Goal: Task Accomplishment & Management: Use online tool/utility

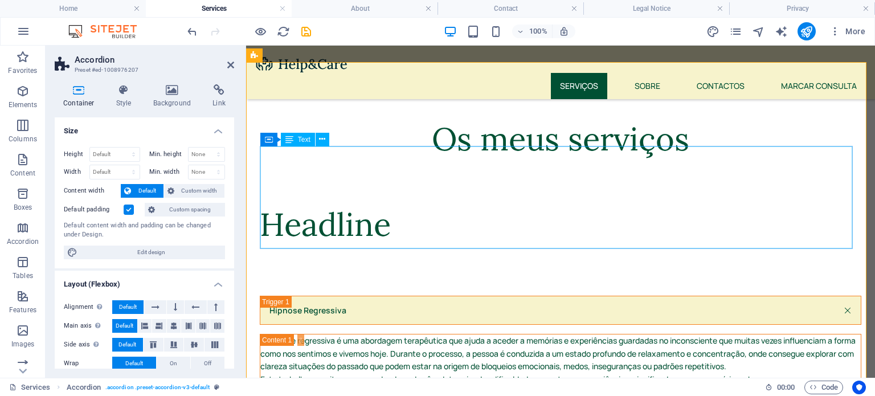
scroll to position [387, 0]
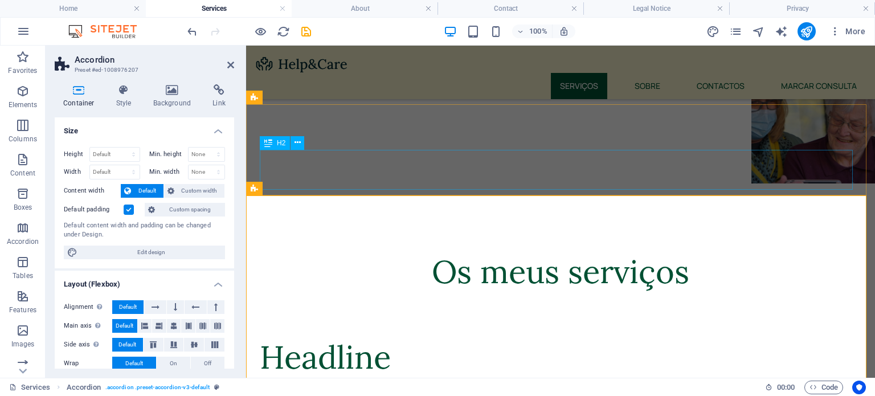
click at [473, 337] on div "Headline" at bounding box center [560, 357] width 601 height 40
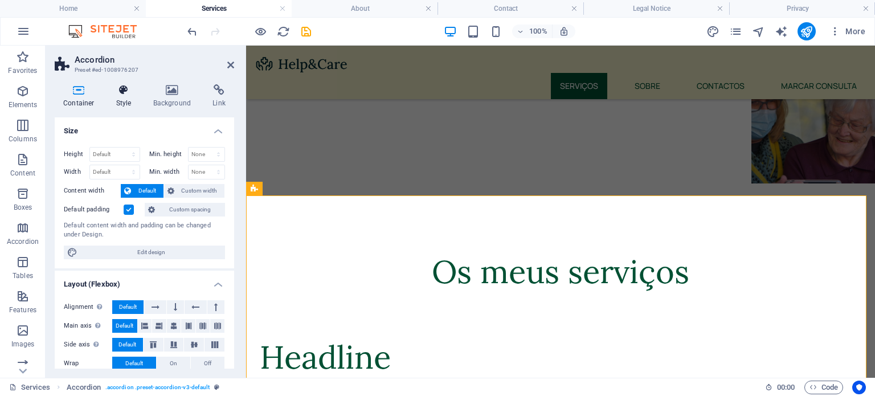
click at [122, 88] on icon at bounding box center [124, 89] width 32 height 11
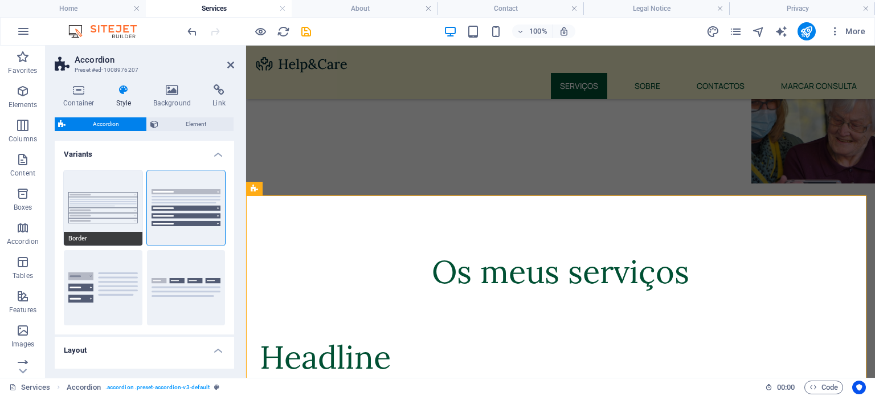
scroll to position [150, 0]
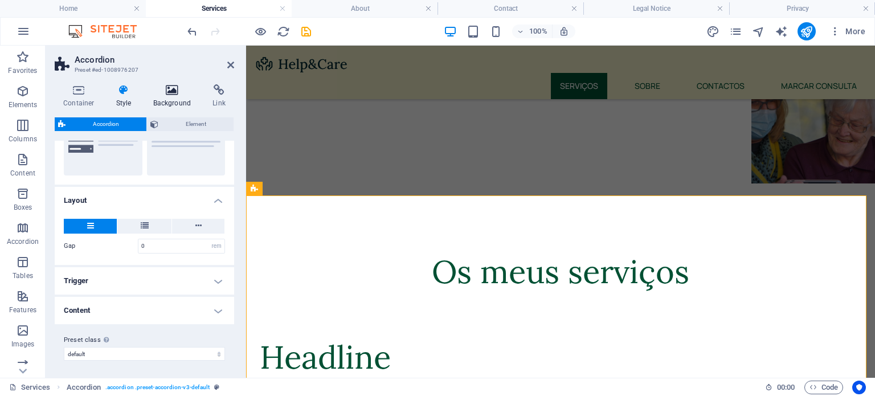
click at [166, 100] on h4 "Background" at bounding box center [175, 96] width 60 height 24
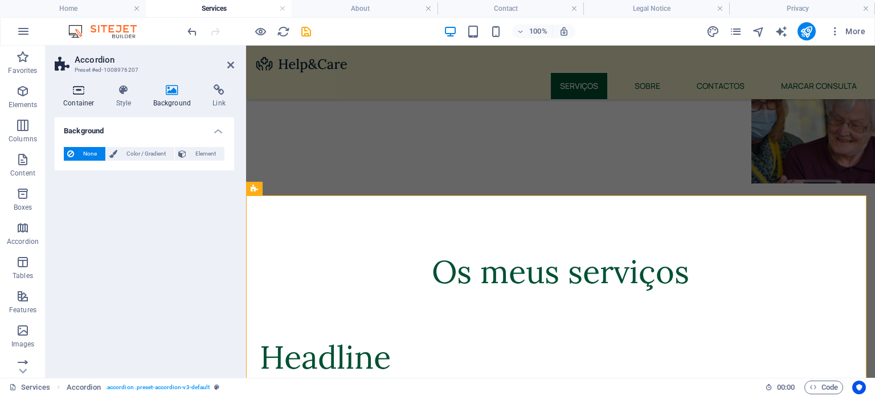
click at [75, 100] on h4 "Container" at bounding box center [81, 96] width 53 height 24
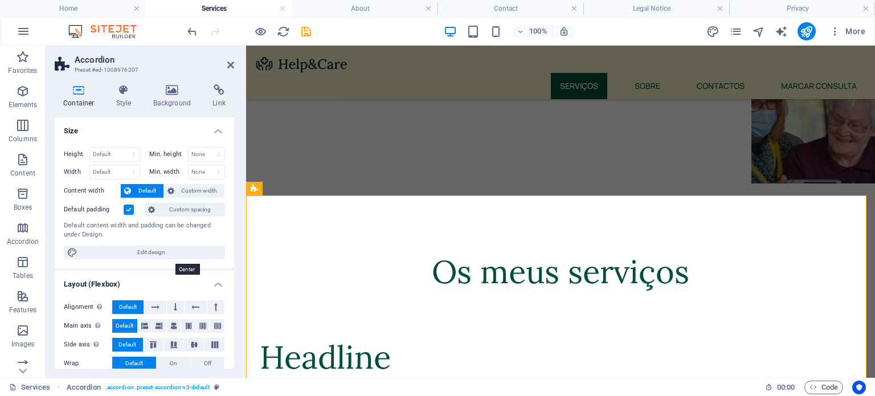
scroll to position [0, 0]
click at [192, 211] on span "Custom spacing" at bounding box center [189, 210] width 63 height 14
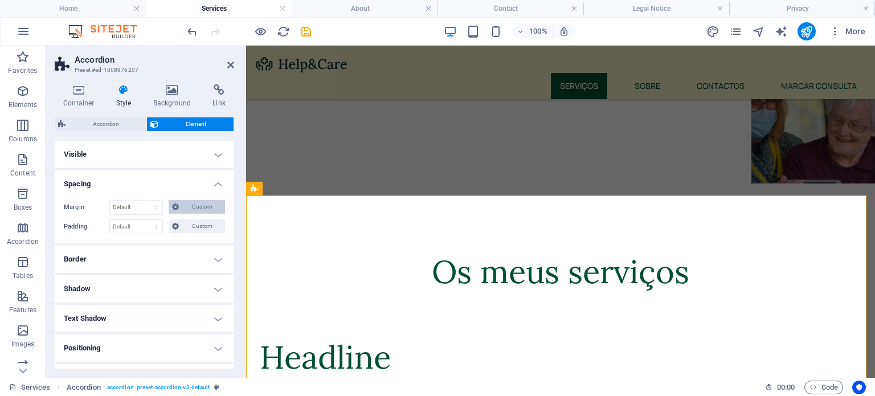
click at [199, 206] on span "Custom" at bounding box center [201, 207] width 39 height 14
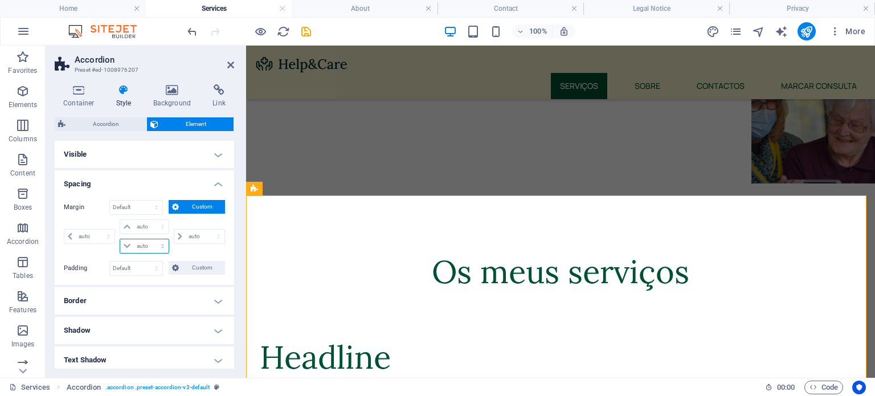
click at [137, 247] on select "auto px % rem vw vh" at bounding box center [144, 246] width 48 height 14
click at [139, 227] on select "auto px % rem vw vh" at bounding box center [144, 227] width 48 height 14
select select "px"
click at [151, 220] on select "auto px % rem vw vh" at bounding box center [144, 227] width 48 height 14
type input "0"
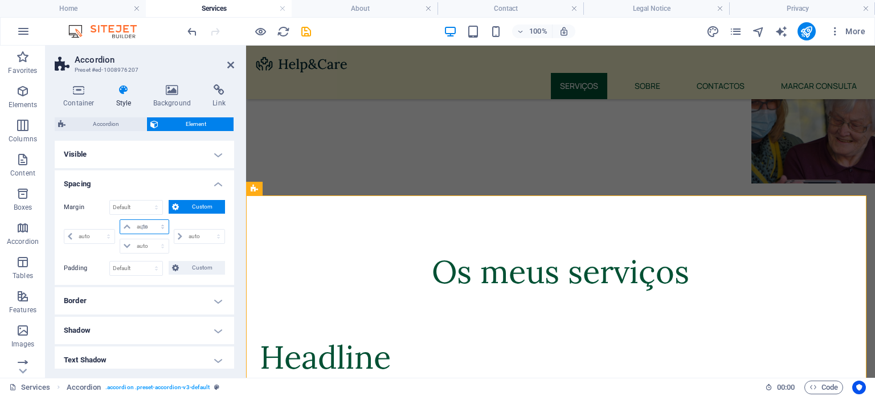
select select "px"
type input "0"
select select "px"
type input "0"
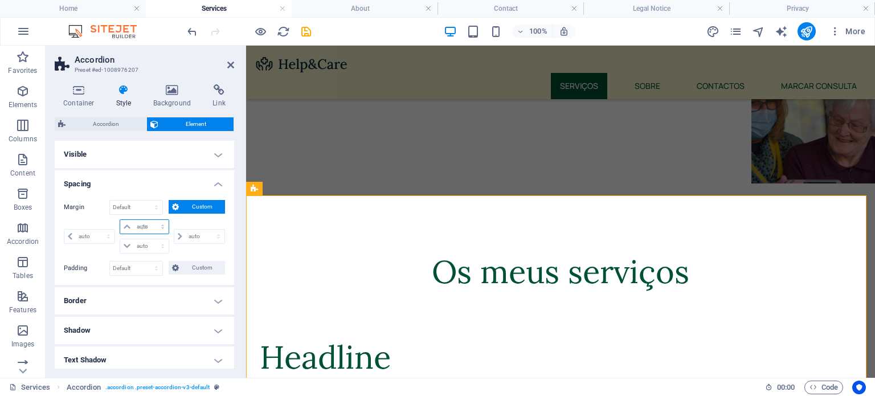
select select "px"
type input "0"
select select "px"
type input "-100"
select select "DISABLED_OPTION_VALUE"
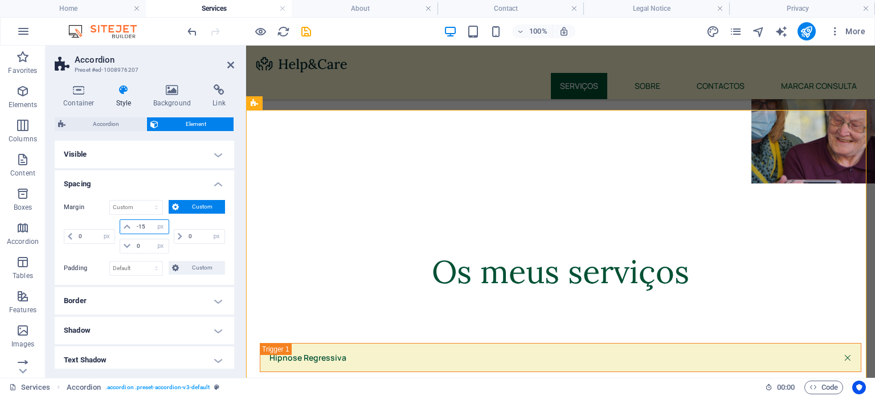
type input "-1"
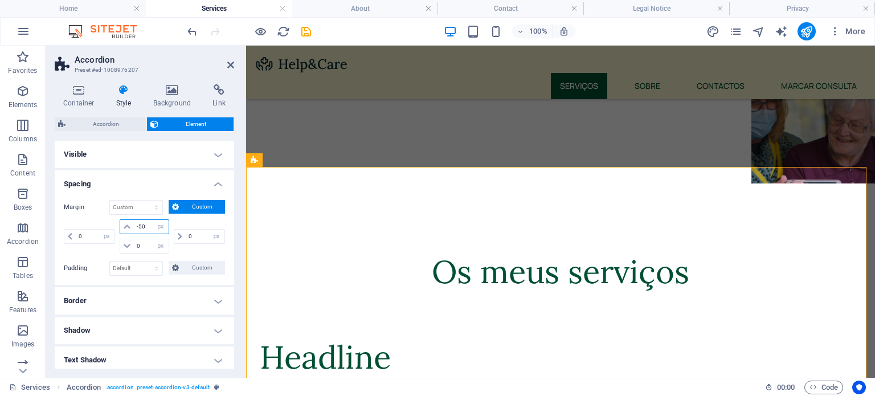
type input "-5"
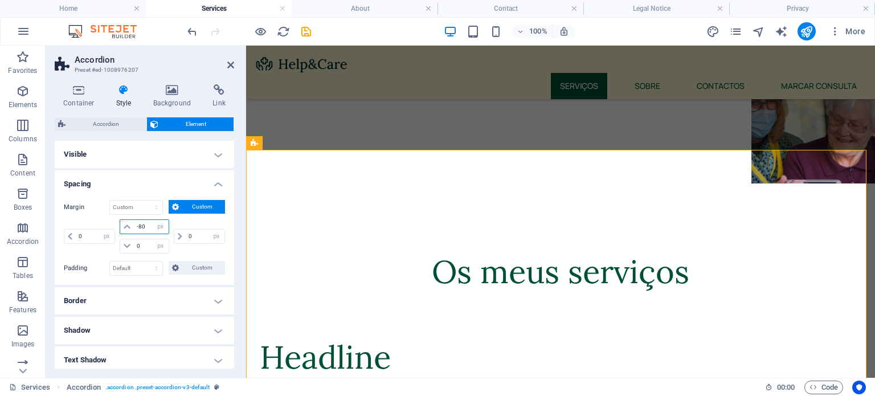
type input "-8"
type input "-70"
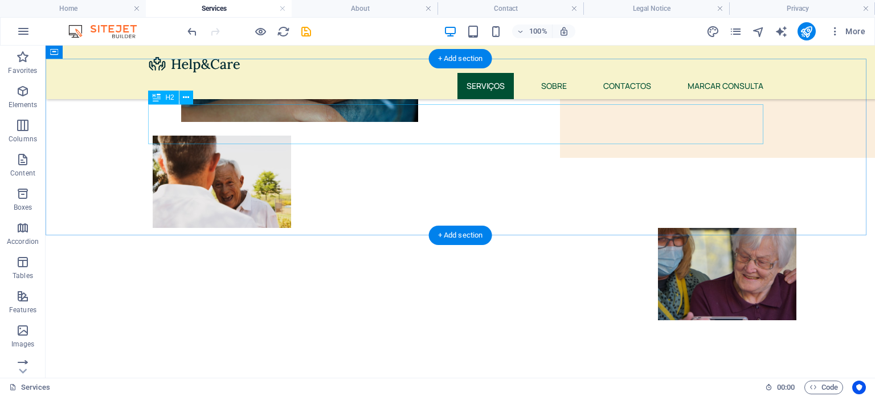
scroll to position [251, 0]
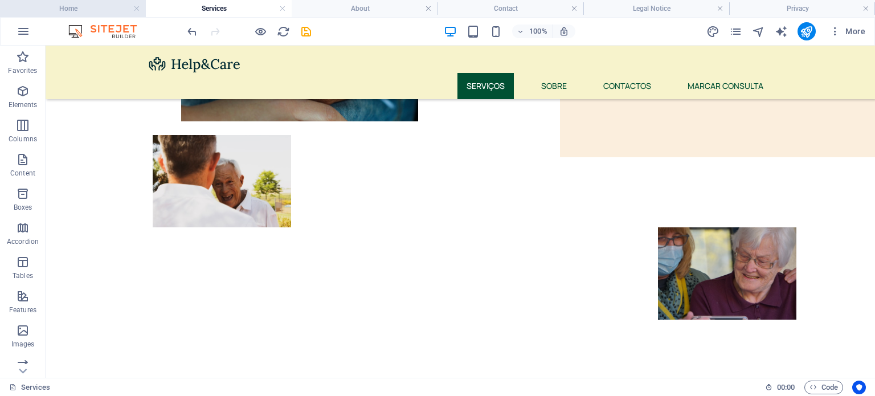
click at [50, 11] on h4 "Home" at bounding box center [73, 8] width 146 height 13
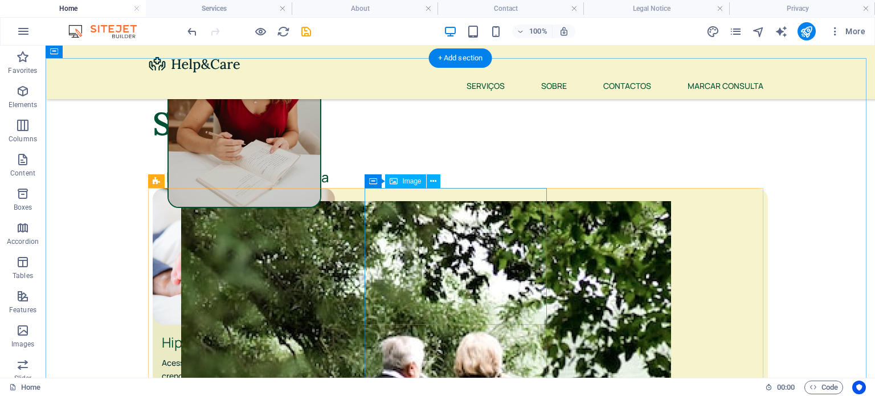
scroll to position [410, 0]
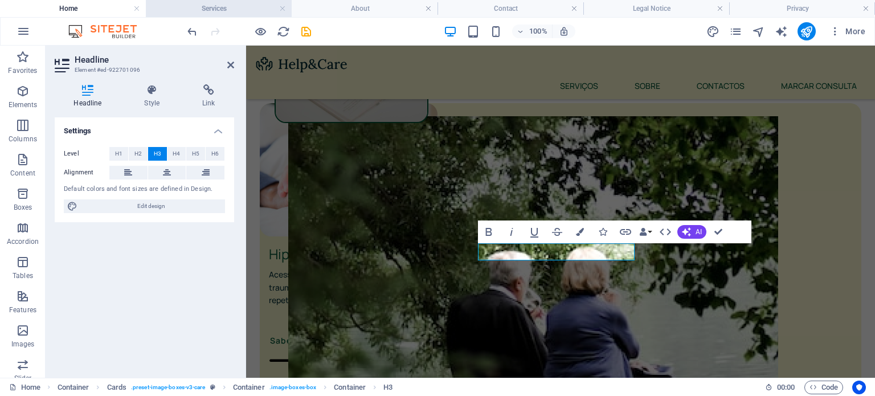
click at [238, 7] on h4 "Services" at bounding box center [219, 8] width 146 height 13
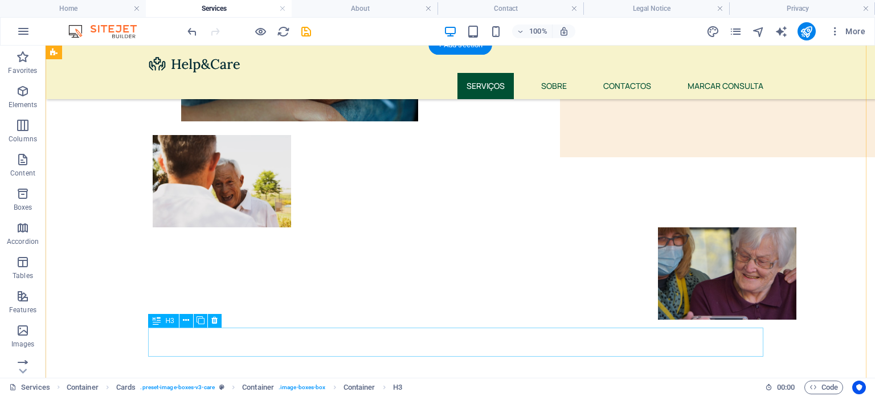
scroll to position [501, 0]
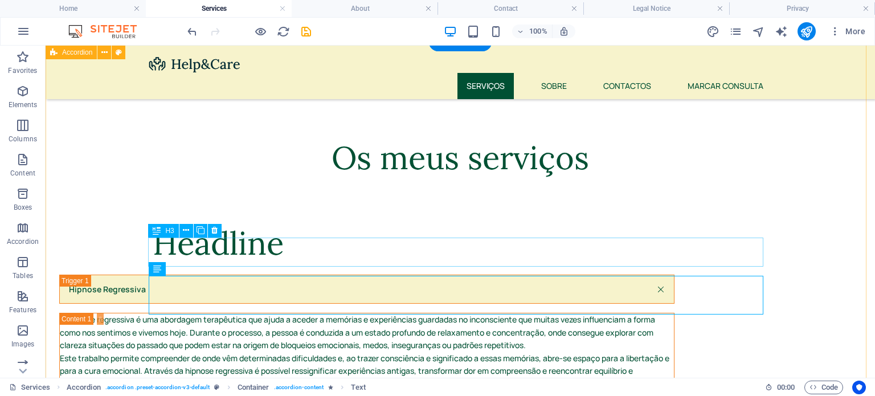
scroll to position [557, 0]
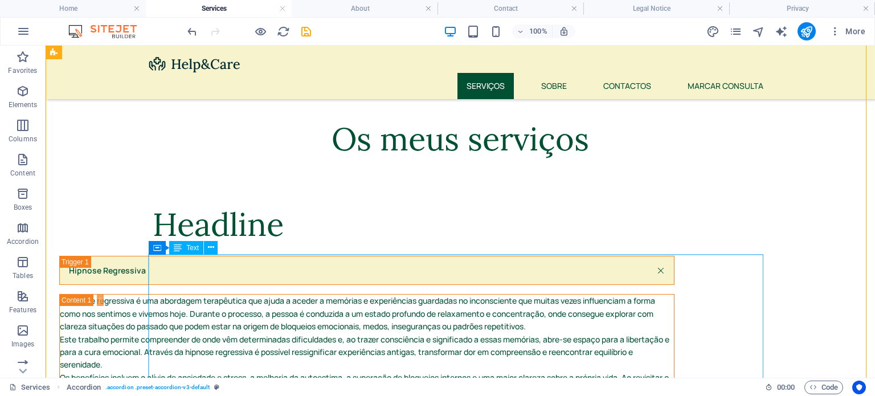
scroll to position [519, 0]
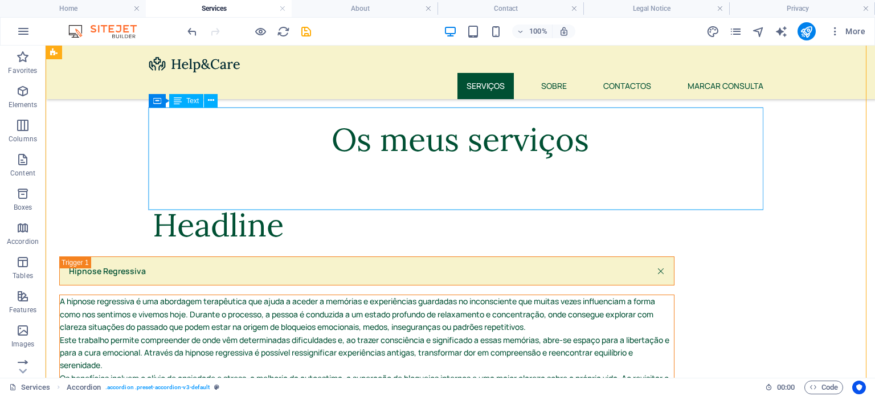
click at [394, 295] on div "A hipnose regressiva é uma abordagem terapêutica que ajuda a aceder a memórias …" at bounding box center [367, 346] width 614 height 102
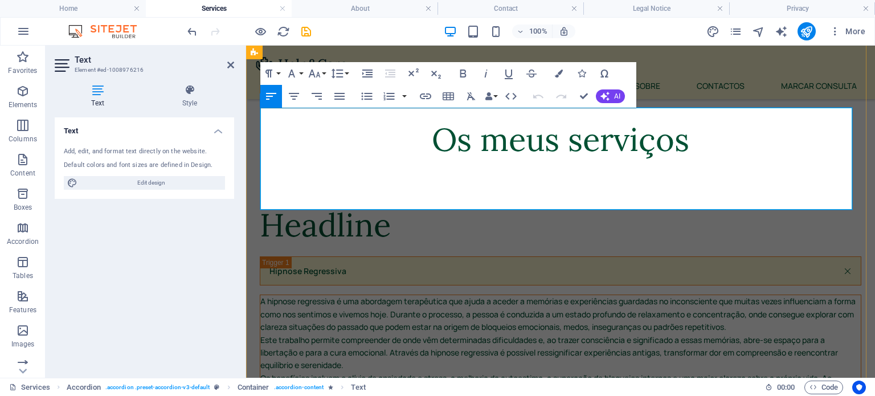
click at [811, 295] on p "A hipnose regressiva é uma abordagem terapêutica que ajuda a aceder a memórias …" at bounding box center [560, 314] width 600 height 38
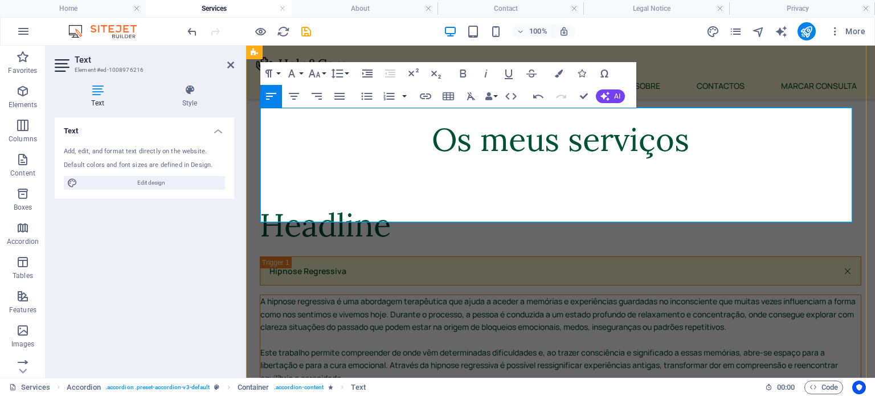
click at [351, 346] on p "Este trabalho permite compreender de onde vêm determinadas dificuldades e, ao t…" at bounding box center [560, 365] width 600 height 38
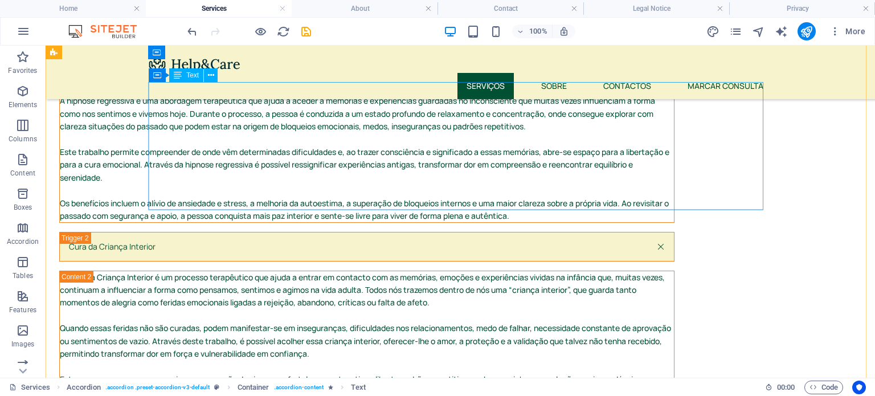
scroll to position [720, 0]
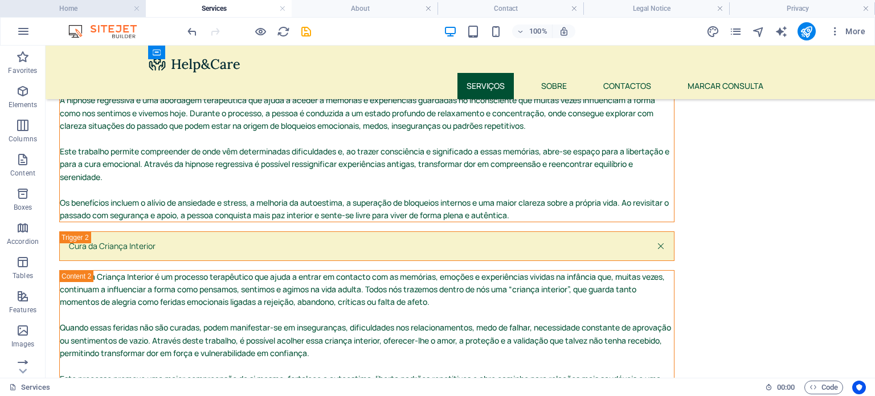
click at [89, 8] on h4 "Home" at bounding box center [73, 8] width 146 height 13
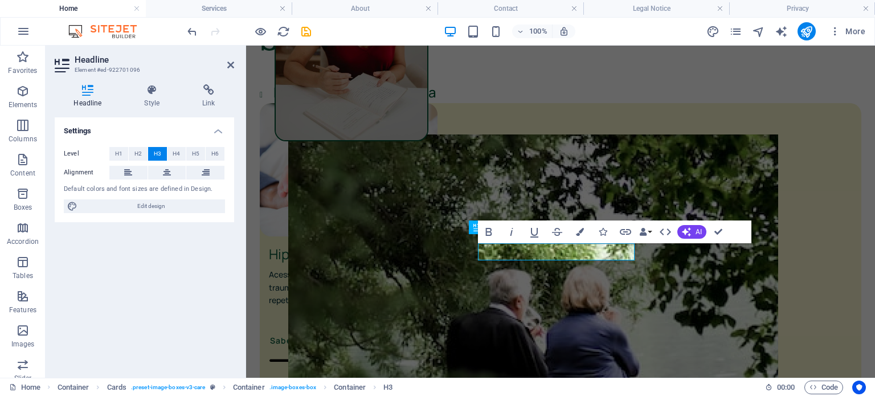
scroll to position [0, 0]
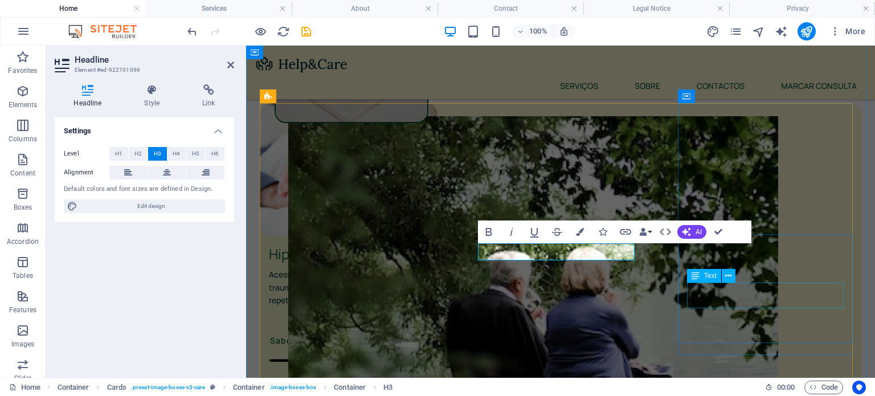
click at [706, 282] on div "Text" at bounding box center [704, 276] width 34 height 14
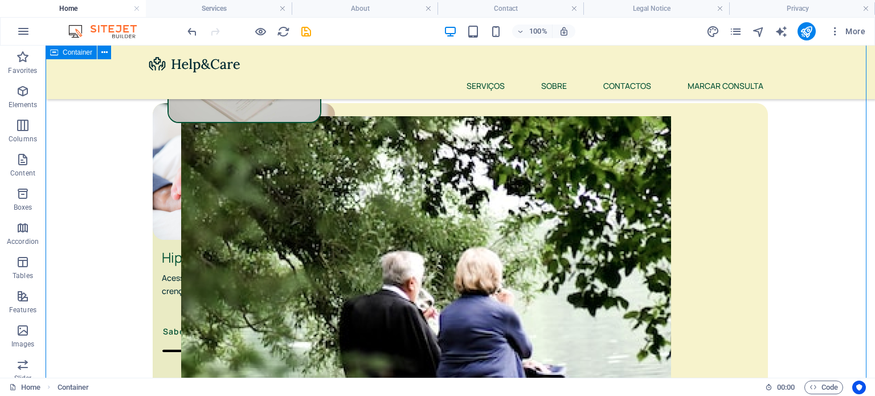
drag, startPoint x: 772, startPoint y: 248, endPoint x: 737, endPoint y: 255, distance: 35.3
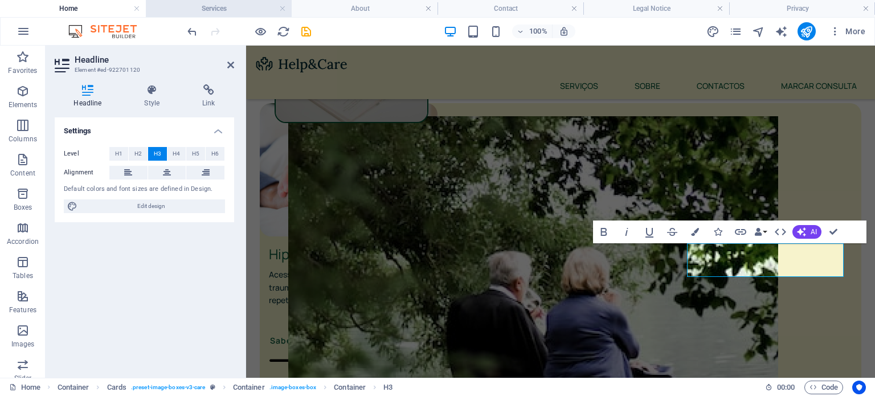
click at [182, 10] on h4 "Services" at bounding box center [219, 8] width 146 height 13
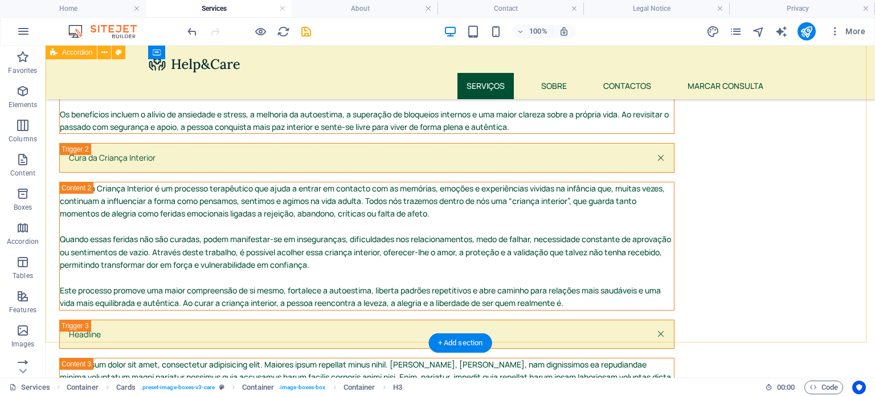
scroll to position [809, 0]
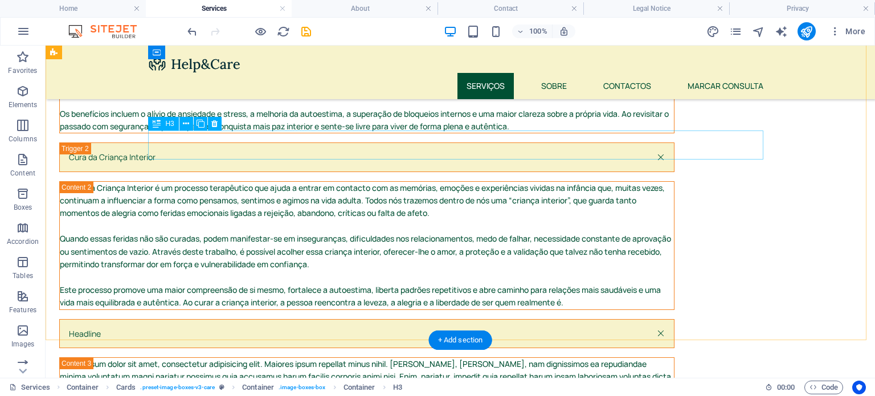
click at [189, 319] on div "Headline" at bounding box center [366, 333] width 615 height 29
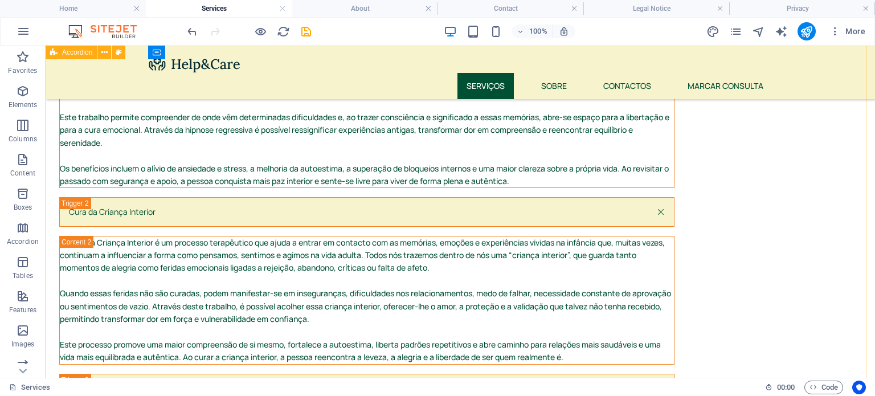
scroll to position [768, 0]
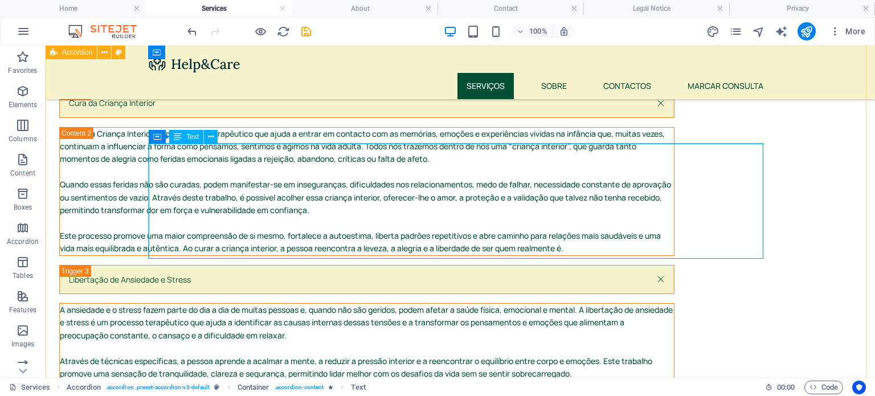
scroll to position [883, 0]
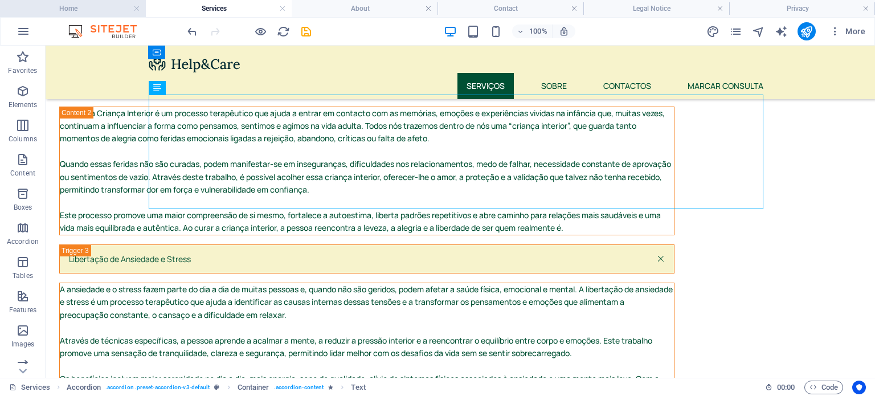
click at [114, 6] on h4 "Home" at bounding box center [73, 8] width 146 height 13
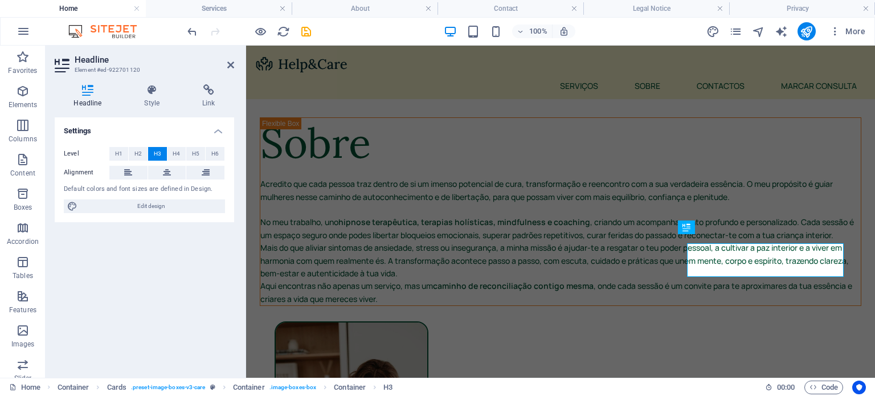
scroll to position [410, 0]
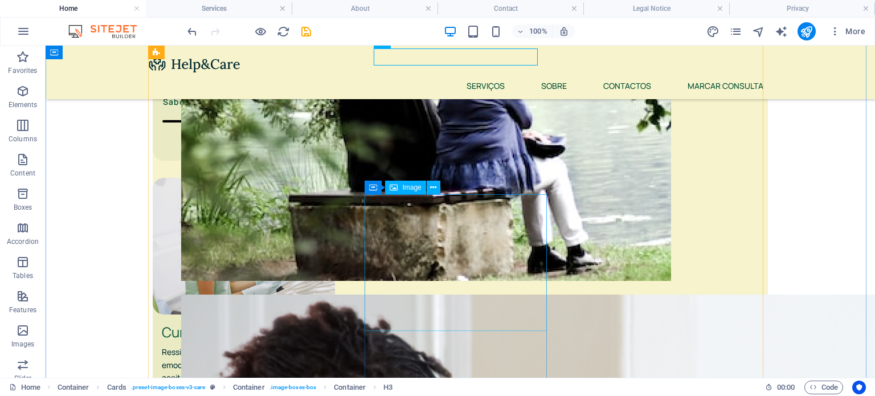
scroll to position [710, 0]
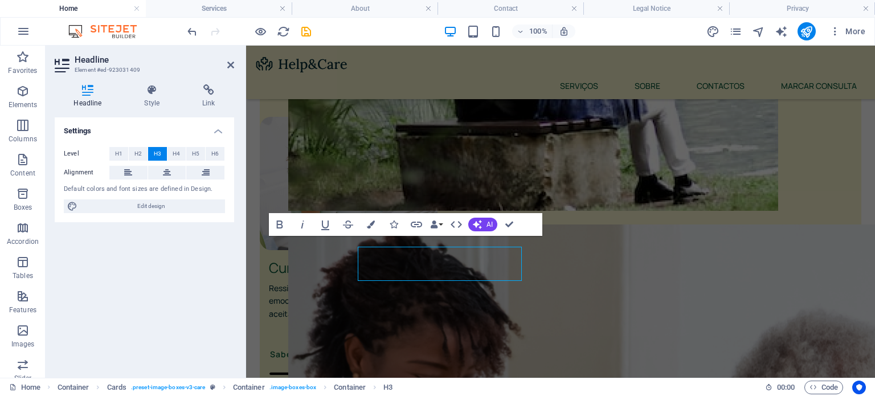
scroll to position [704, 0]
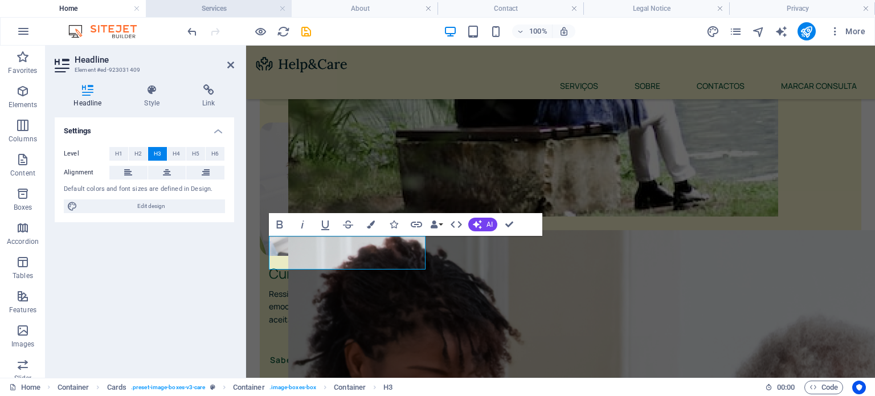
click at [205, 9] on h4 "Services" at bounding box center [219, 8] width 146 height 13
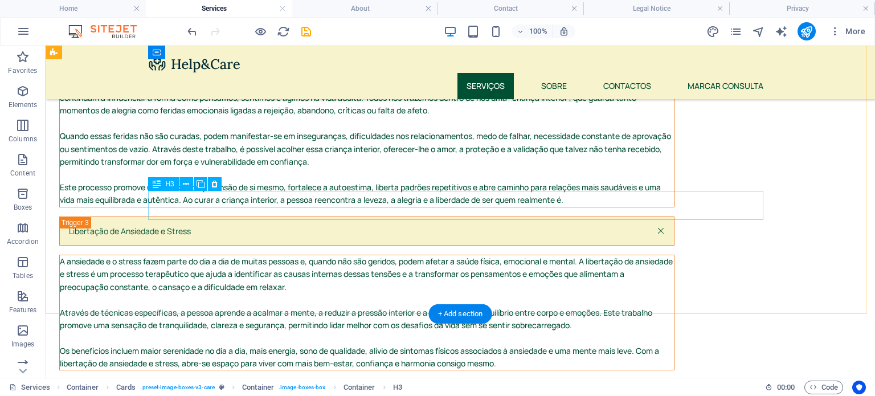
scroll to position [911, 0]
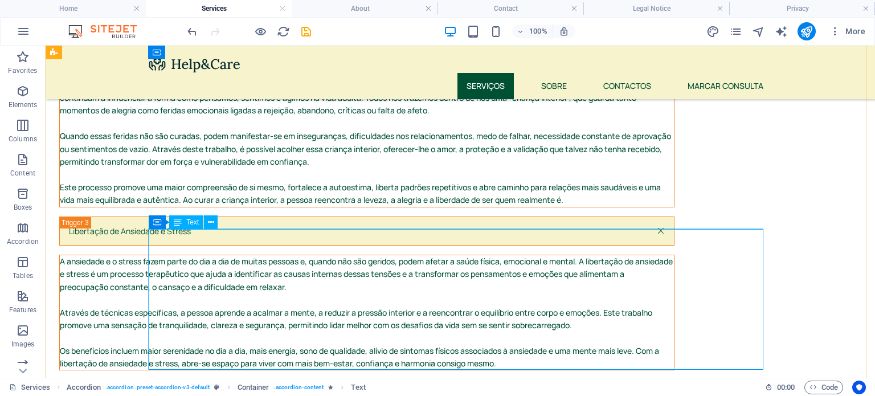
scroll to position [875, 0]
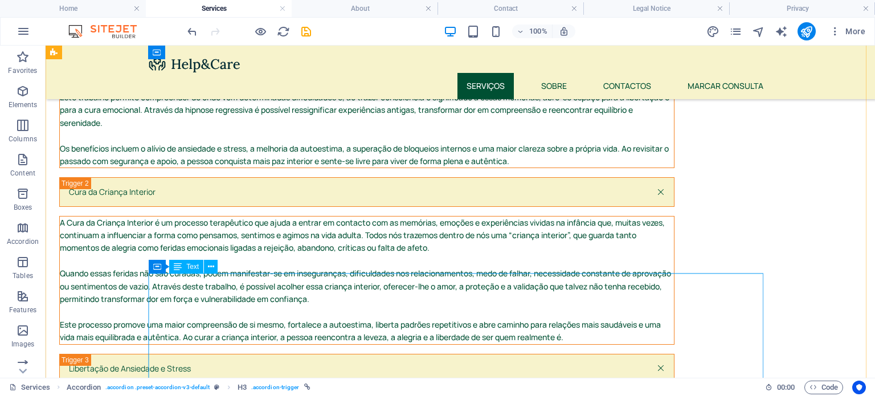
scroll to position [704, 0]
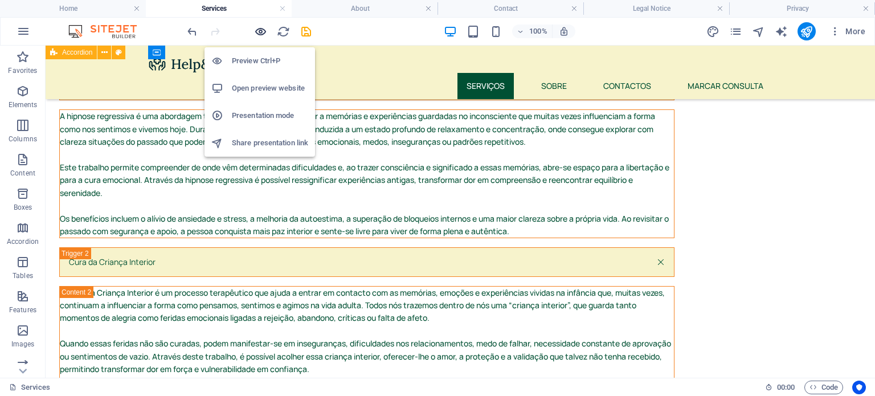
click at [263, 29] on icon "button" at bounding box center [260, 31] width 13 height 13
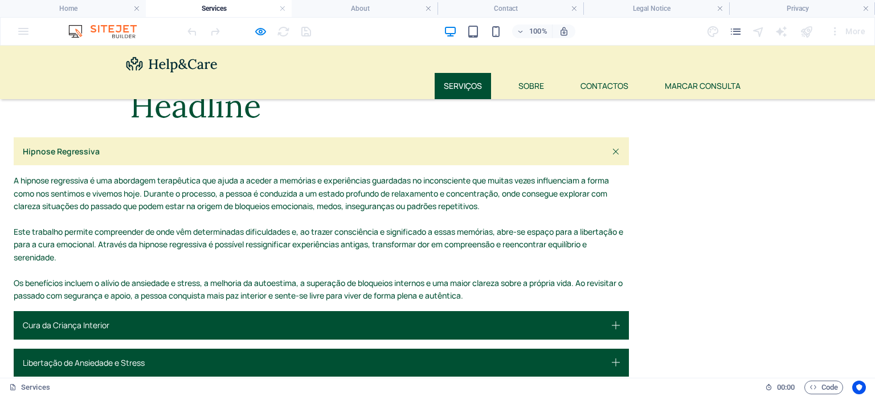
scroll to position [634, 0]
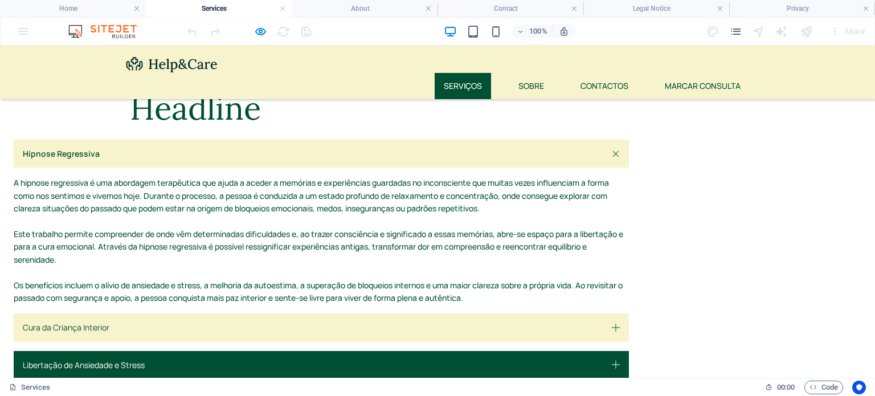
click at [322, 313] on link "Cura da Criança Interior" at bounding box center [321, 327] width 615 height 28
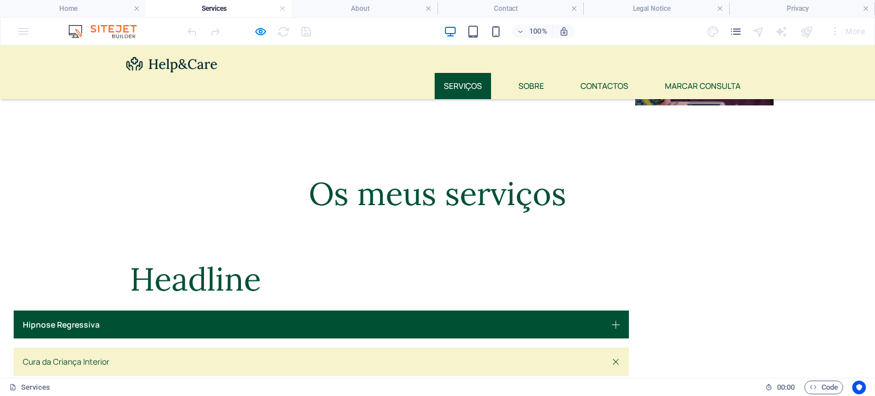
scroll to position [462, 0]
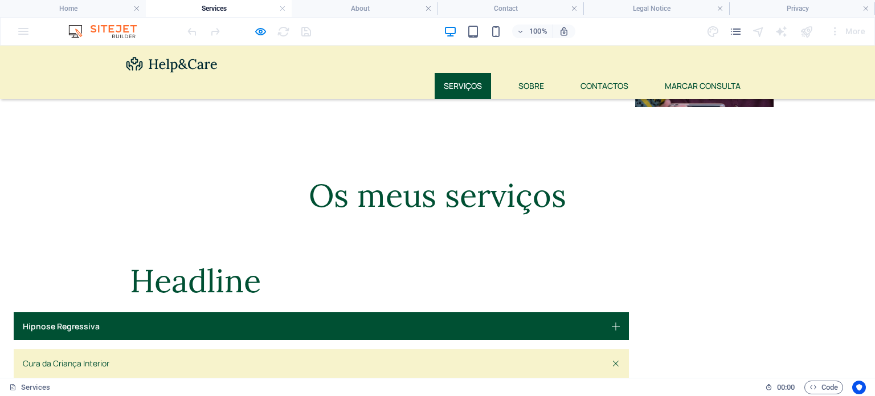
click at [315, 349] on link "Cura da Criança Interior" at bounding box center [321, 363] width 615 height 28
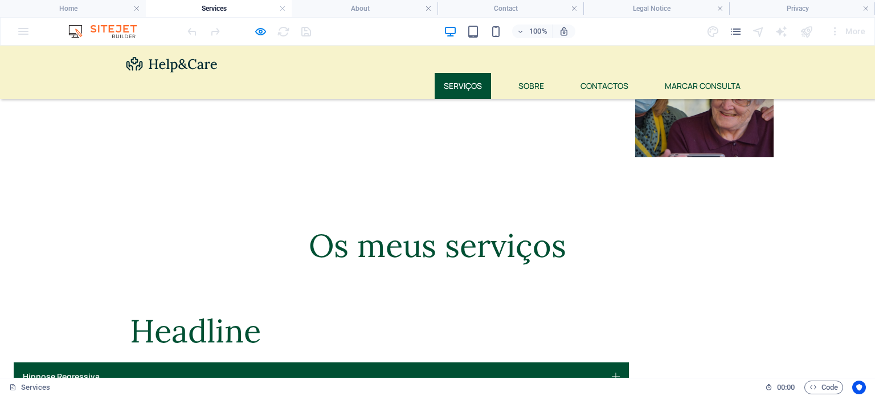
scroll to position [431, 0]
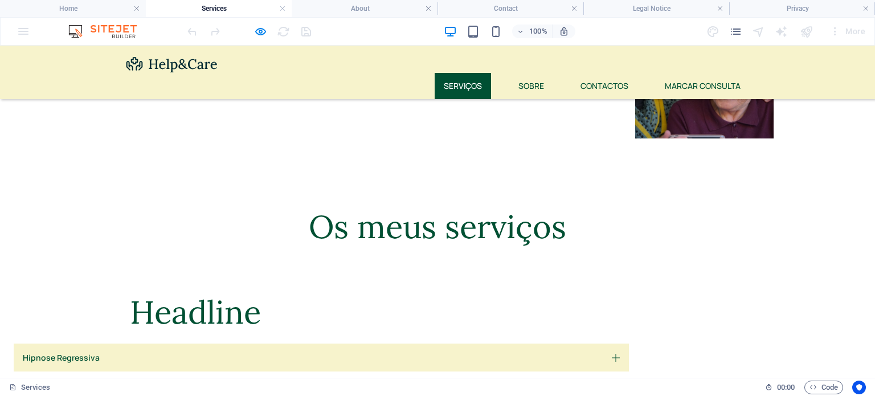
click at [304, 343] on link "Hipnose Regressiva" at bounding box center [321, 357] width 615 height 28
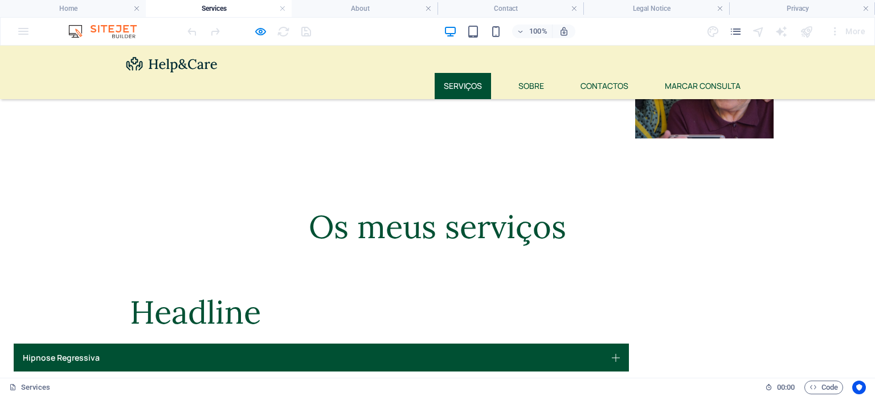
click at [321, 380] on link "Cura da Criança Interior" at bounding box center [321, 394] width 615 height 28
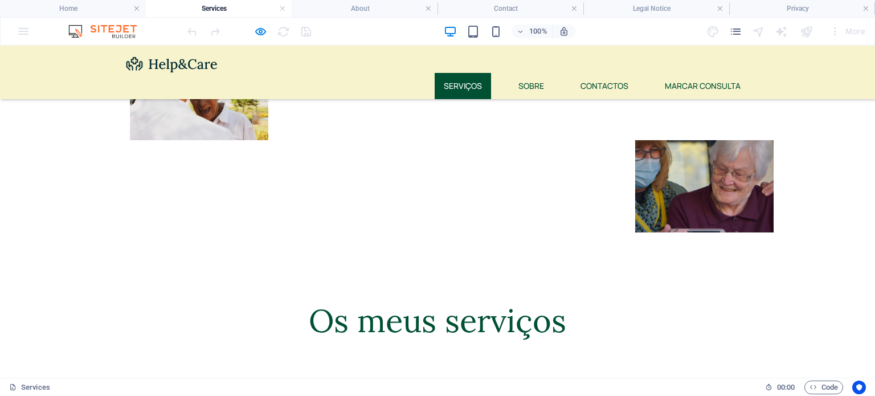
scroll to position [335, 0]
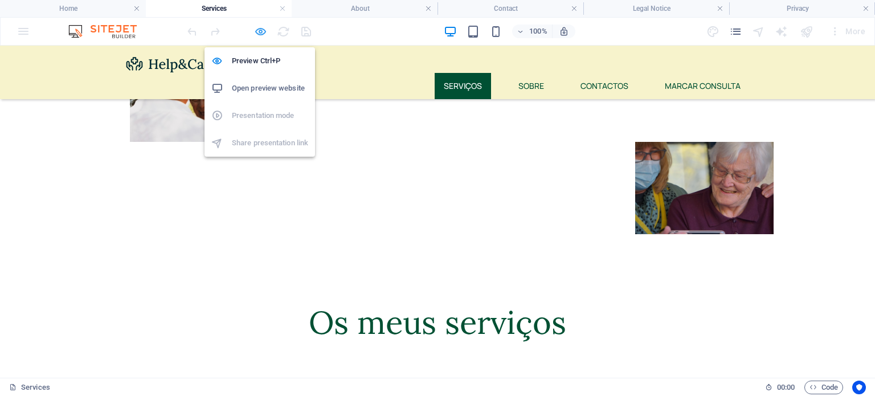
click at [257, 34] on icon "button" at bounding box center [260, 31] width 13 height 13
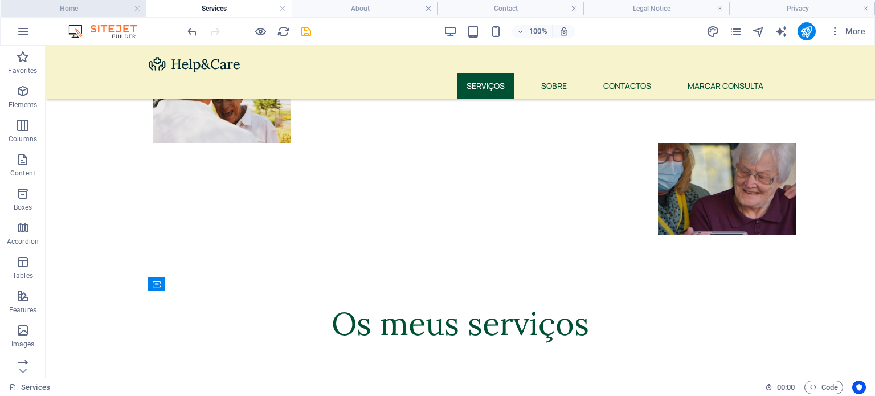
drag, startPoint x: 116, startPoint y: 8, endPoint x: 69, endPoint y: 7, distance: 46.7
click at [69, 7] on h4 "Home" at bounding box center [73, 8] width 146 height 13
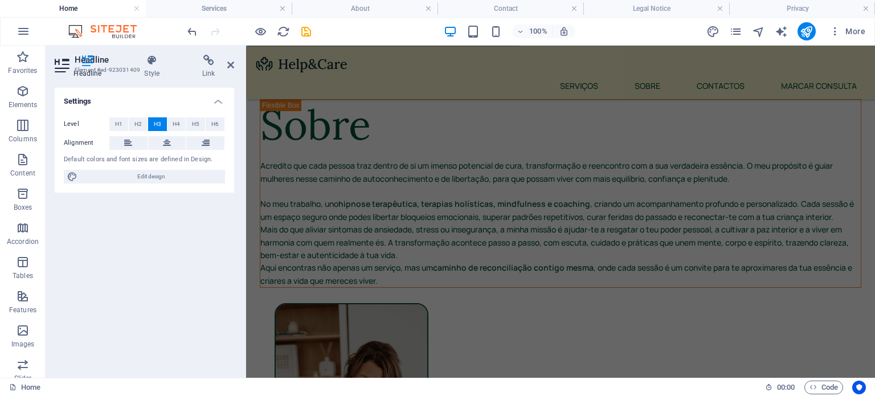
scroll to position [704, 0]
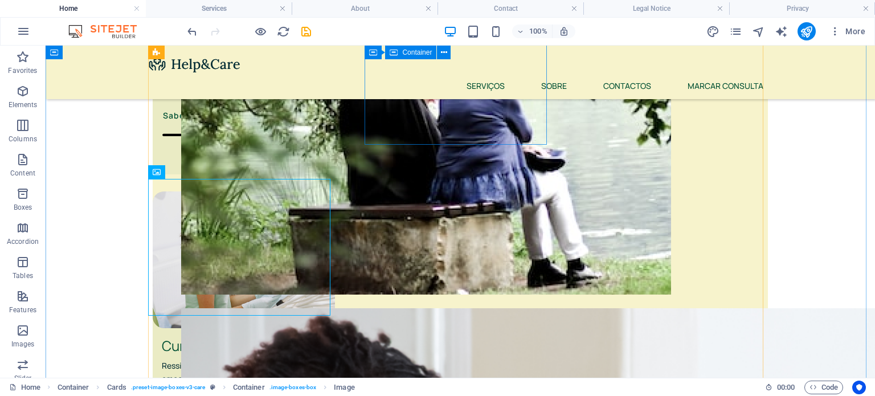
scroll to position [626, 0]
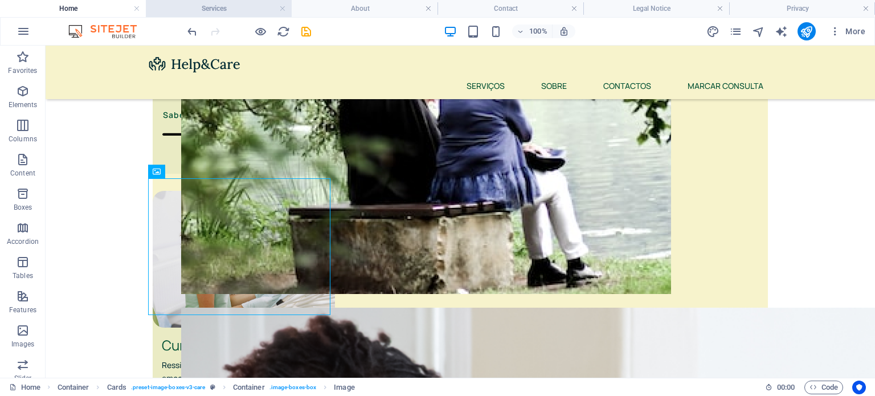
click at [231, 10] on h4 "Services" at bounding box center [219, 8] width 146 height 13
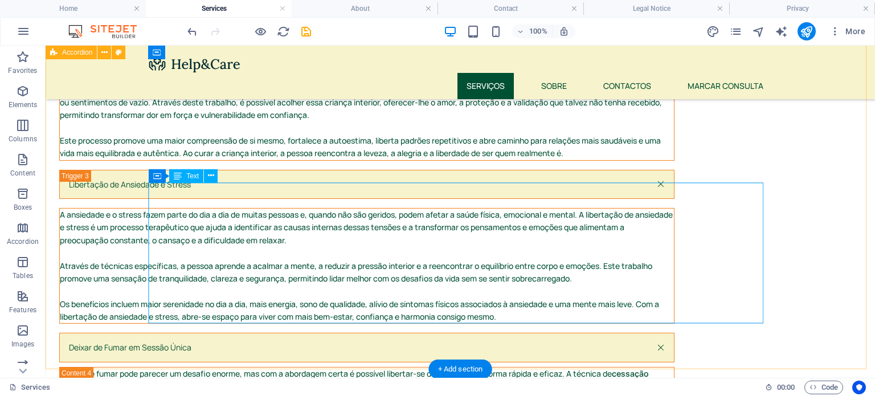
scroll to position [990, 0]
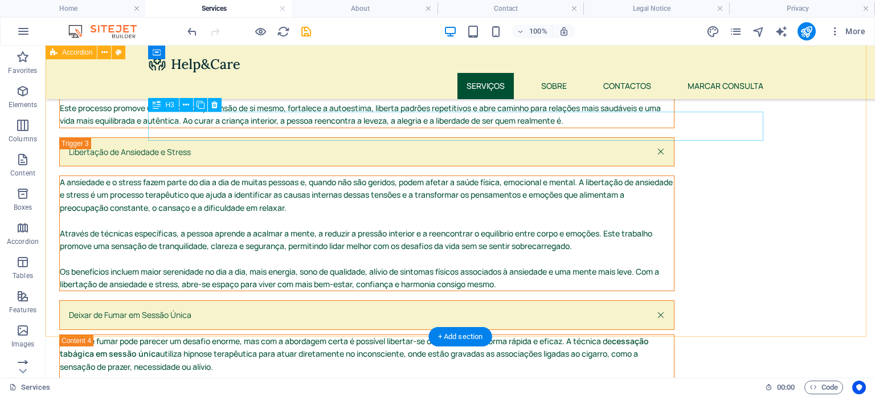
click at [267, 300] on div "Deixar de Fumar em Sessão Única" at bounding box center [366, 314] width 615 height 29
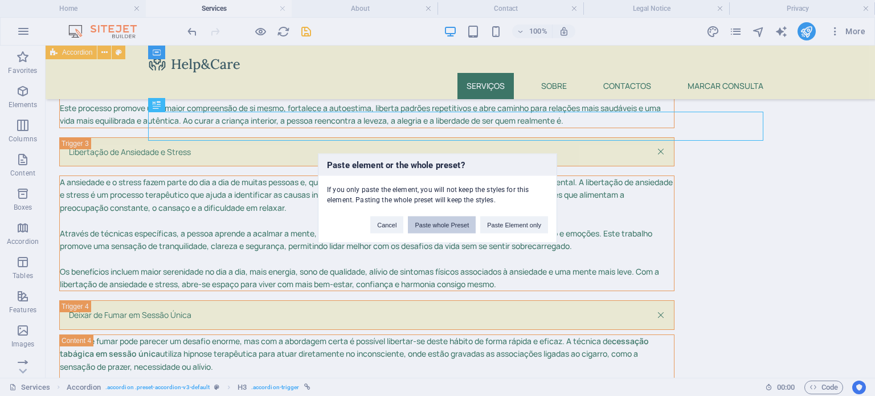
click at [449, 228] on button "Paste whole Preset" at bounding box center [442, 224] width 68 height 17
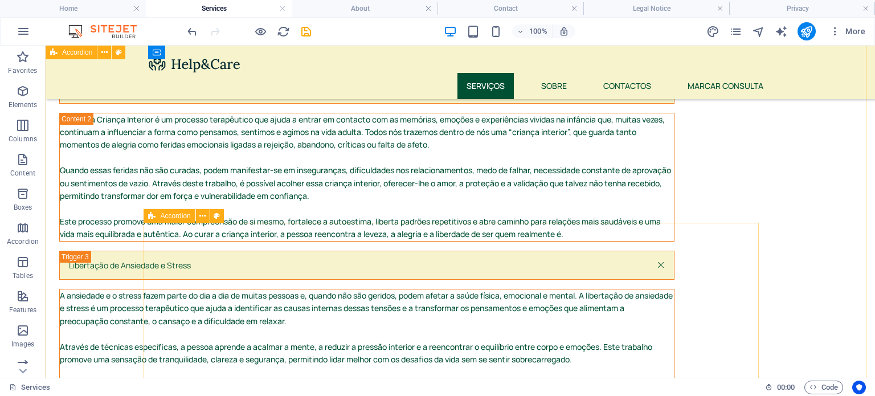
scroll to position [966, 0]
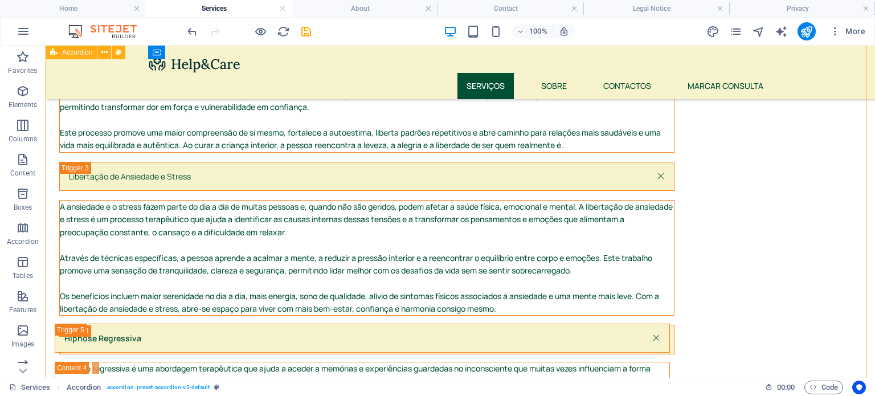
drag, startPoint x: 228, startPoint y: 173, endPoint x: 185, endPoint y: 321, distance: 154.3
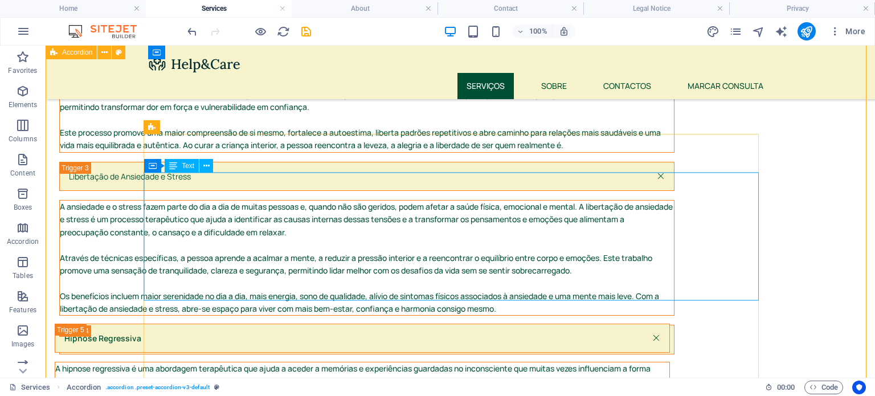
scroll to position [984, 0]
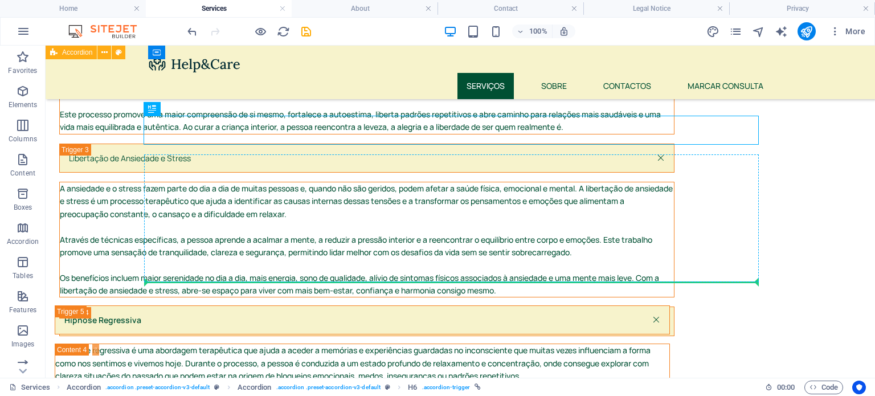
drag, startPoint x: 244, startPoint y: 136, endPoint x: 310, endPoint y: 269, distance: 149.0
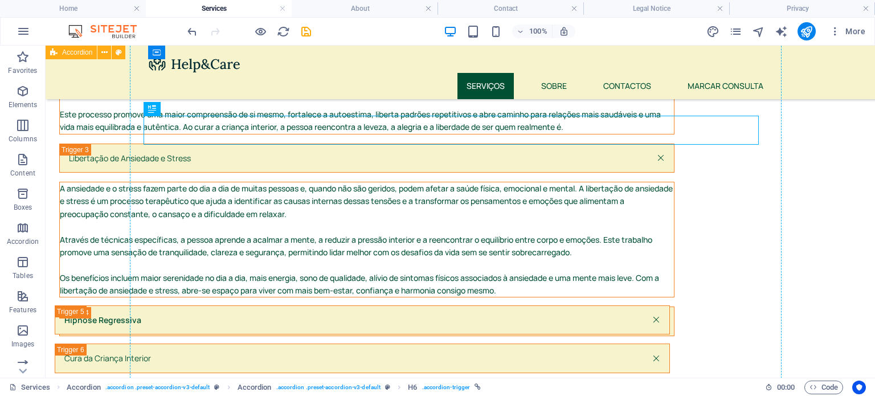
scroll to position [944, 0]
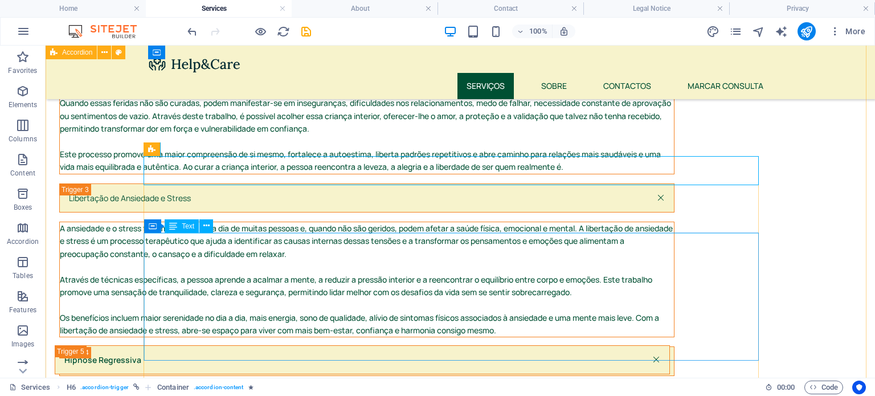
drag, startPoint x: 301, startPoint y: 174, endPoint x: 282, endPoint y: 330, distance: 157.7
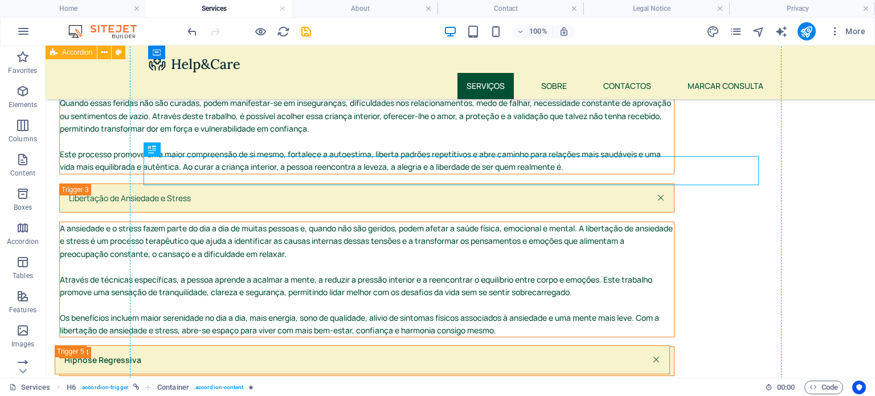
drag, startPoint x: 219, startPoint y: 162, endPoint x: 305, endPoint y: 189, distance: 90.4
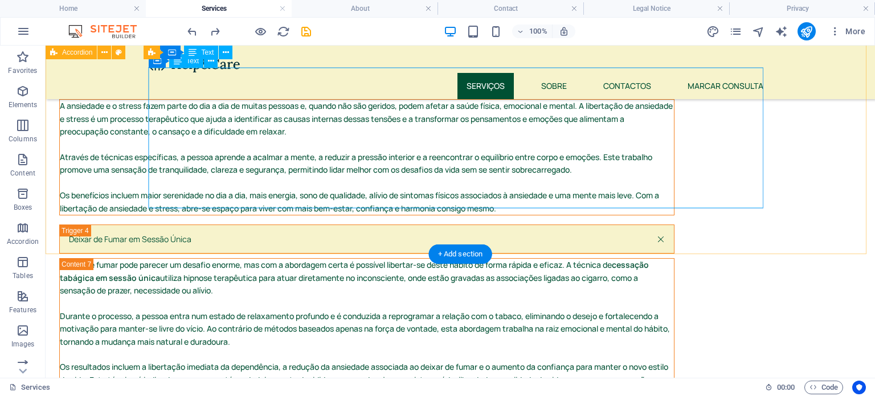
scroll to position [1188, 0]
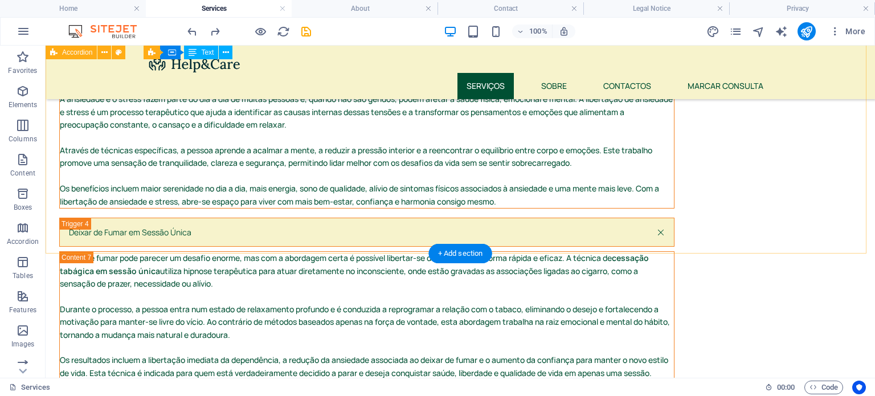
click at [305, 227] on div "Hipnose Regressiva A hipnose regressiva é uma abordagem terapêutica que ajuda a…" at bounding box center [460, 41] width 829 height 769
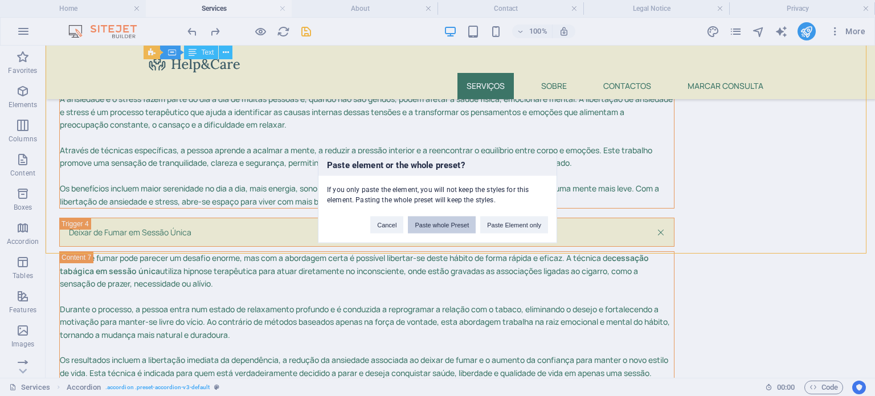
click at [456, 224] on button "Paste whole Preset" at bounding box center [442, 224] width 68 height 17
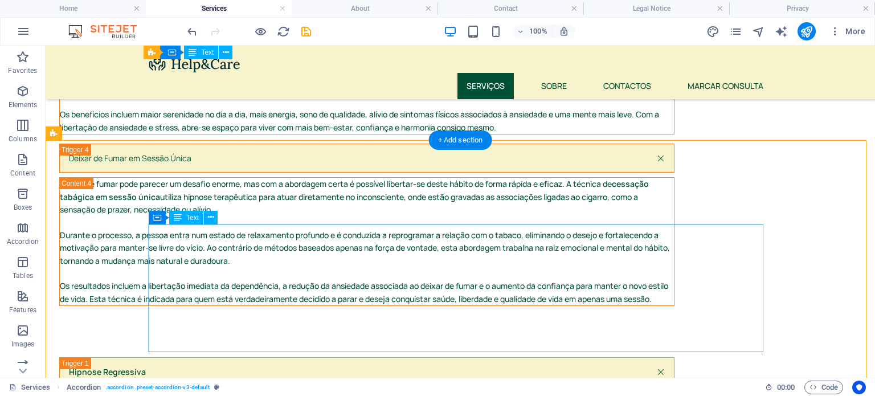
scroll to position [1223, 0]
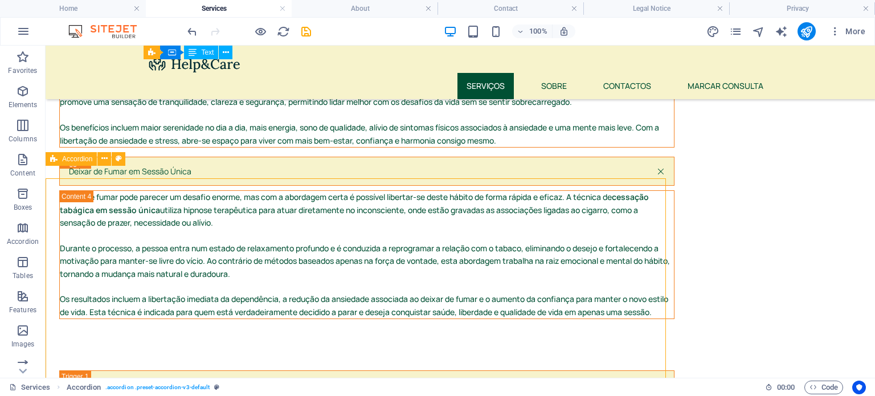
scroll to position [1236, 0]
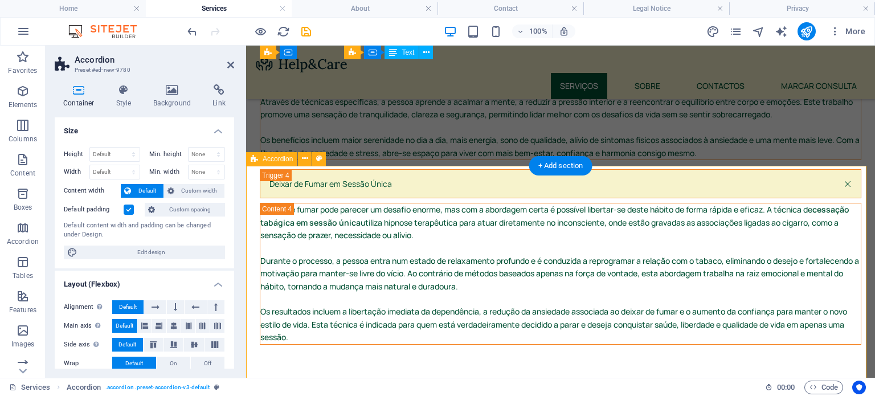
scroll to position [1249, 0]
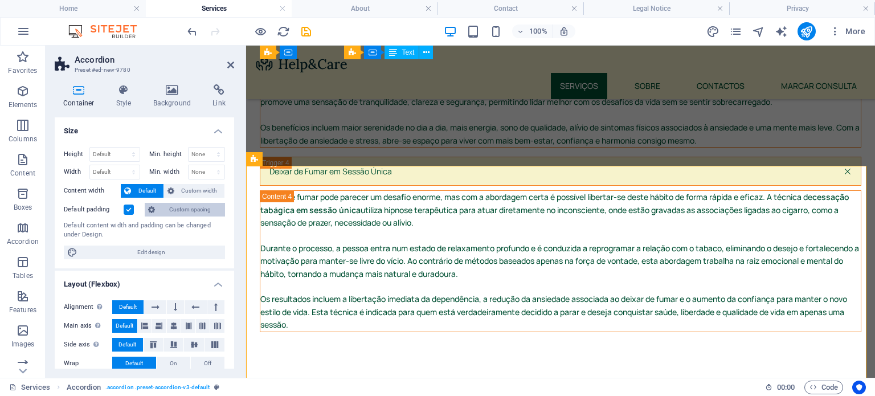
click at [187, 211] on span "Custom spacing" at bounding box center [189, 210] width 63 height 14
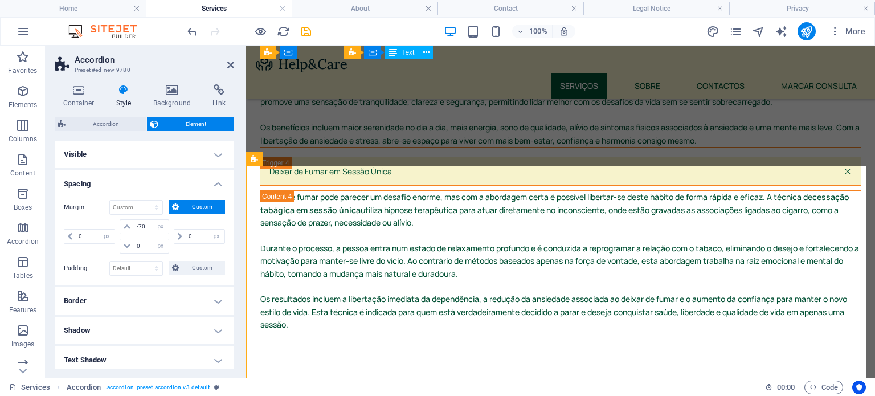
scroll to position [15, 0]
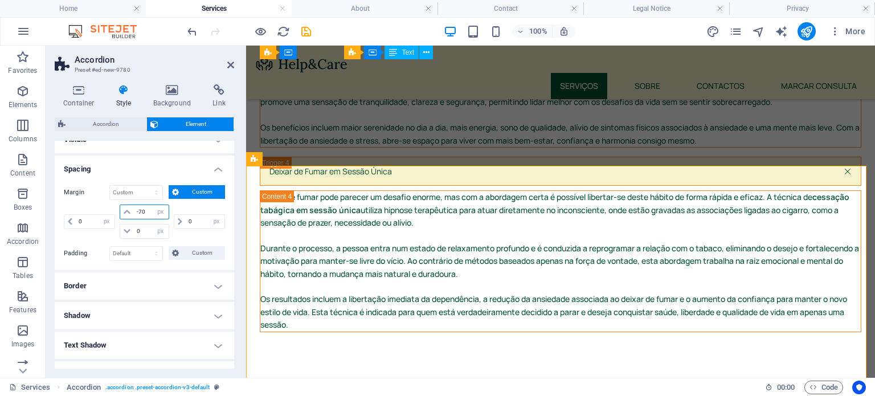
click at [146, 210] on input "-70" at bounding box center [151, 212] width 34 height 14
type input "-7"
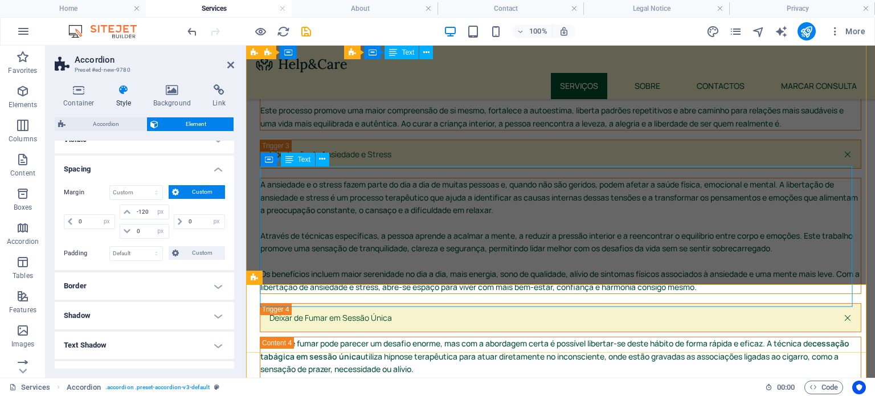
scroll to position [1104, 0]
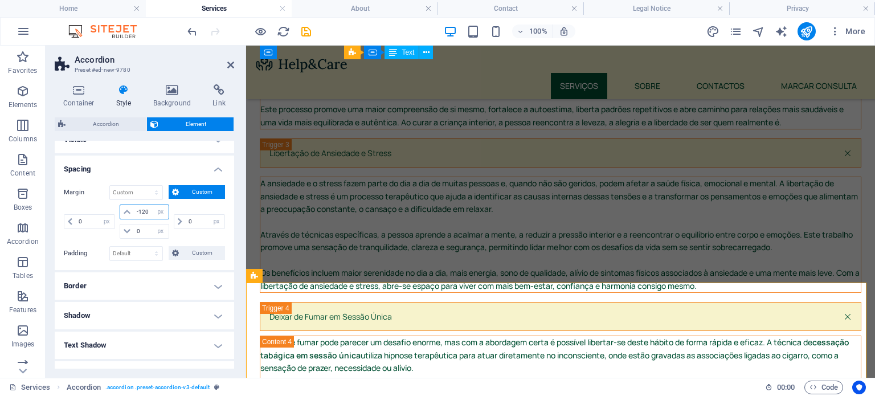
click at [148, 207] on input "-120" at bounding box center [151, 212] width 34 height 14
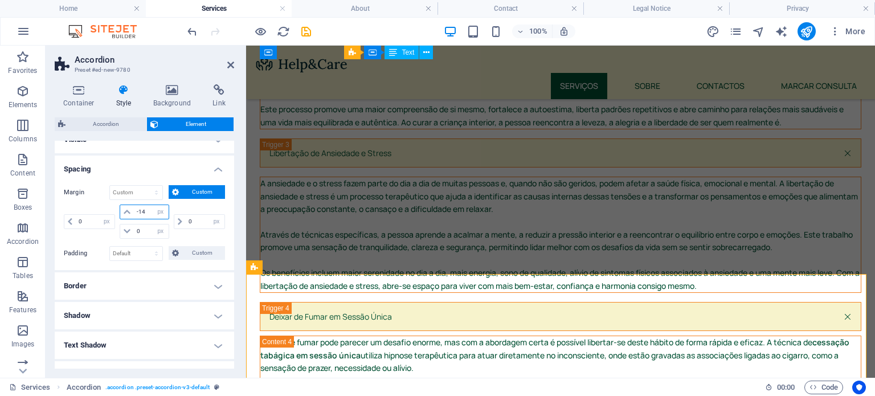
type input "-140"
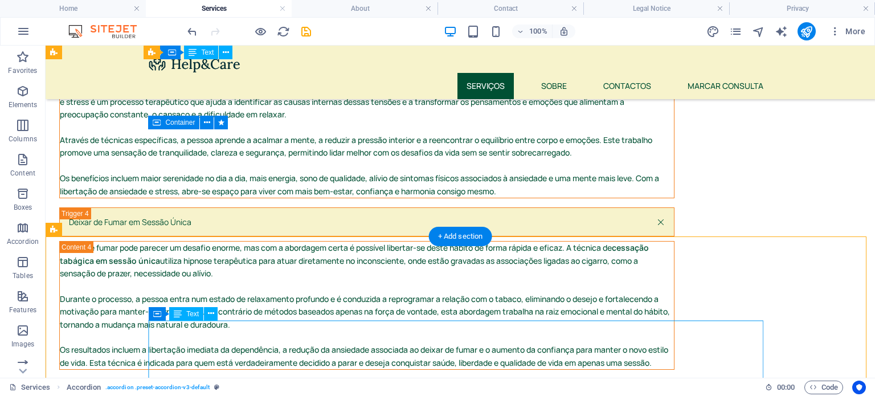
scroll to position [1198, 0]
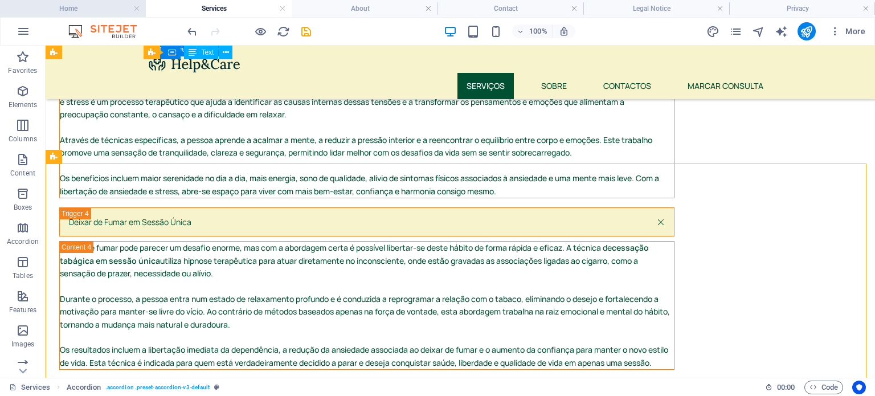
click at [104, 11] on h4 "Home" at bounding box center [73, 8] width 146 height 13
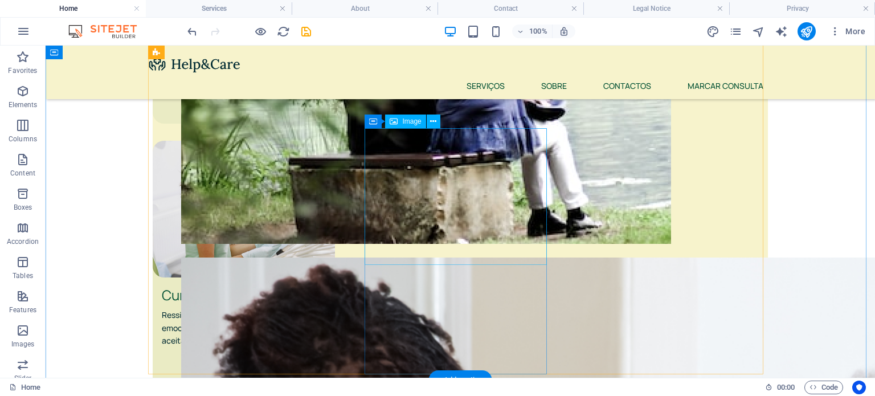
scroll to position [804, 0]
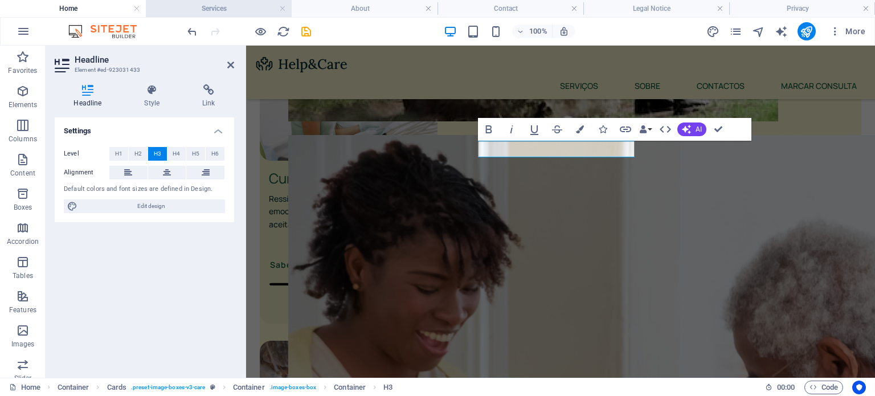
click at [239, 5] on h4 "Services" at bounding box center [219, 8] width 146 height 13
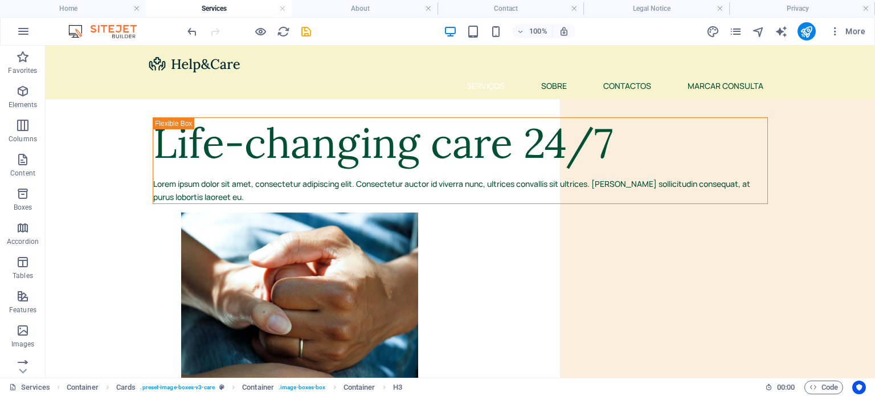
scroll to position [1198, 0]
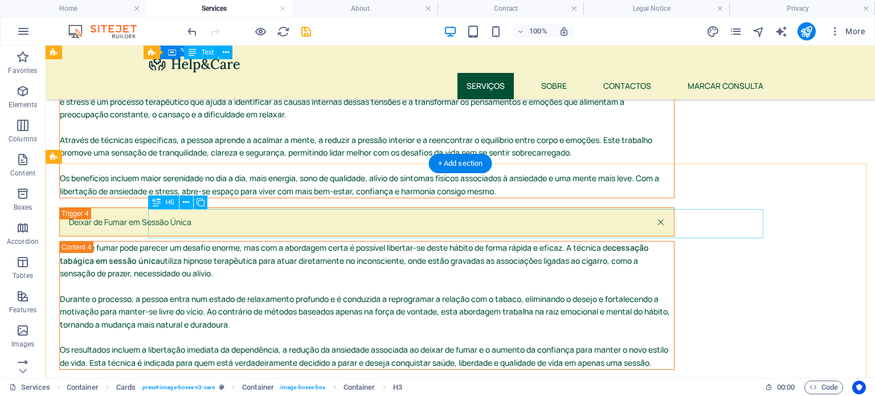
click at [222, 381] on div "Hipnose Regressiva" at bounding box center [366, 395] width 615 height 29
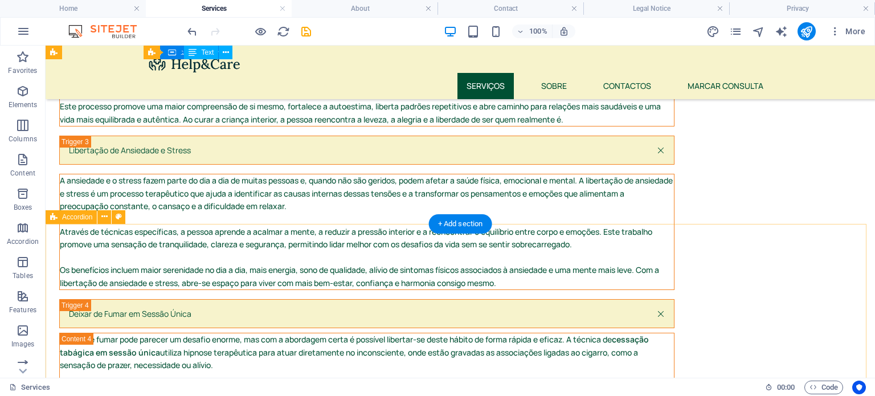
scroll to position [1106, 0]
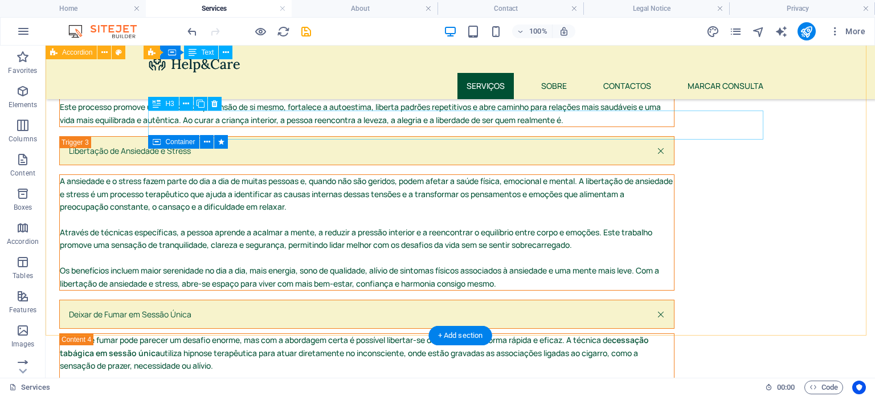
click at [259, 300] on div "Deixar de Fumar em Sessão Única" at bounding box center [366, 314] width 615 height 29
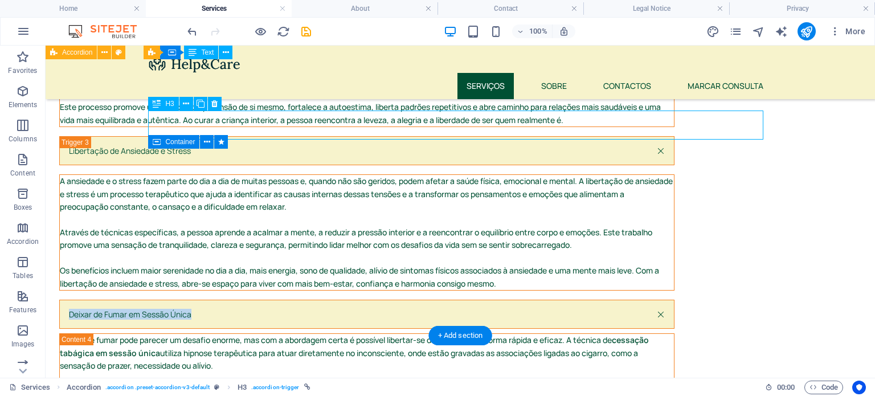
scroll to position [1118, 0]
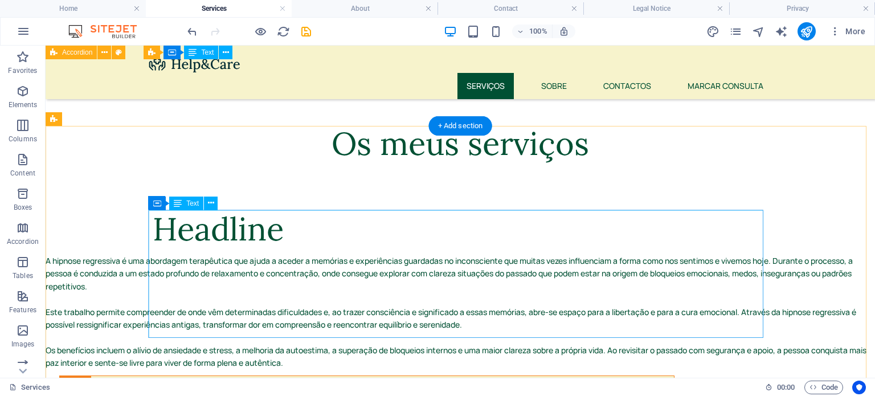
scroll to position [483, 0]
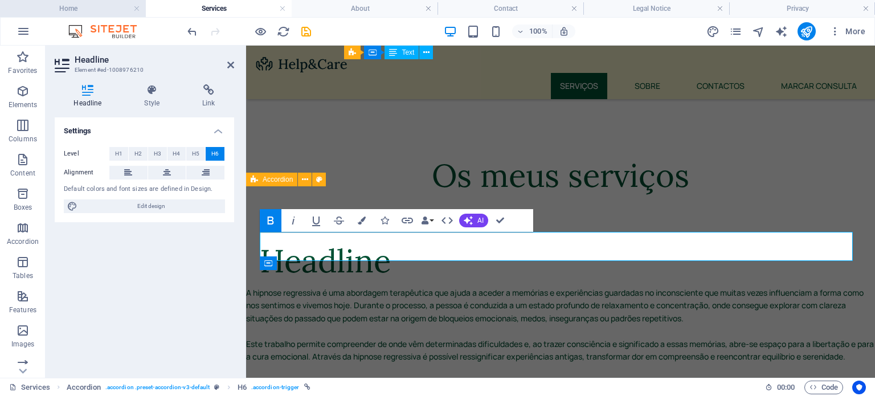
click at [72, 4] on h4 "Home" at bounding box center [73, 8] width 146 height 13
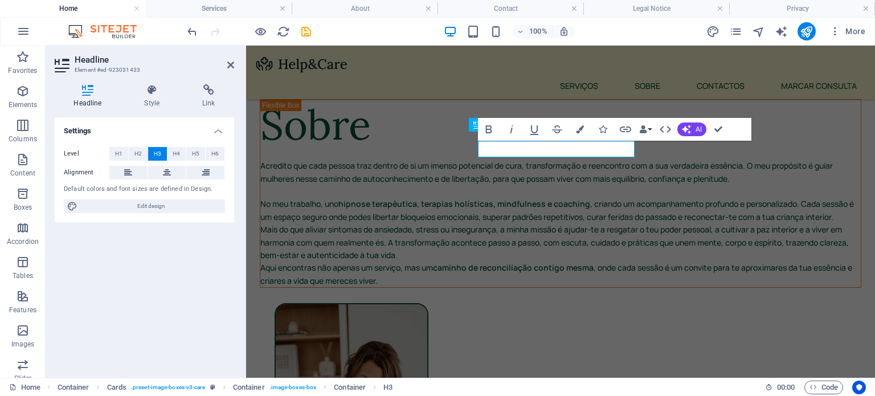
scroll to position [799, 0]
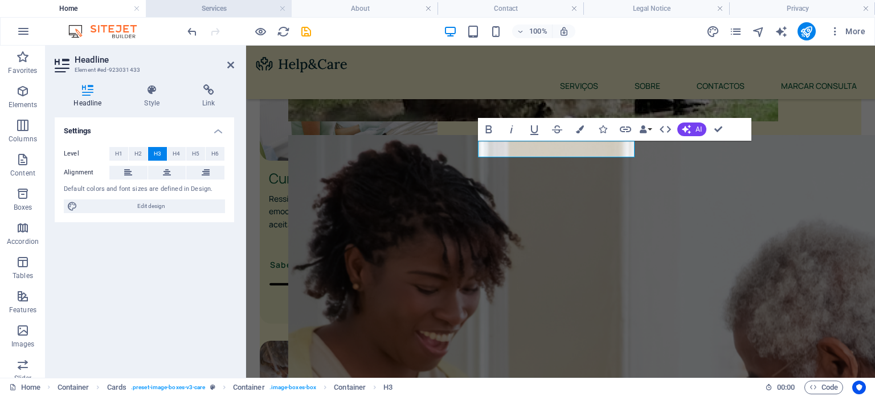
click at [178, 6] on h4 "Services" at bounding box center [219, 8] width 146 height 13
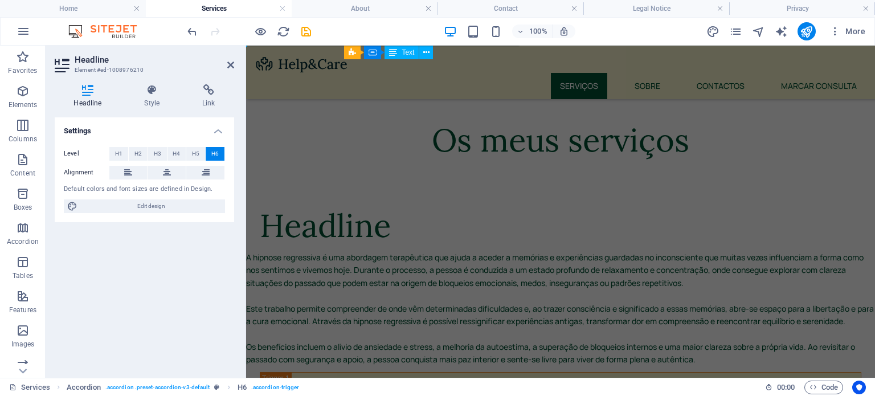
scroll to position [0, 0]
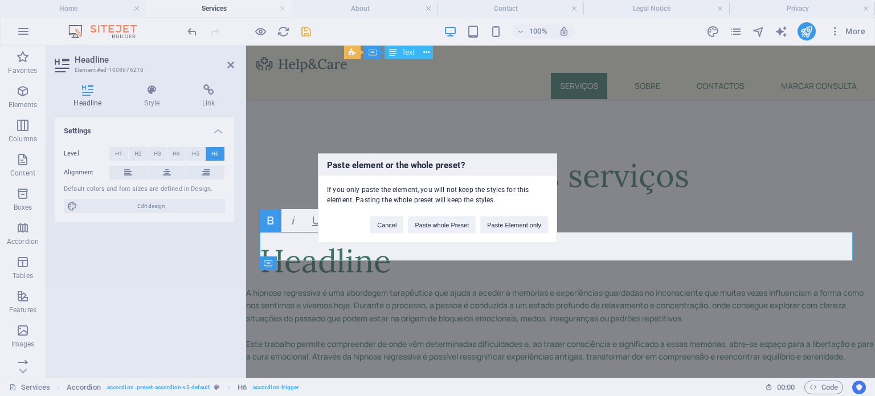
click at [354, 249] on div "Paste element or the whole preset? If you only paste the element, you will not …" at bounding box center [437, 198] width 875 height 396
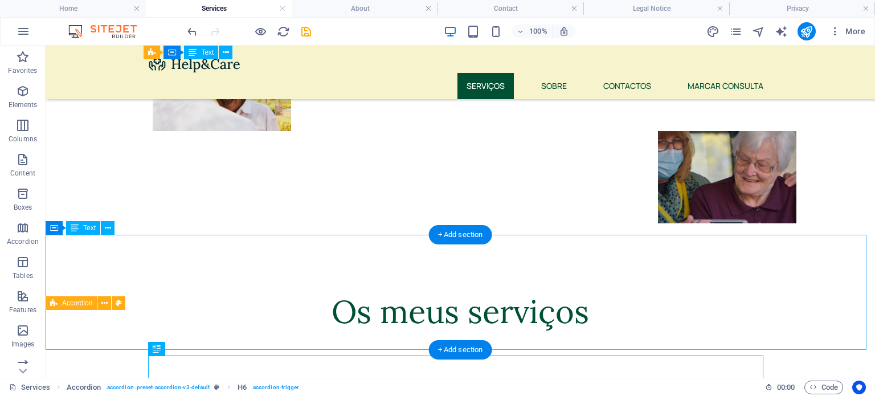
scroll to position [347, 0]
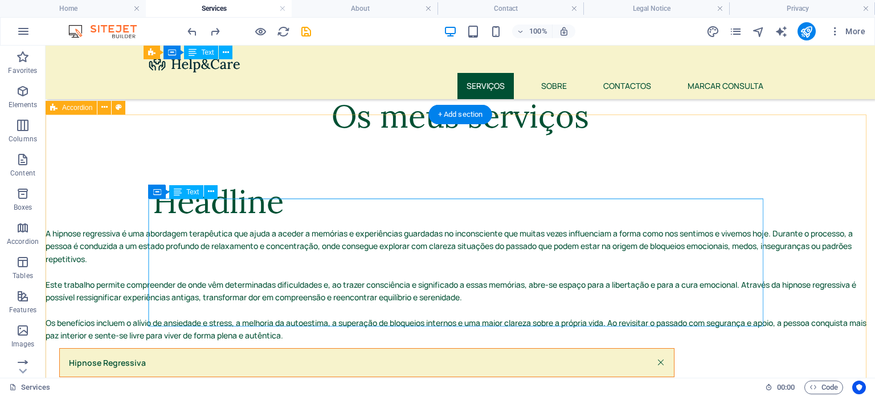
scroll to position [330, 0]
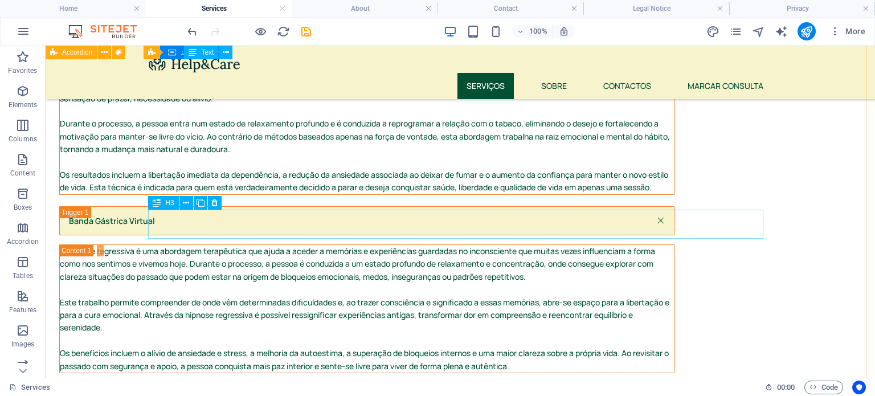
scroll to position [1416, 0]
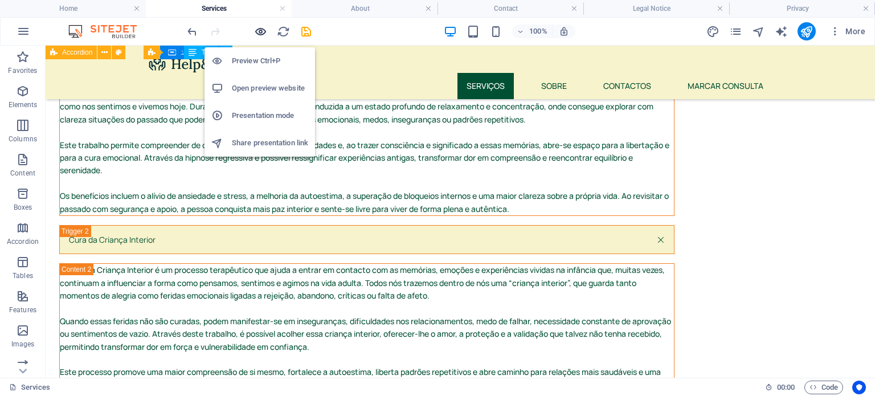
click at [262, 25] on icon "button" at bounding box center [260, 31] width 13 height 13
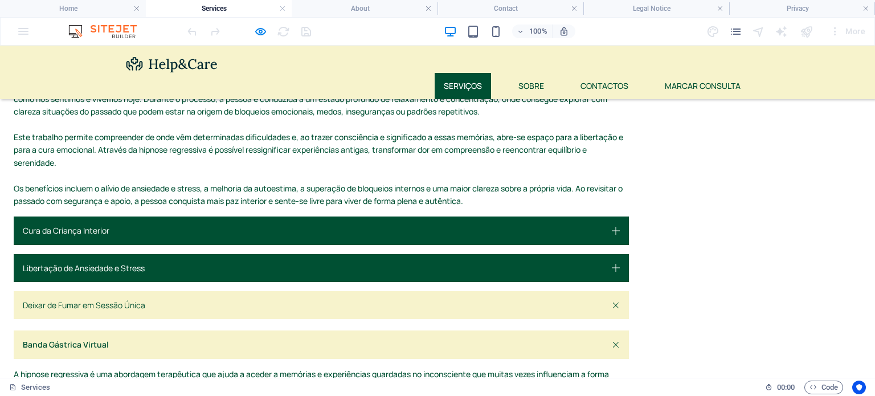
scroll to position [730, 0]
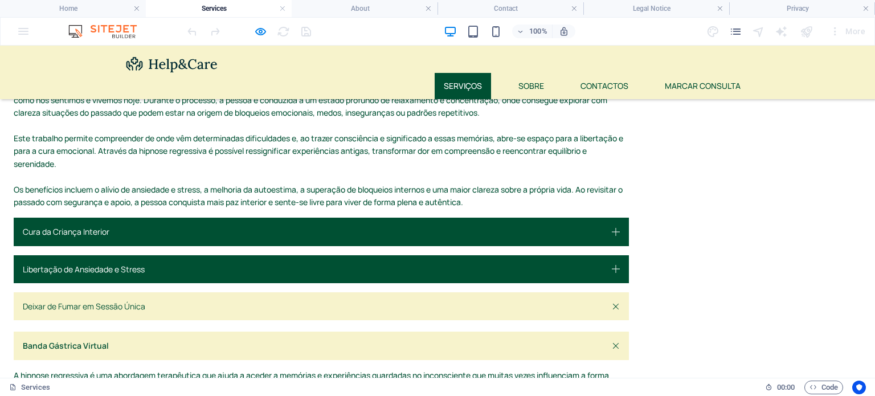
click at [336, 331] on link "Banda Gástrica Virtual" at bounding box center [321, 345] width 615 height 28
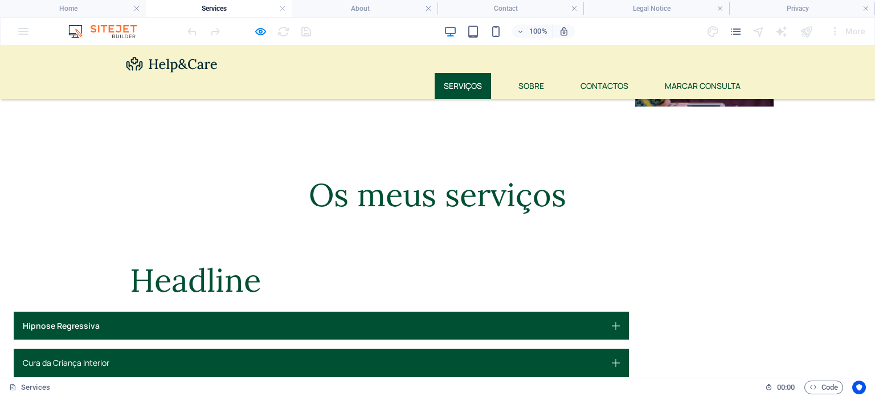
scroll to position [531, 0]
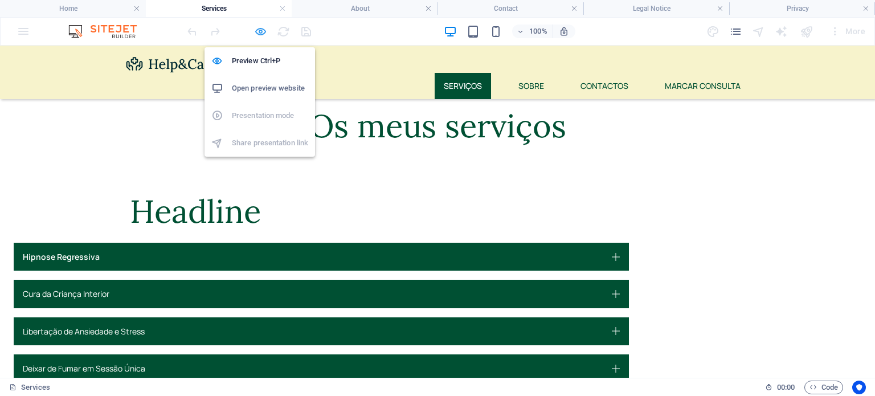
click at [257, 30] on icon "button" at bounding box center [260, 31] width 13 height 13
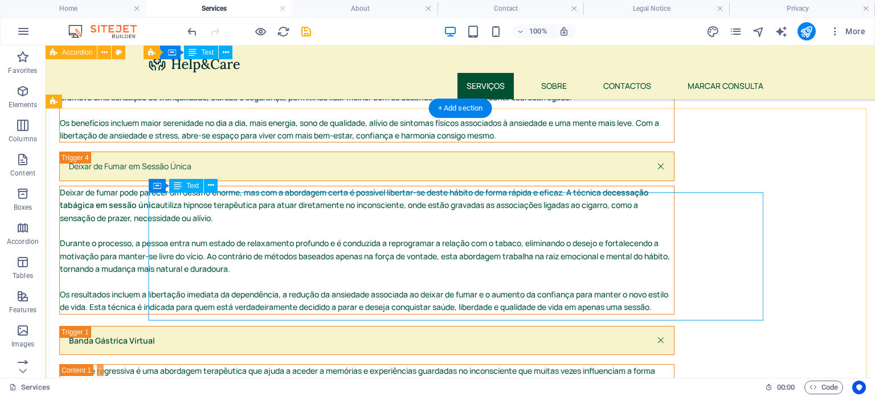
scroll to position [1175, 0]
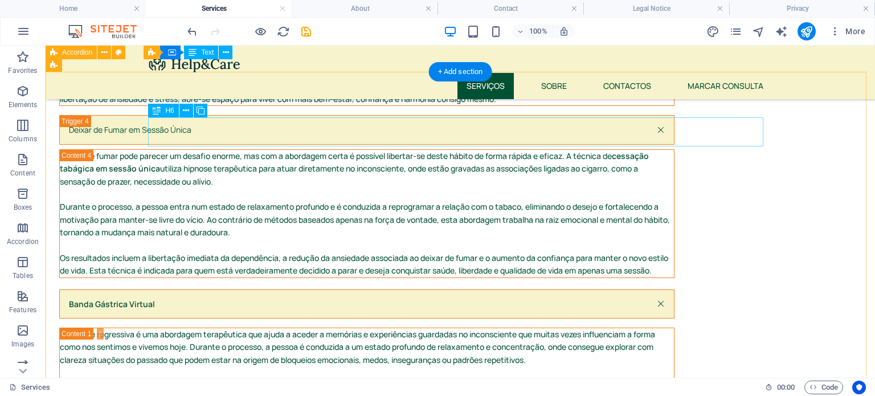
click at [237, 289] on div "Banda Gástrica Virtual" at bounding box center [366, 303] width 615 height 29
click at [234, 289] on div "Banda Gástrica Virtual" at bounding box center [366, 303] width 615 height 29
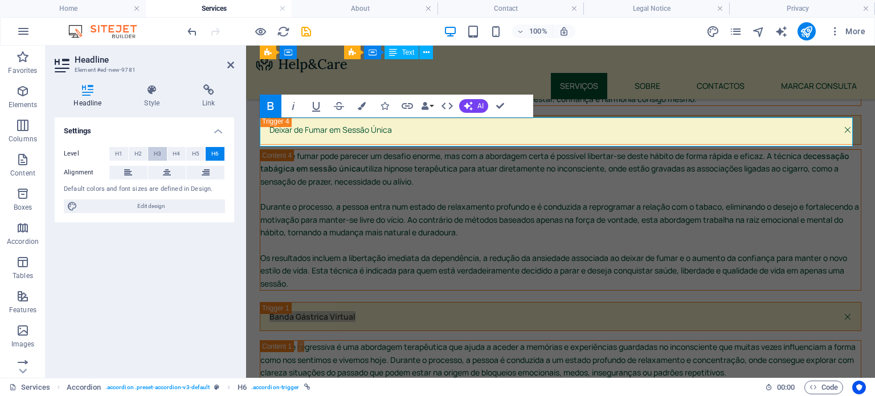
click at [159, 150] on span "H3" at bounding box center [157, 154] width 7 height 14
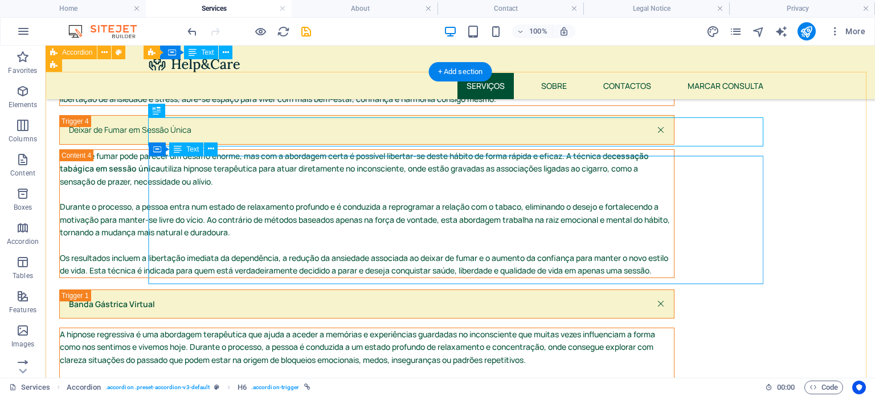
click at [271, 328] on div "A hipnose regressiva é uma abordagem terapêutica que ajuda a aceder a memórias …" at bounding box center [367, 392] width 614 height 128
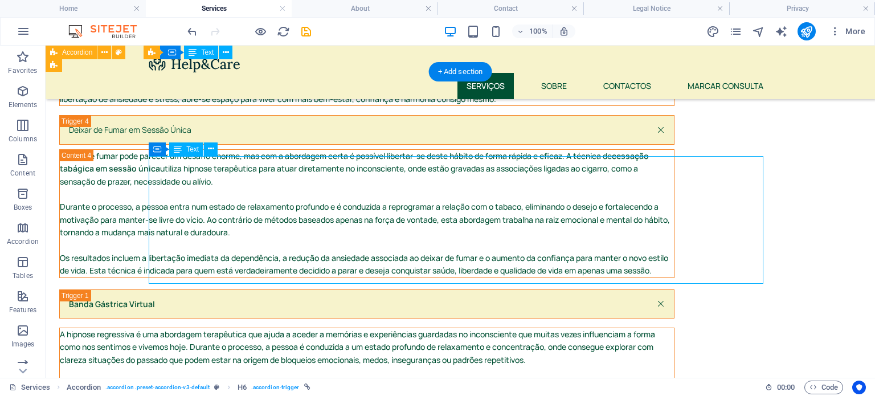
click at [271, 328] on div "A hipnose regressiva é uma abordagem terapêutica que ajuda a aceder a memórias …" at bounding box center [367, 392] width 614 height 128
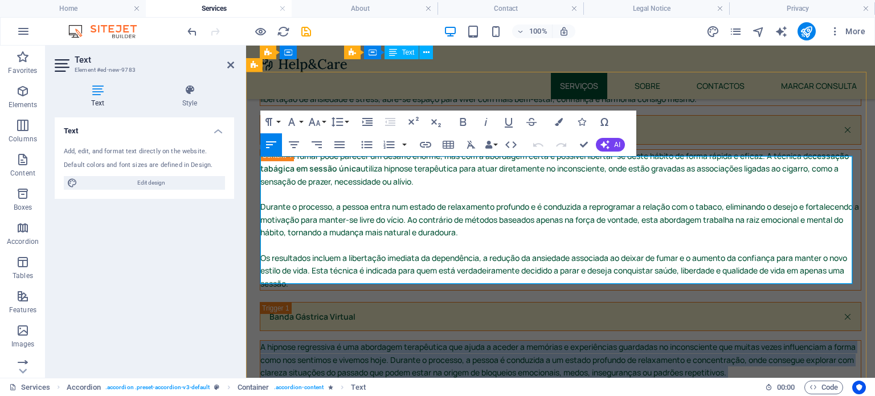
copy div "L ipsumdo sitametcon a eli seddoeius temporincid utl etdol m aliqua e adminimv …"
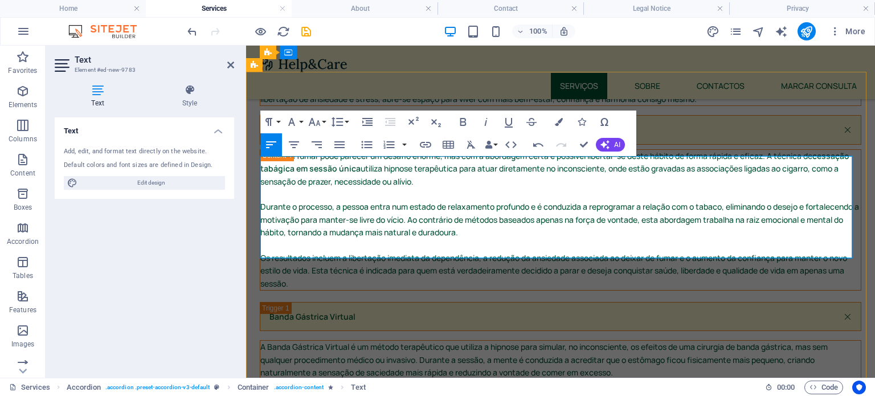
click at [631, 341] on p "A Banda Gástrica Virtual é um método terapêutico que utiliza a hipnose para sim…" at bounding box center [560, 360] width 600 height 38
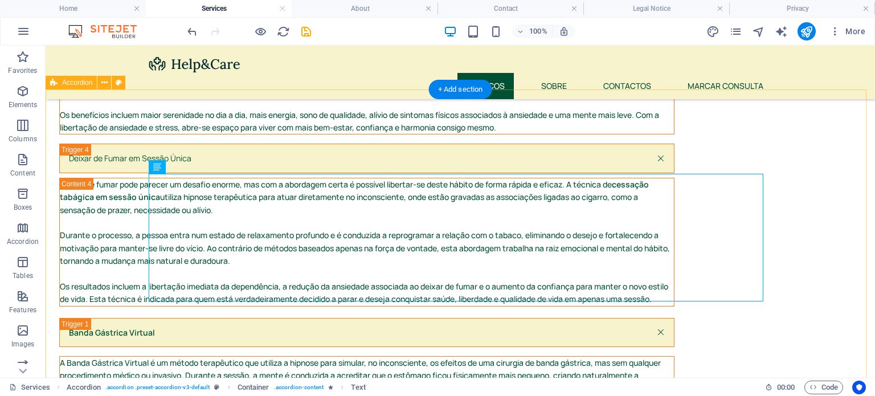
scroll to position [1146, 0]
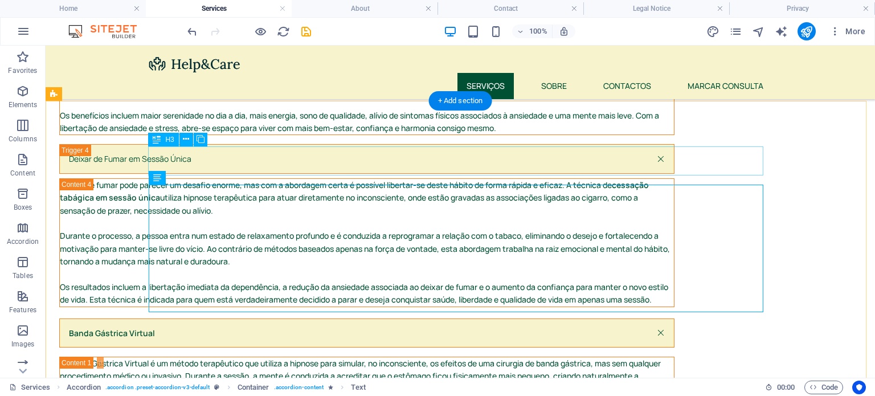
click at [212, 318] on div "Banda Gástrica Virtual" at bounding box center [366, 332] width 615 height 29
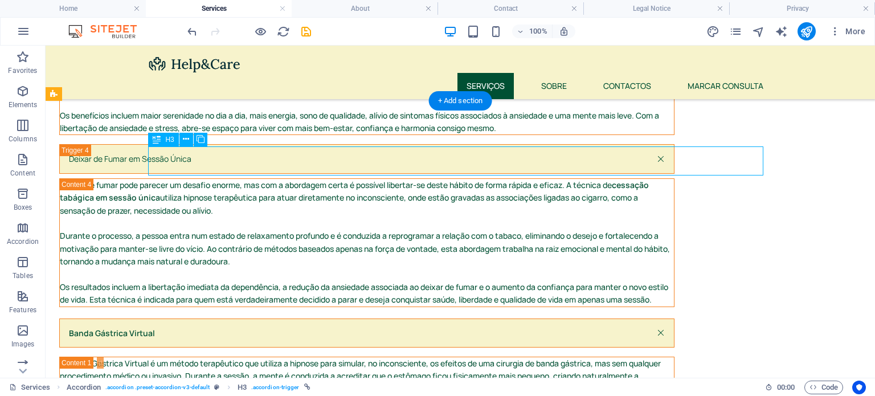
click at [212, 318] on div "Banda Gástrica Virtual" at bounding box center [366, 332] width 615 height 29
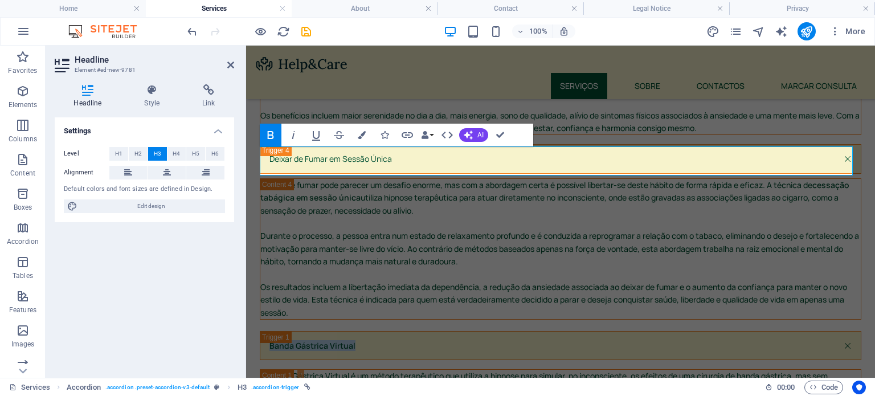
click at [269, 135] on icon "button" at bounding box center [271, 135] width 6 height 8
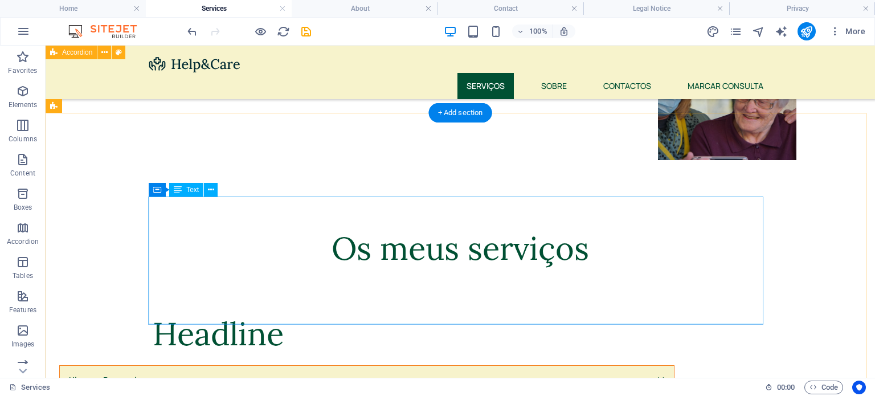
scroll to position [410, 0]
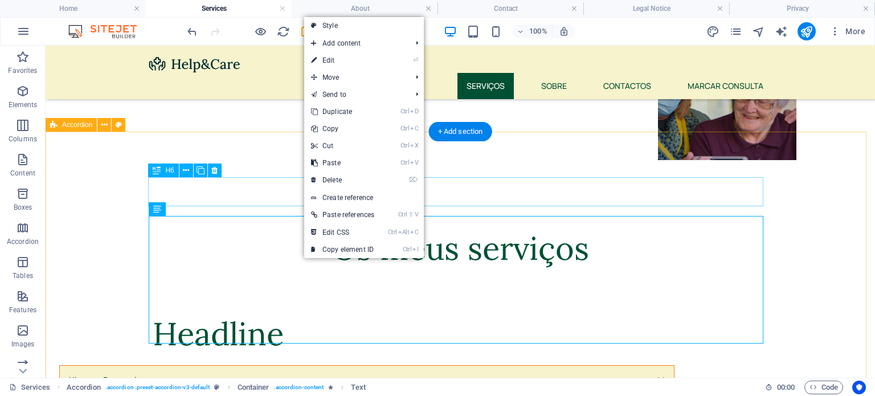
click at [210, 365] on div "Hipnose Regressiva" at bounding box center [366, 379] width 615 height 29
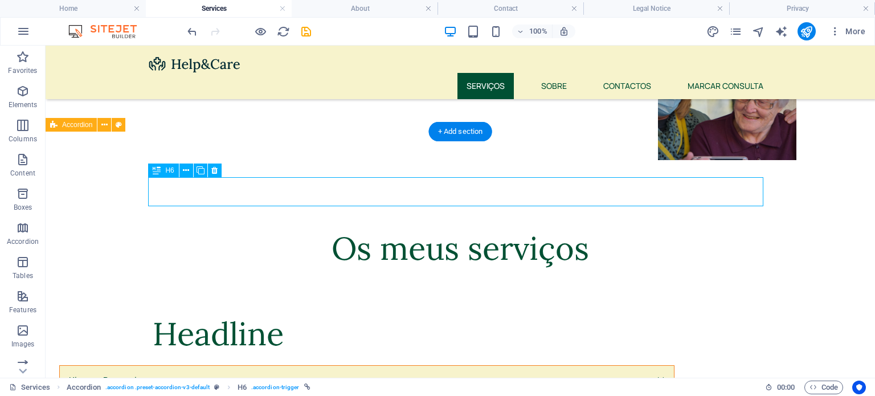
click at [210, 365] on div "Hipnose Regressiva" at bounding box center [366, 379] width 615 height 29
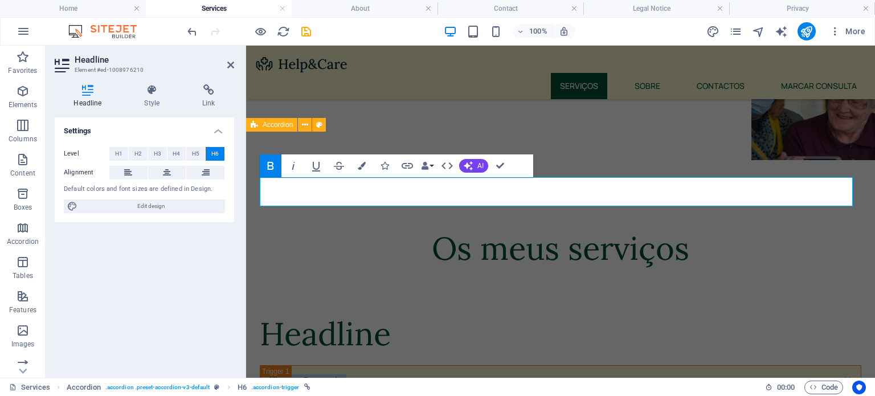
click at [277, 167] on button "Bold" at bounding box center [271, 165] width 22 height 23
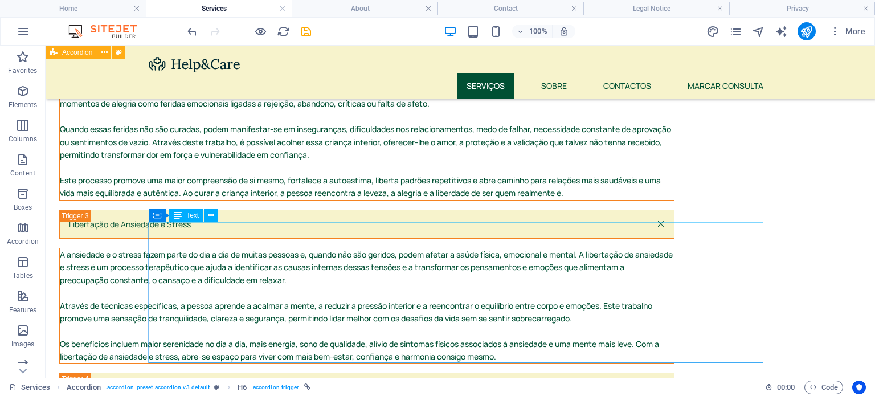
scroll to position [1055, 0]
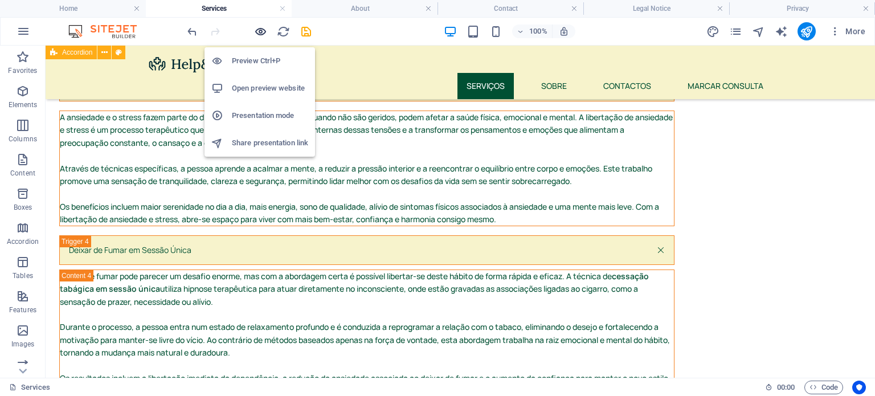
click at [259, 31] on icon "button" at bounding box center [260, 31] width 13 height 13
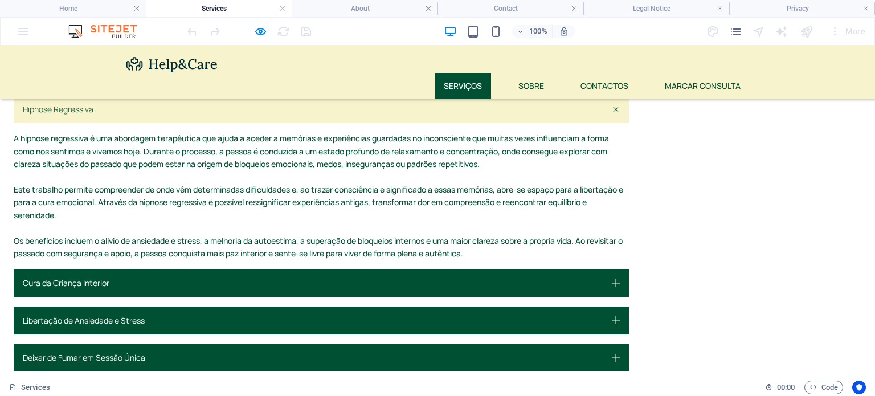
scroll to position [679, 0]
click at [244, 383] on link "Banda Gástrica Virtual" at bounding box center [321, 397] width 615 height 28
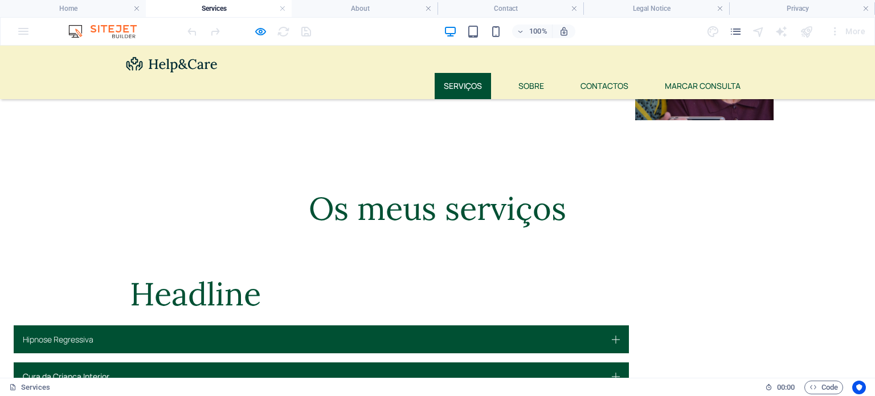
scroll to position [451, 0]
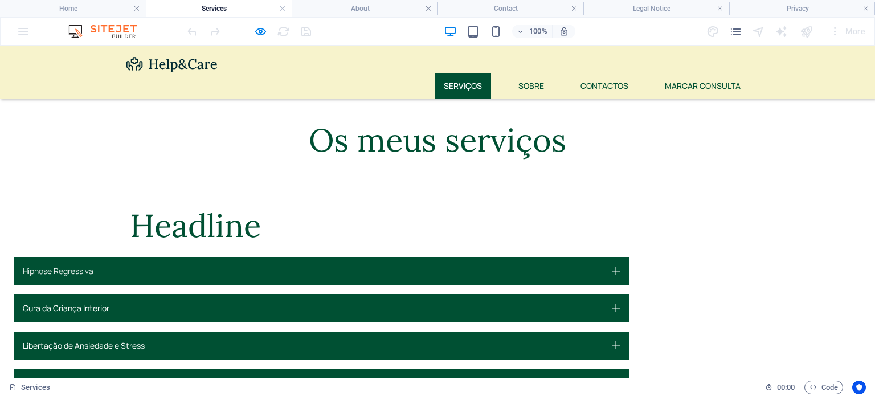
scroll to position [517, 0]
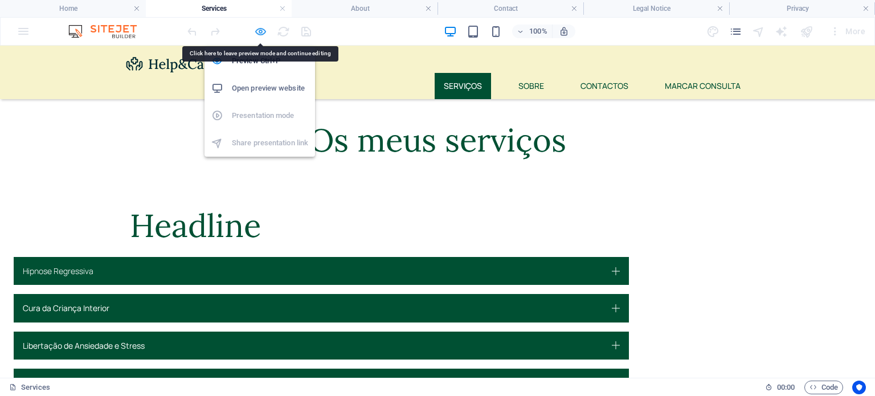
click at [259, 30] on icon "button" at bounding box center [260, 31] width 13 height 13
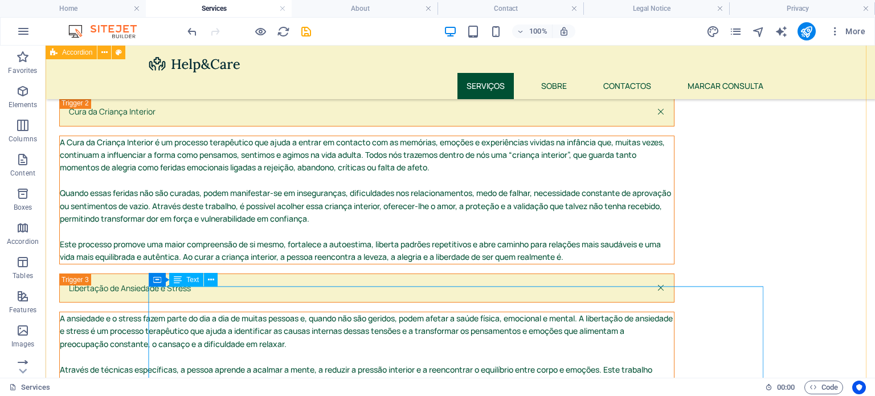
scroll to position [993, 0]
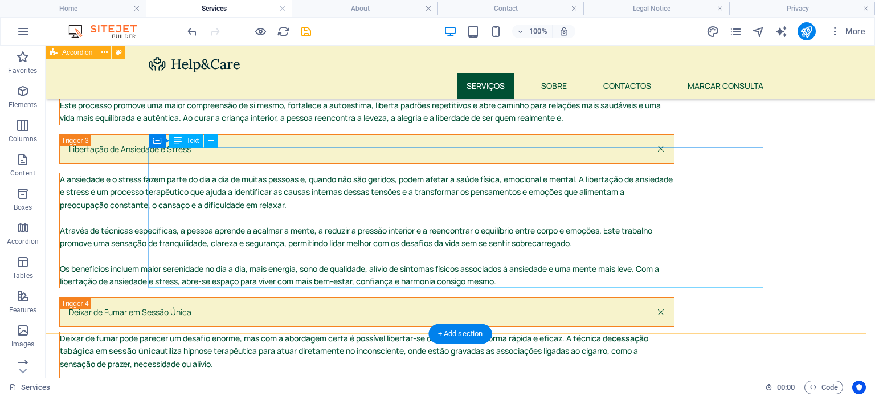
click at [271, 332] on div "Deixar de fumar pode parecer um desafio enorme, mas com a abordagem certa é pos…" at bounding box center [367, 396] width 614 height 128
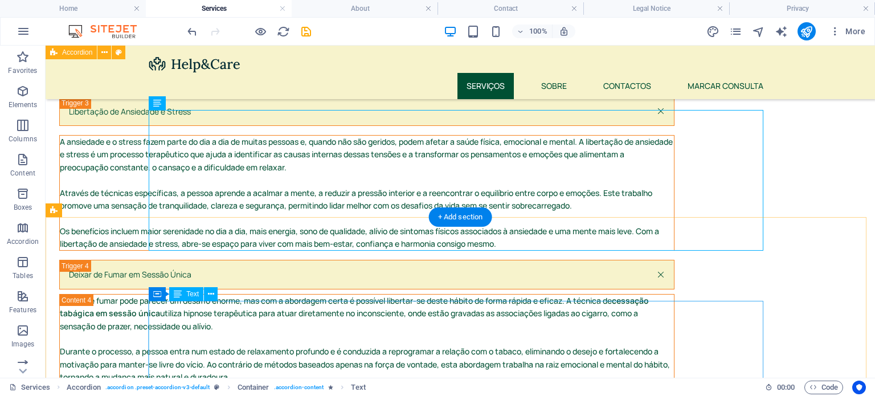
scroll to position [1030, 0]
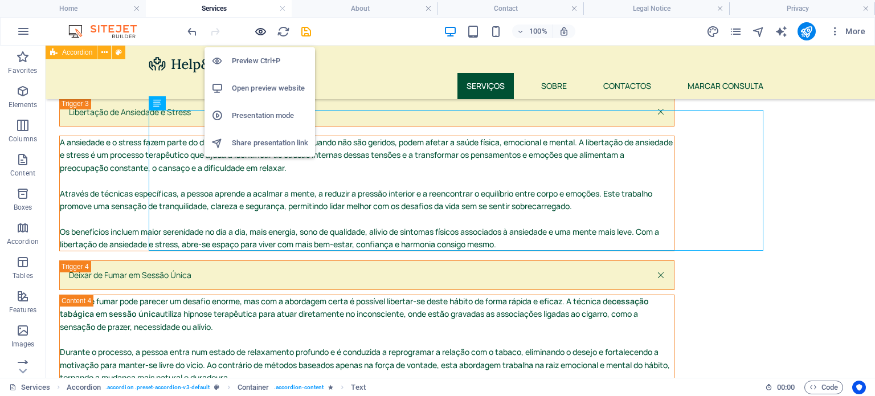
click at [261, 29] on icon "button" at bounding box center [260, 31] width 13 height 13
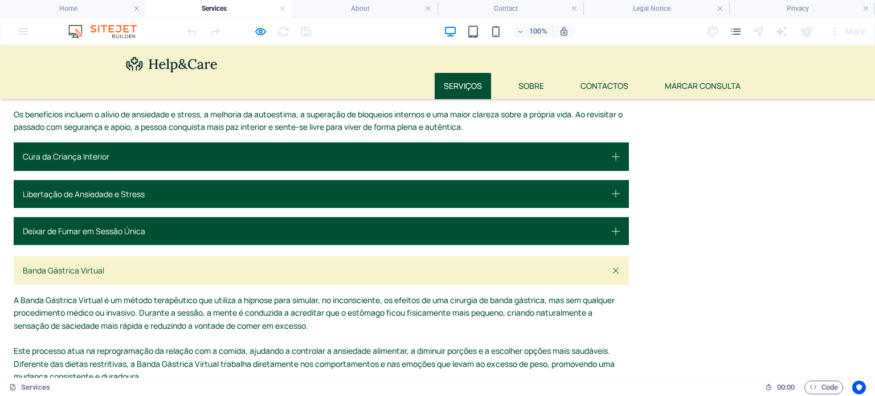
scroll to position [721, 0]
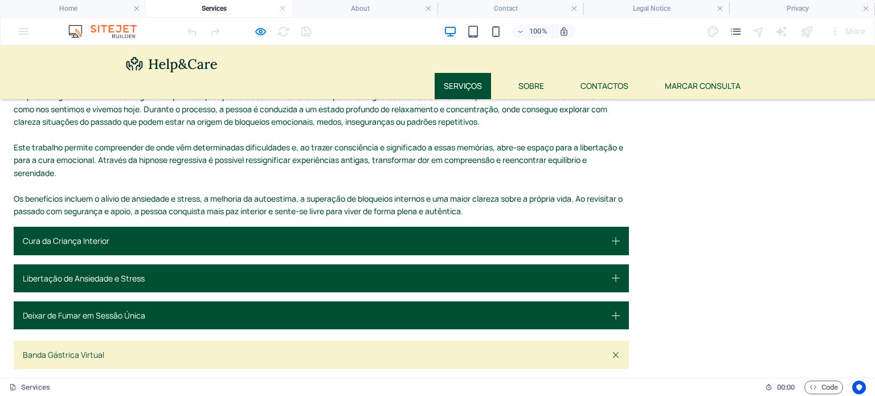
click at [347, 341] on link "Banda Gástrica Virtual" at bounding box center [321, 355] width 615 height 28
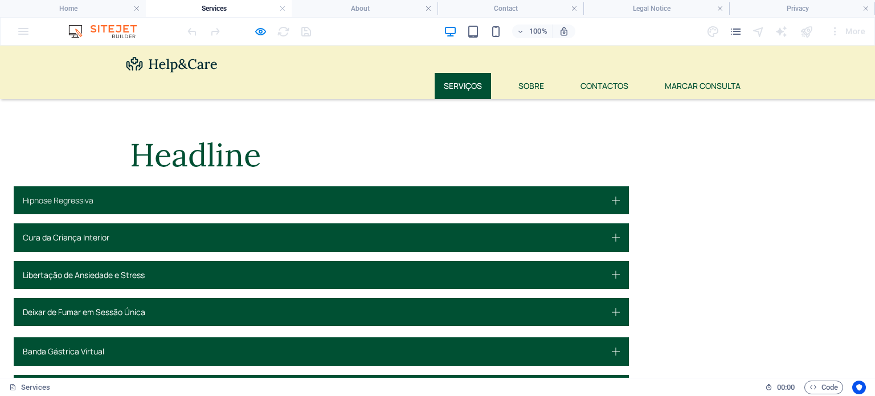
scroll to position [584, 0]
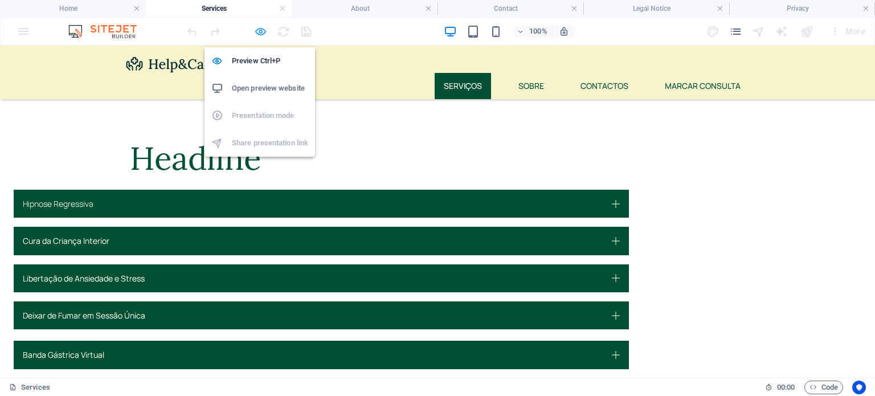
click at [256, 36] on icon "button" at bounding box center [260, 31] width 13 height 13
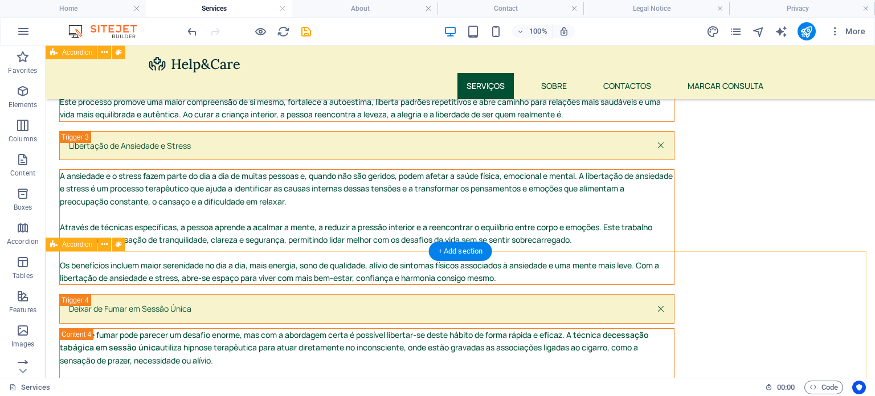
scroll to position [998, 0]
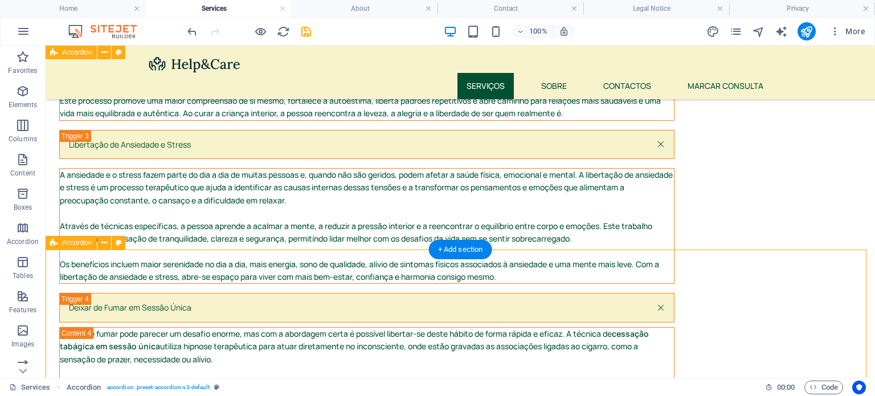
select select "px"
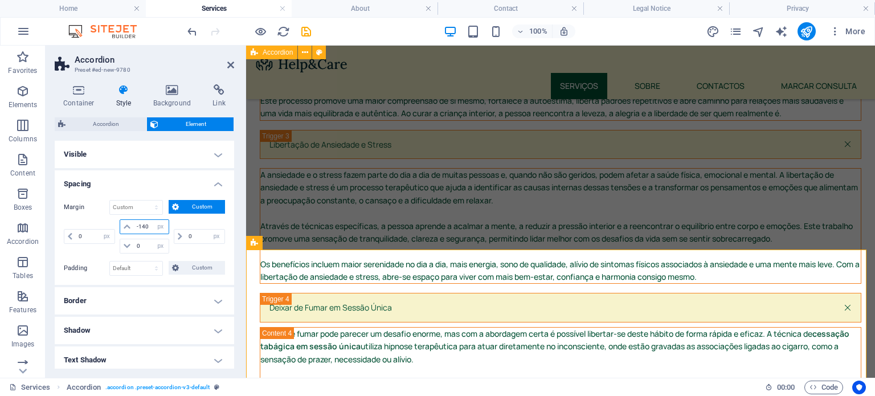
click at [148, 225] on input "-140" at bounding box center [151, 227] width 34 height 14
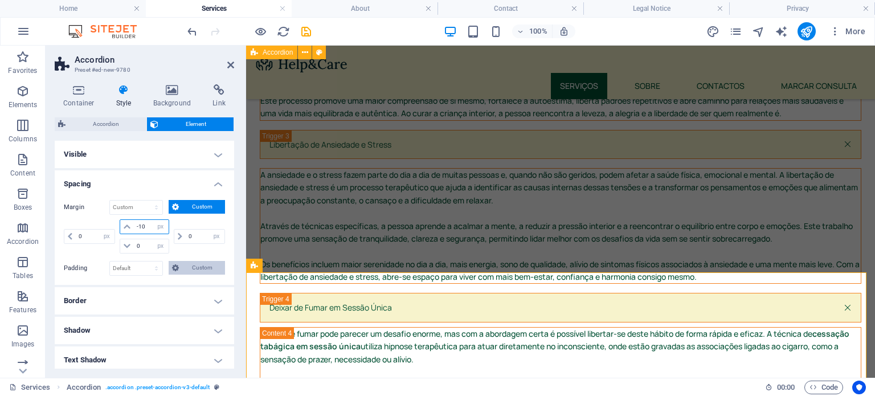
type input "-1"
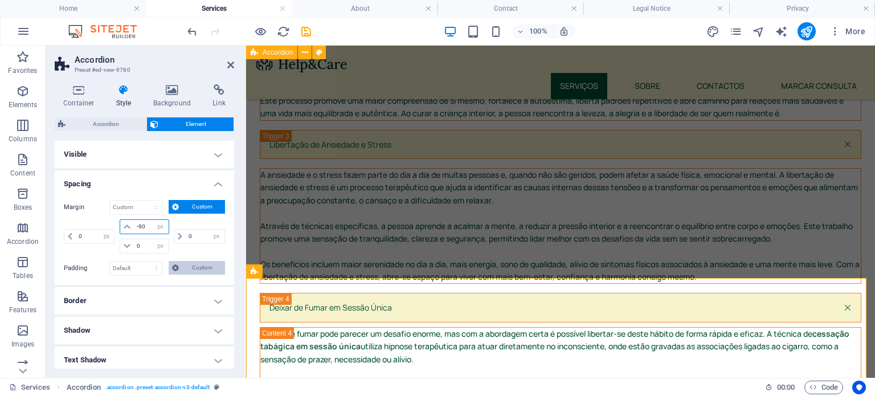
type input "-9"
type input "-80"
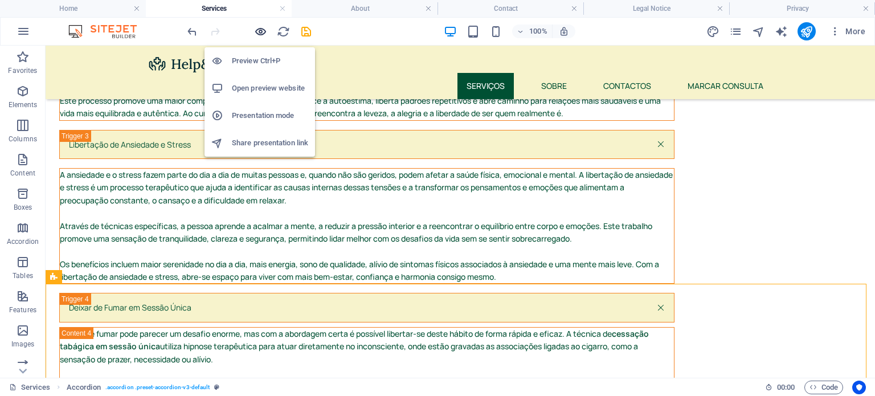
click at [256, 31] on icon "button" at bounding box center [260, 31] width 13 height 13
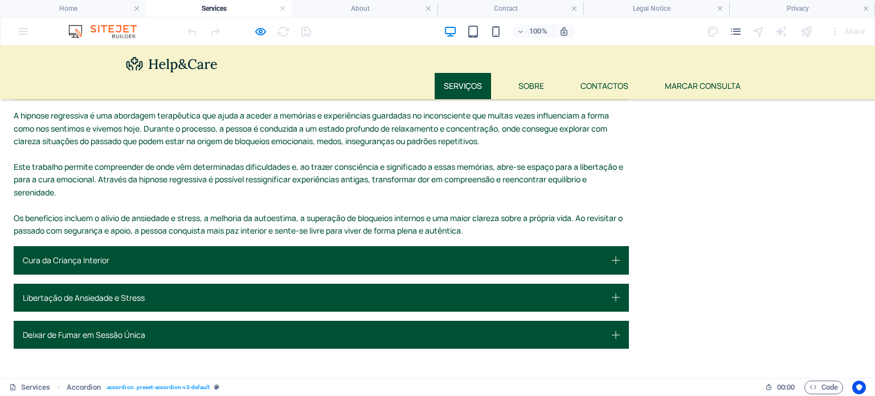
scroll to position [702, 0]
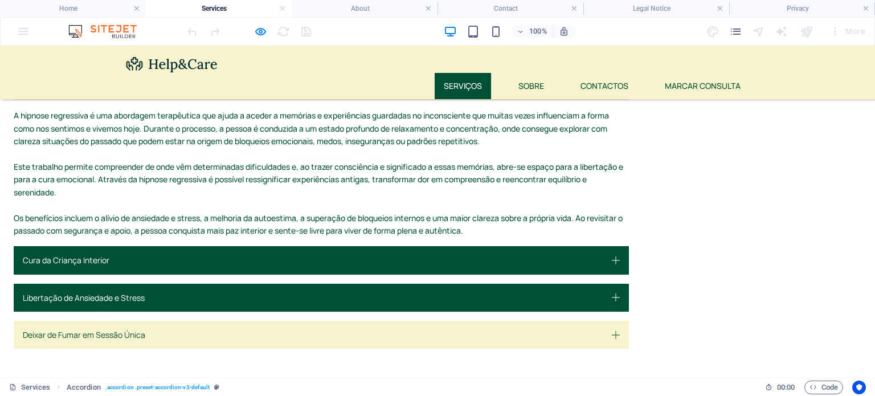
click at [223, 321] on link "Deixar de Fumar em Sessão Única" at bounding box center [321, 335] width 615 height 28
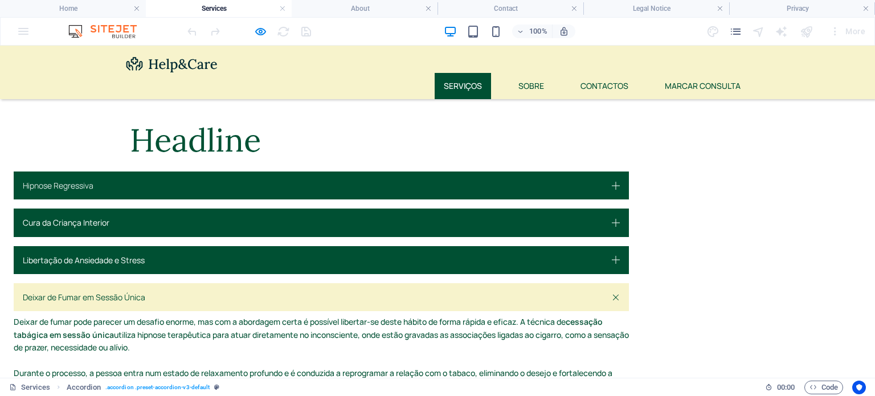
scroll to position [597, 0]
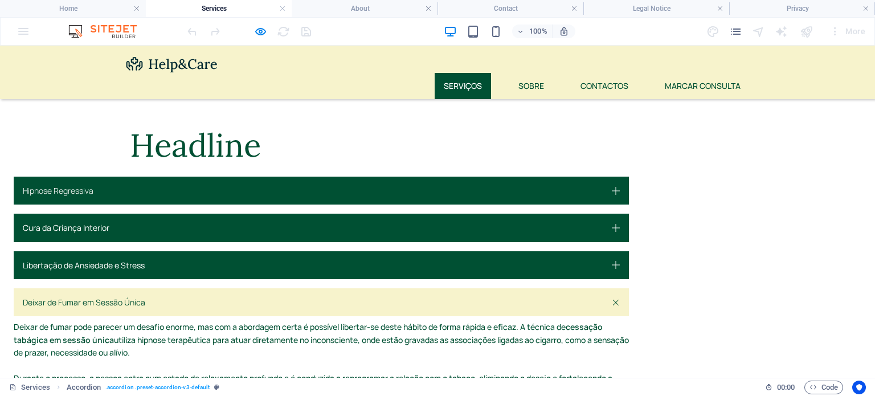
click at [216, 288] on link "Deixar de Fumar em Sessão Única" at bounding box center [321, 302] width 615 height 28
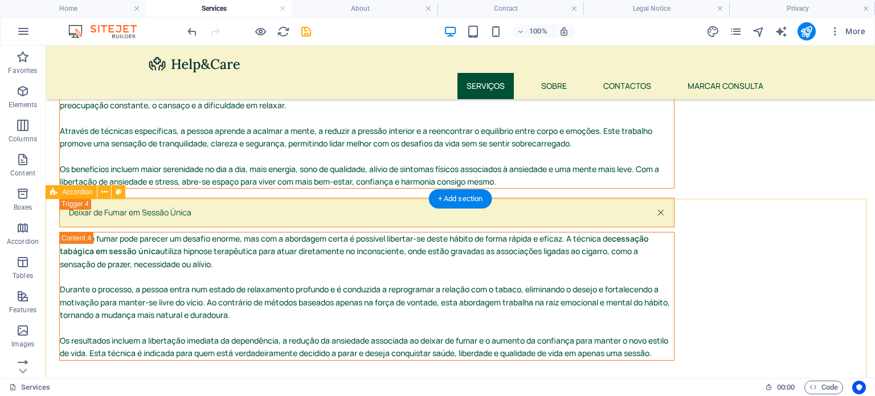
scroll to position [1067, 0]
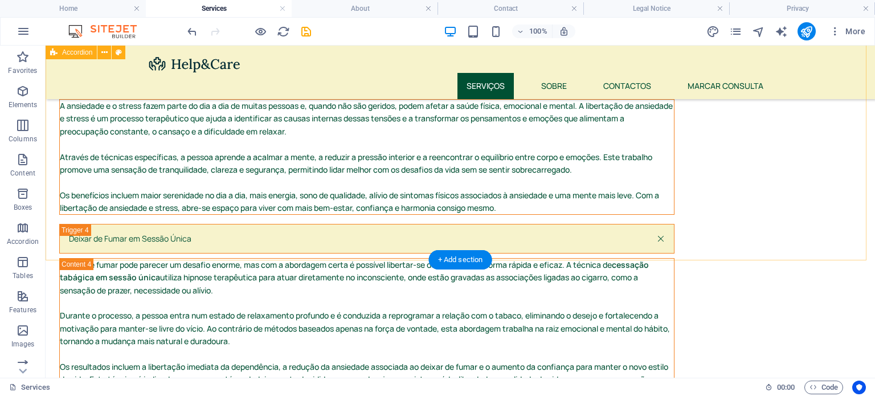
click at [134, 188] on div "Hipnose Regressiva A hipnose regressiva é uma abordagem terapêutica que ajuda a…" at bounding box center [460, 47] width 829 height 769
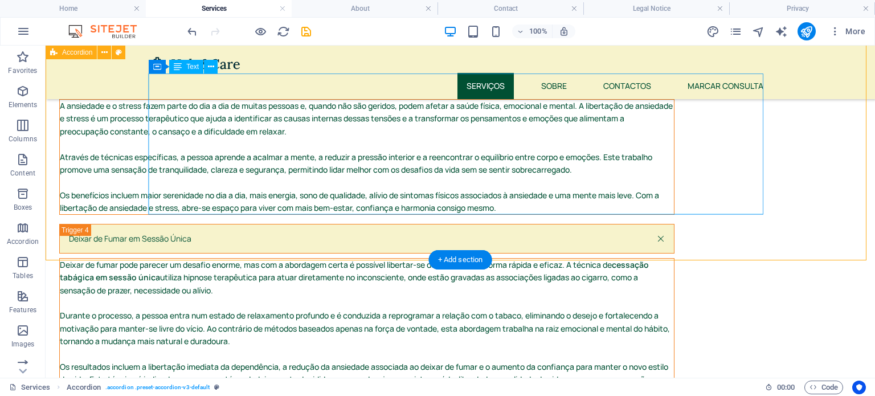
click at [191, 259] on div "Deixar de fumar pode parecer um desafio enorme, mas com a abordagem certa é pos…" at bounding box center [367, 323] width 614 height 128
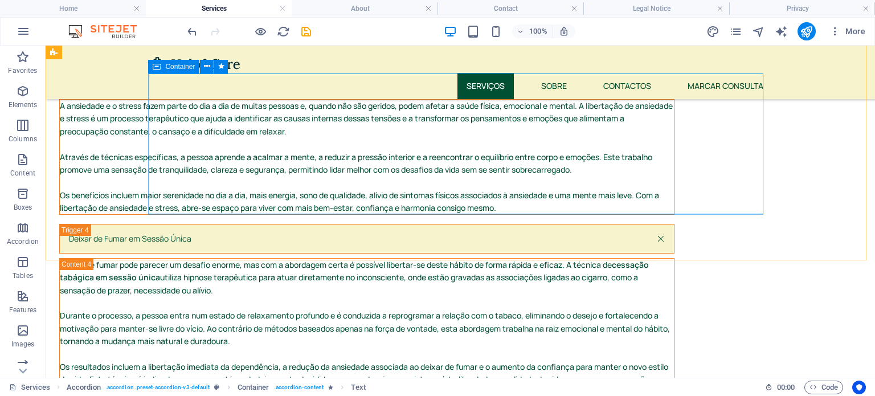
click at [159, 68] on icon at bounding box center [157, 67] width 8 height 14
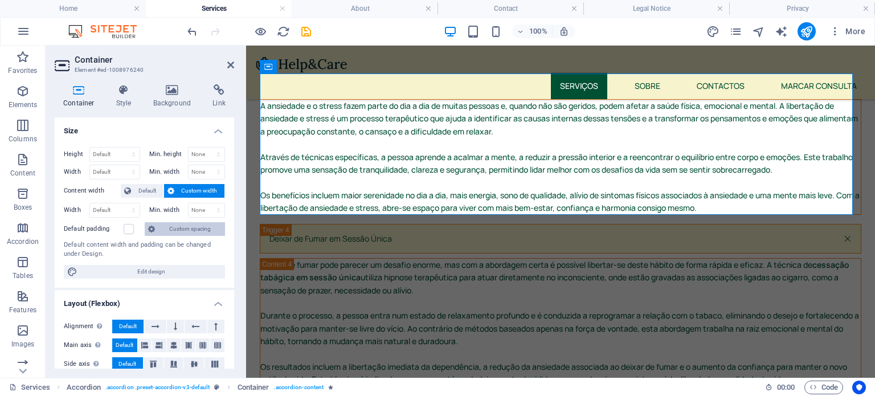
click at [170, 228] on span "Custom spacing" at bounding box center [189, 229] width 63 height 14
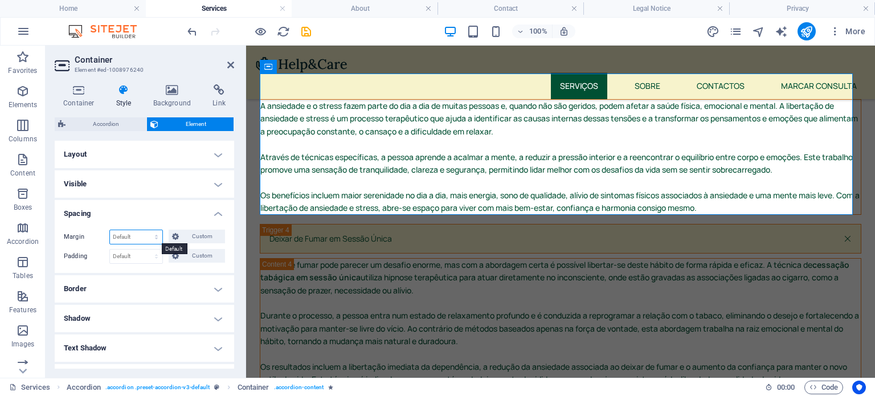
click at [137, 236] on select "Default auto px % rem vw vh Custom" at bounding box center [136, 237] width 52 height 14
select select "px"
click at [145, 230] on select "Default auto px % rem vw vh Custom" at bounding box center [136, 237] width 52 height 14
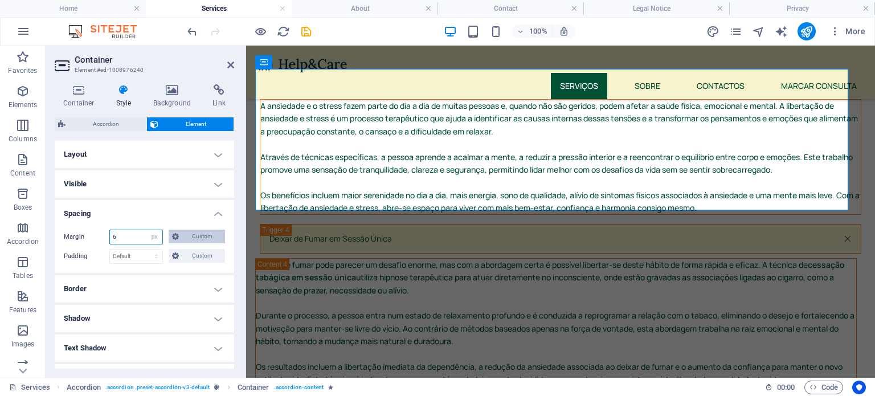
type input "6"
click at [200, 234] on span "Custom" at bounding box center [201, 237] width 39 height 14
type input "6"
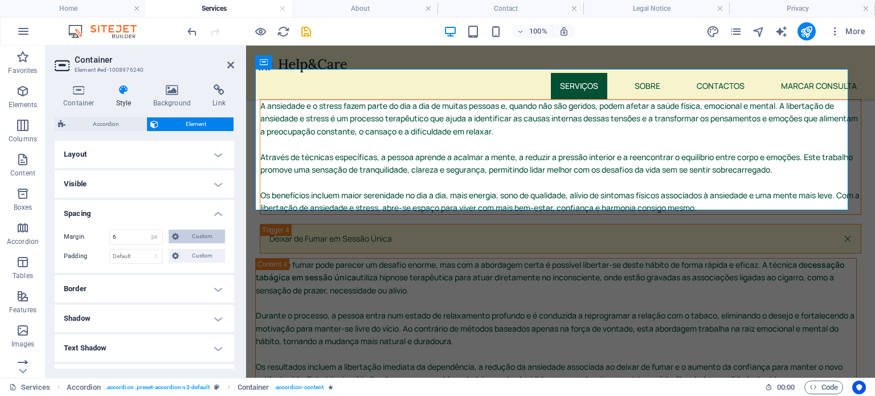
type input "6"
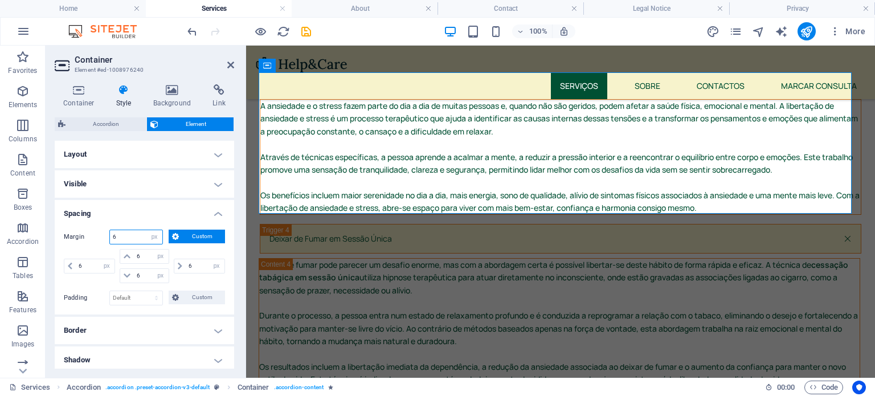
click at [134, 240] on input "6" at bounding box center [136, 237] width 52 height 14
type input "0"
click at [151, 236] on select "Default auto px % rem vw vh Custom" at bounding box center [154, 237] width 16 height 14
type input "0"
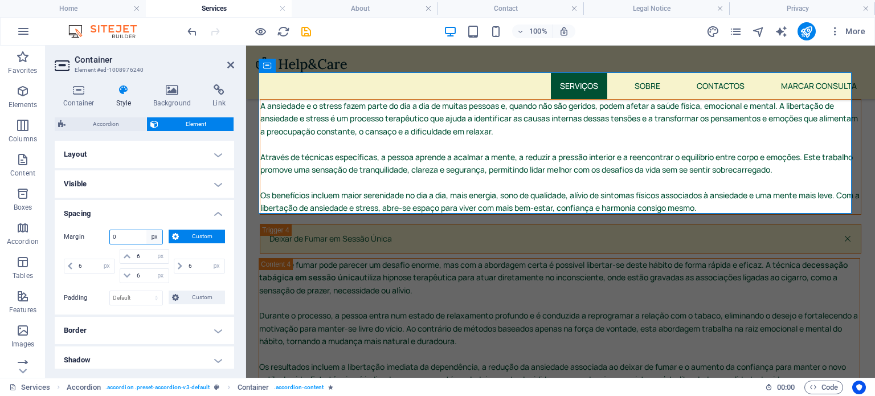
type input "0"
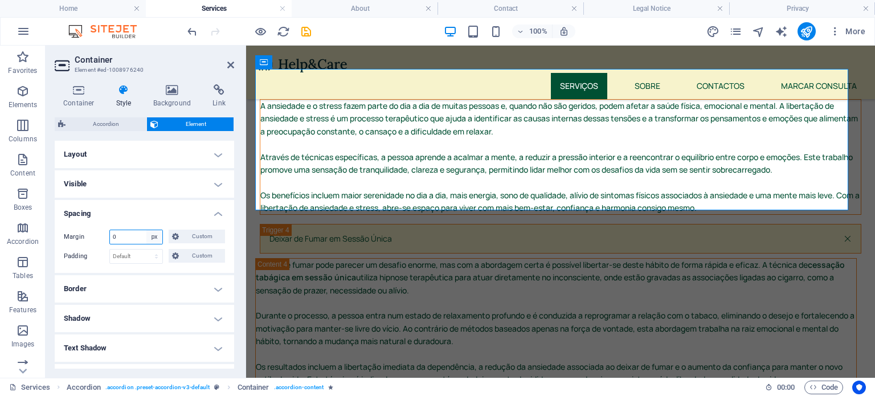
select select "default"
click at [146, 230] on select "Default auto px % rem vw vh Custom" at bounding box center [154, 237] width 16 height 14
select select "DISABLED_OPTION_VALUE"
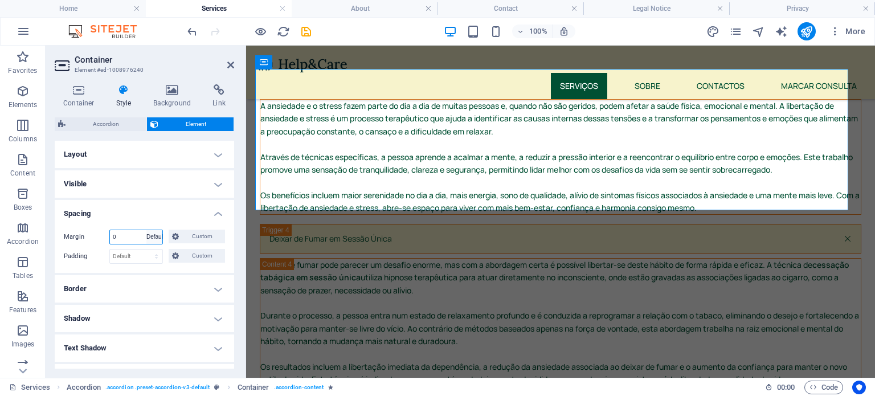
select select "DISABLED_OPTION_VALUE"
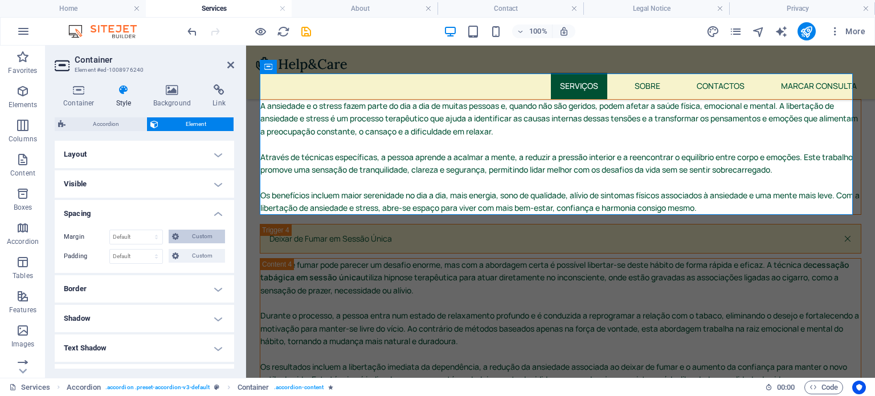
click at [186, 237] on span "Custom" at bounding box center [201, 237] width 39 height 14
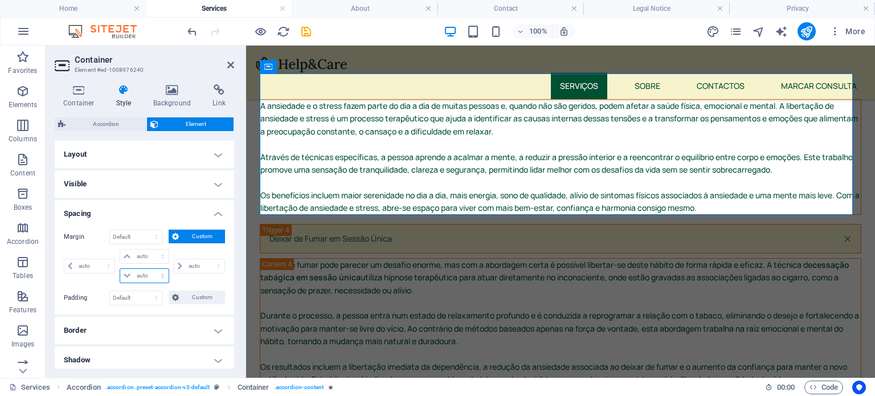
click at [140, 274] on select "auto px % rem vw vh" at bounding box center [144, 276] width 48 height 14
select select "px"
click at [151, 269] on select "auto px % rem vw vh" at bounding box center [144, 276] width 48 height 14
type input "0"
select select "px"
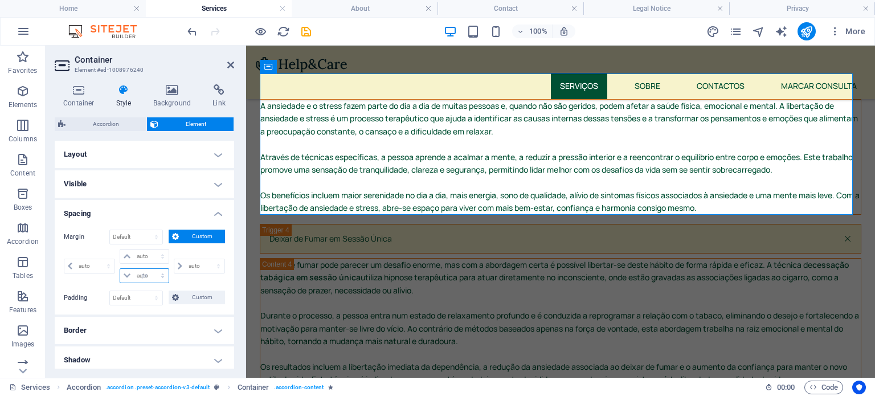
type input "0"
select select "px"
type input "0"
select select "px"
type input "0"
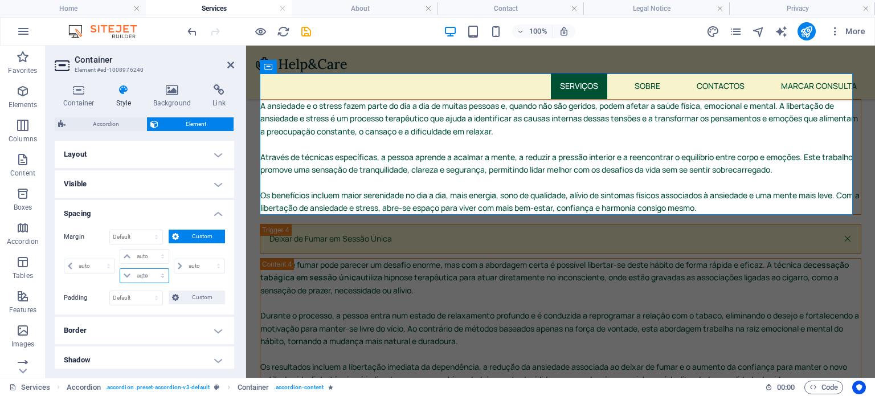
type input "0"
select select "px"
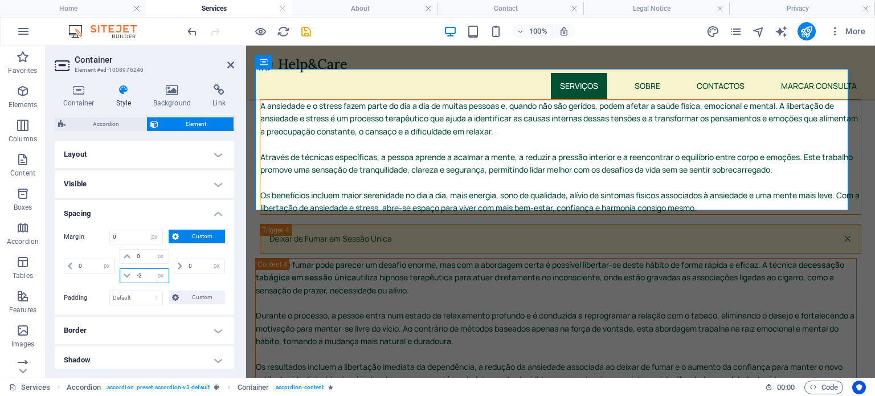
type input "-20"
select select "DISABLED_OPTION_VALUE"
type input "-2"
type input "-1"
type input "-8"
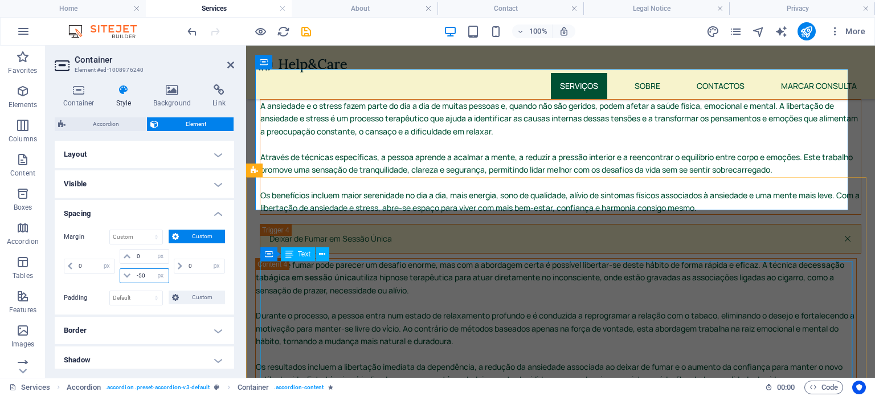
type input "-50"
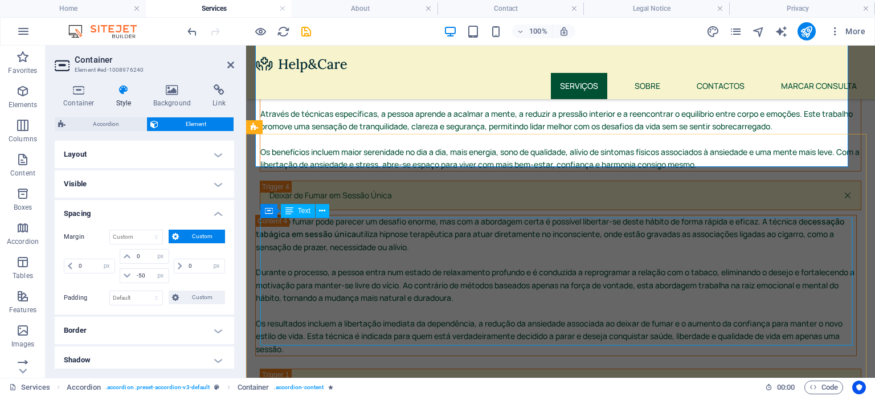
scroll to position [1097, 0]
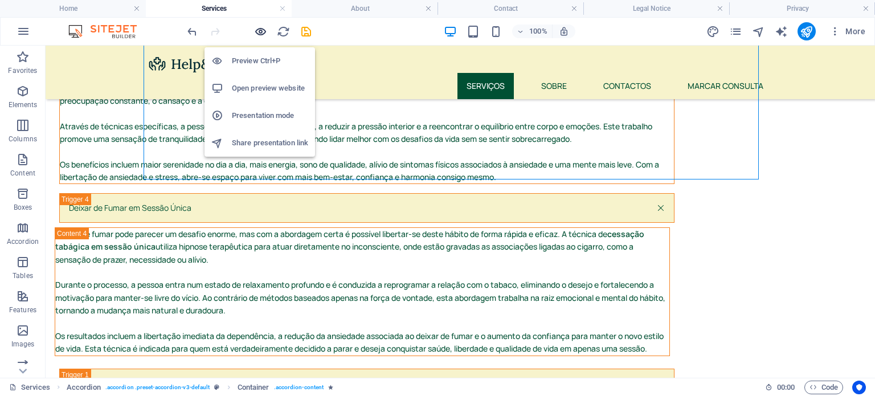
click at [260, 31] on icon "button" at bounding box center [260, 31] width 13 height 13
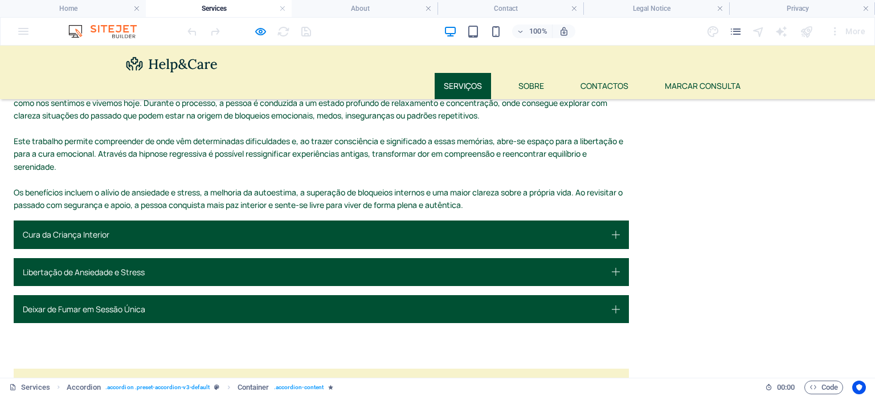
scroll to position [724, 0]
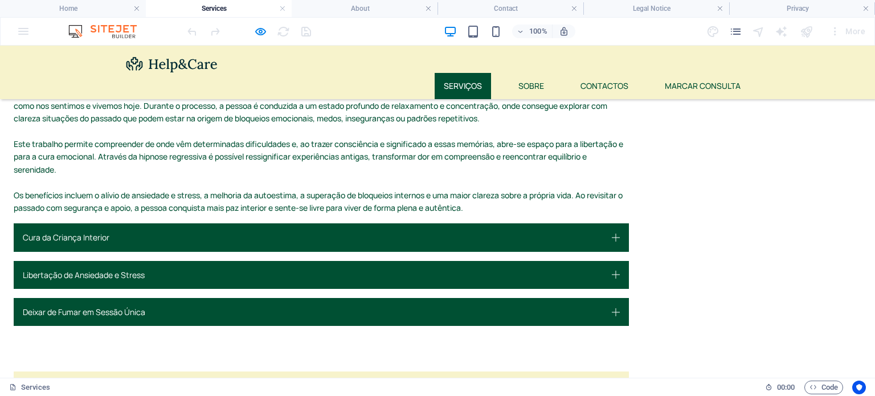
click at [244, 371] on link "Banda Gástrica Virtual" at bounding box center [321, 385] width 615 height 28
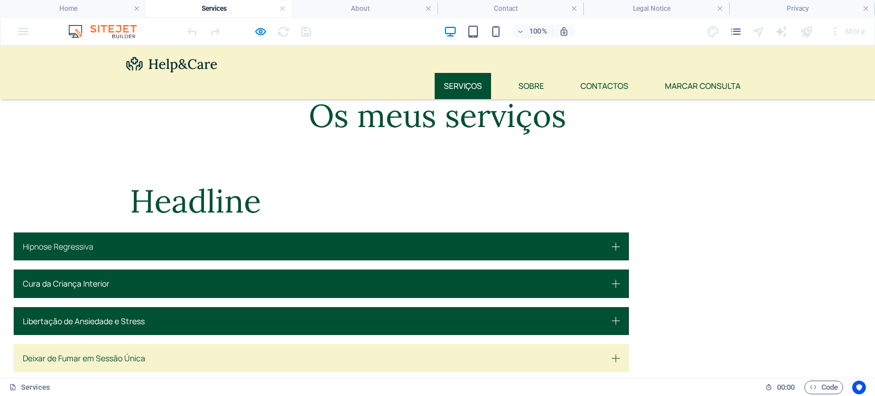
scroll to position [472, 0]
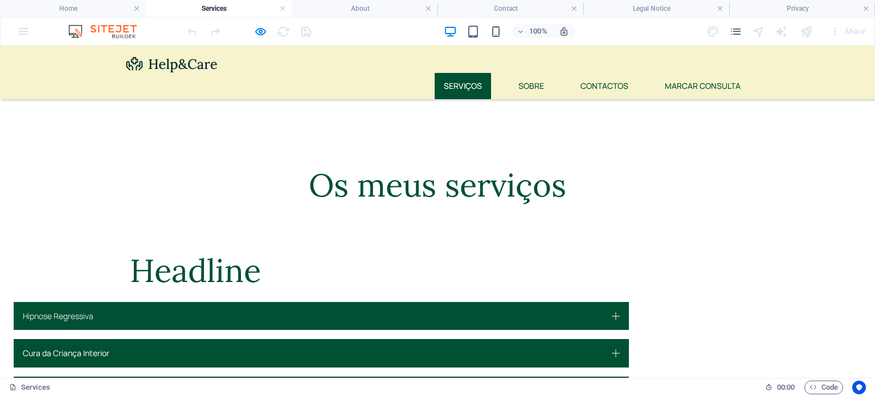
click at [264, 23] on div at bounding box center [249, 31] width 128 height 18
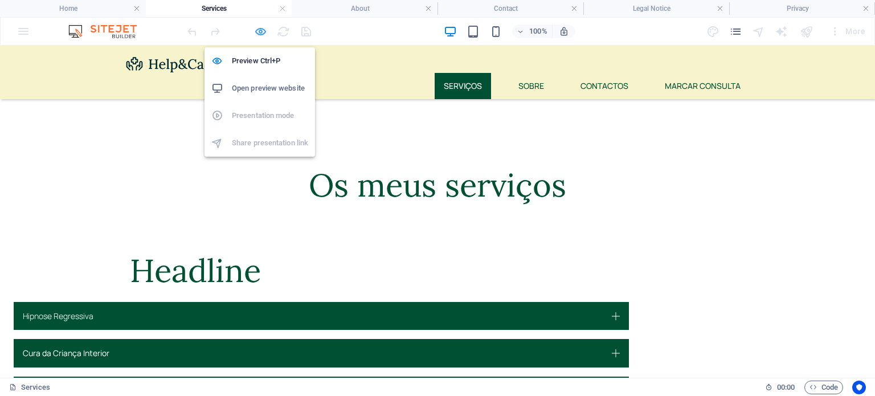
click at [264, 32] on icon "button" at bounding box center [260, 31] width 13 height 13
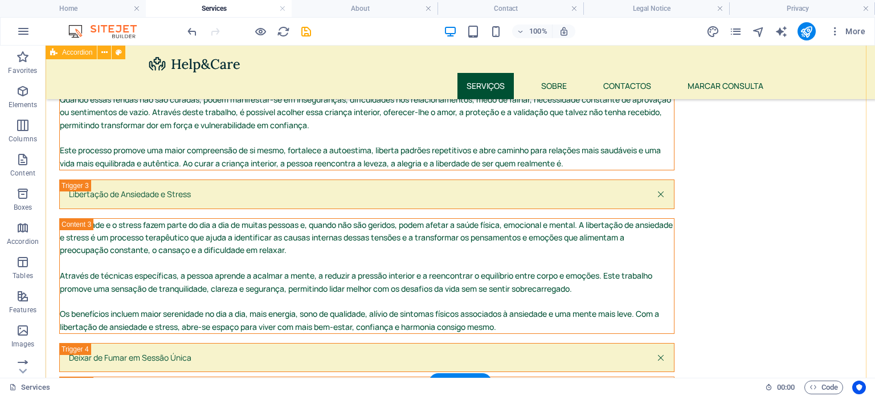
scroll to position [1695, 0]
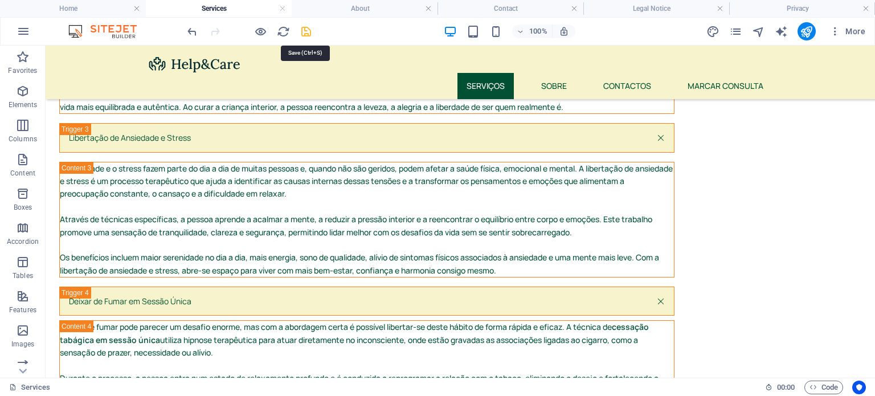
click at [309, 32] on icon "save" at bounding box center [306, 31] width 13 height 13
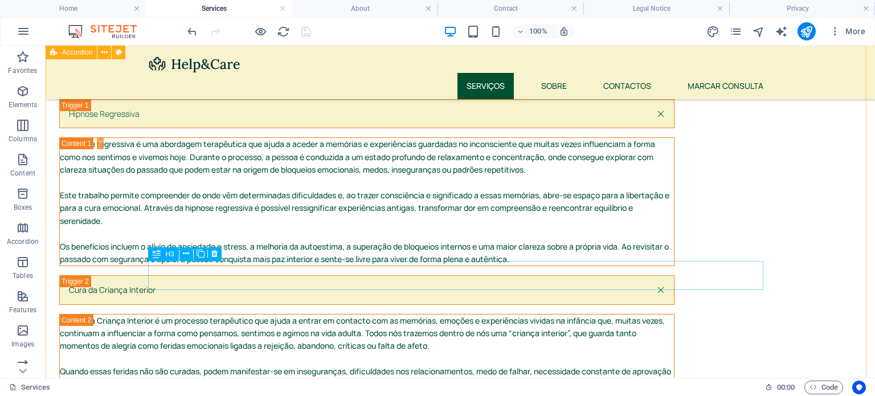
scroll to position [675, 0]
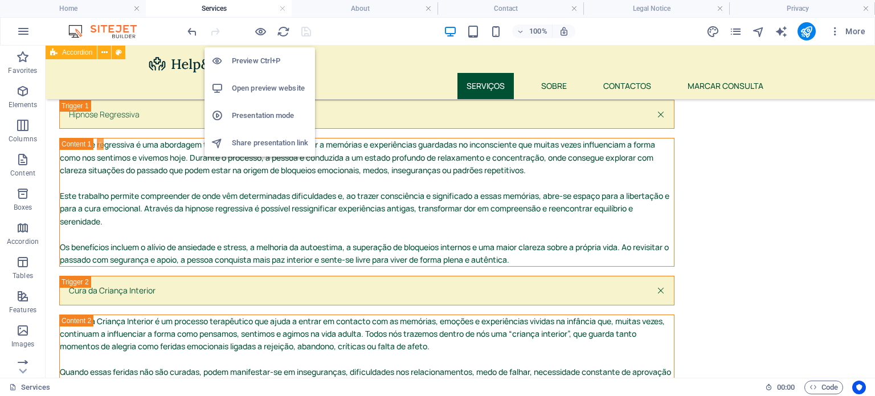
click at [263, 84] on h6 "Open preview website" at bounding box center [270, 88] width 76 height 14
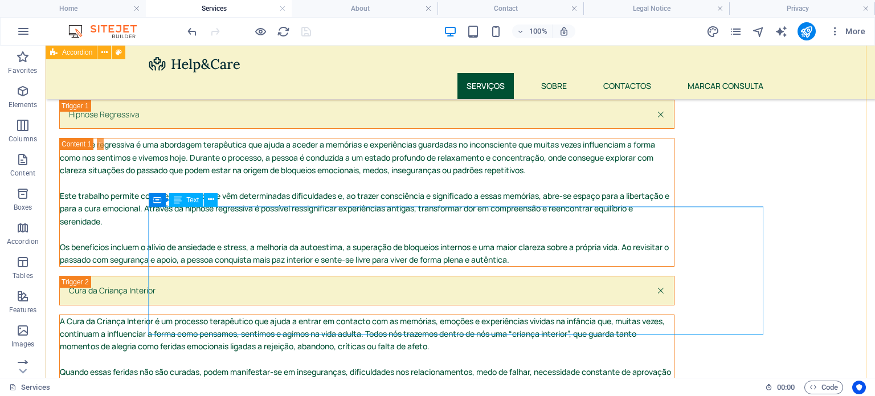
scroll to position [470, 0]
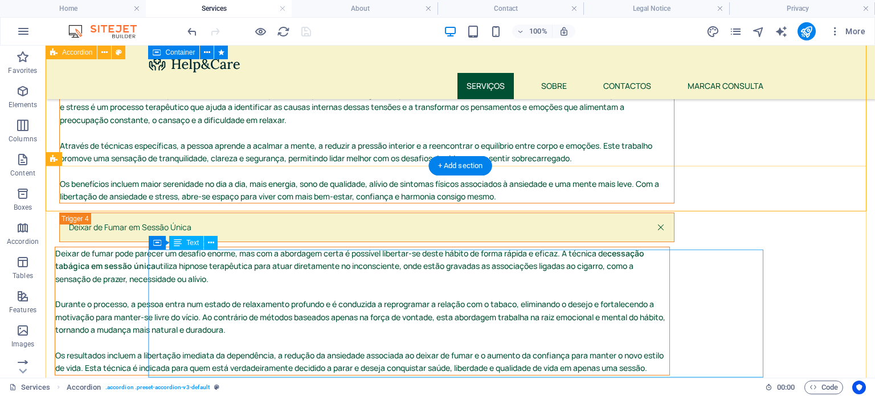
scroll to position [1080, 0]
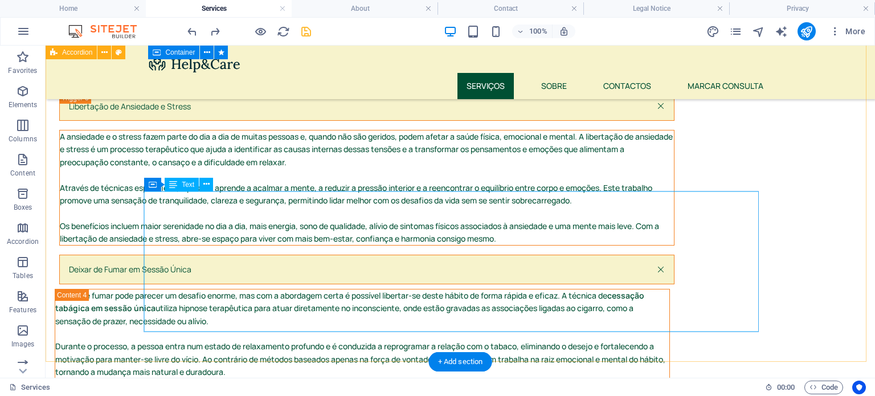
scroll to position [1053, 0]
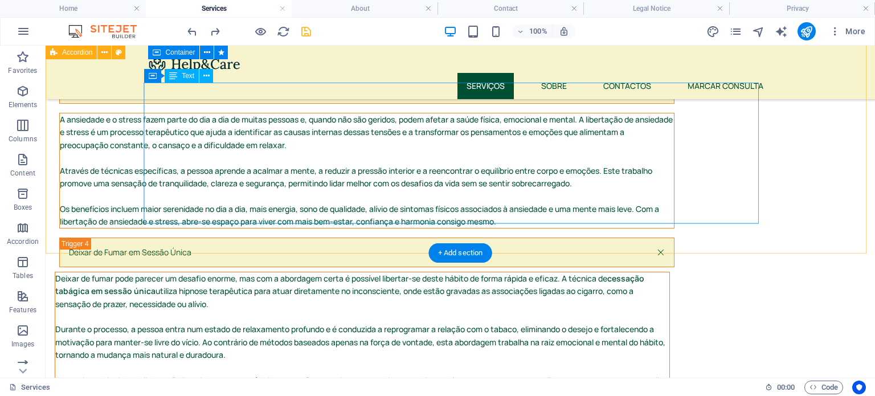
click at [216, 272] on div "Deixar de fumar pode parecer um desafio enorme, mas com a abordagem certa é pos…" at bounding box center [362, 336] width 614 height 128
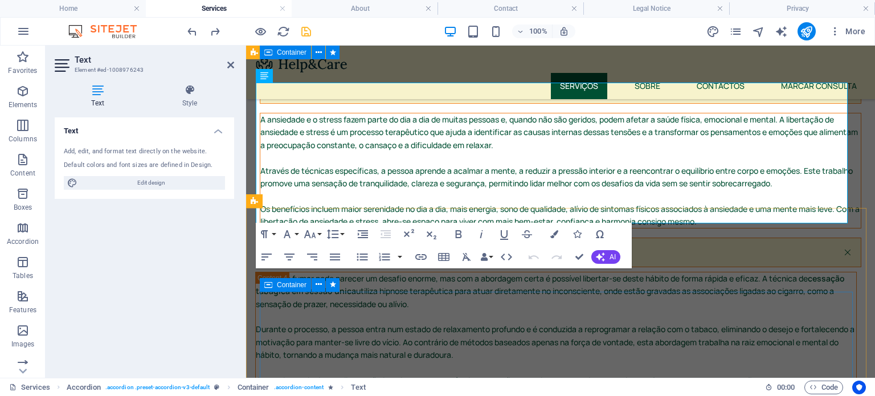
click at [323, 291] on div "Container" at bounding box center [303, 285] width 87 height 14
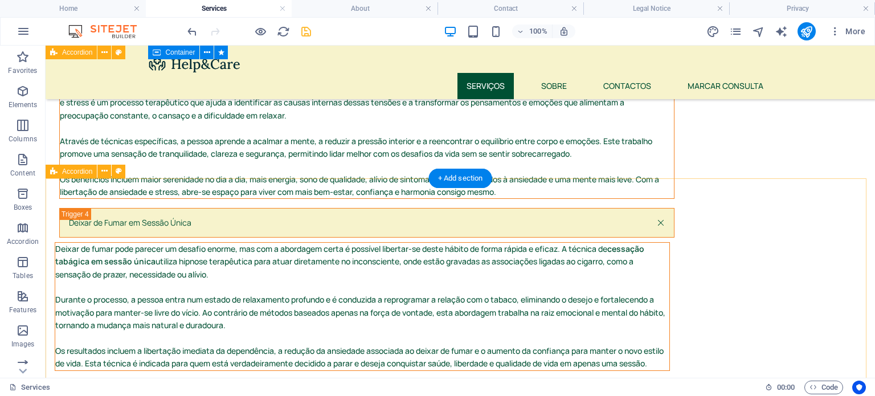
scroll to position [1054, 0]
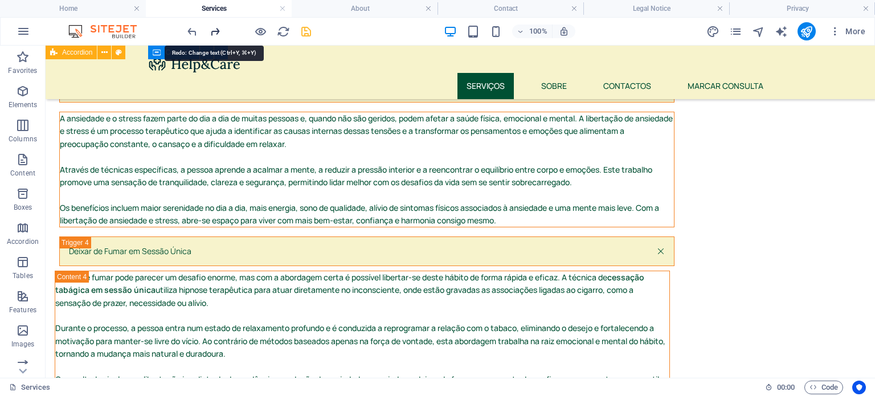
click at [210, 31] on icon "redo" at bounding box center [214, 31] width 13 height 13
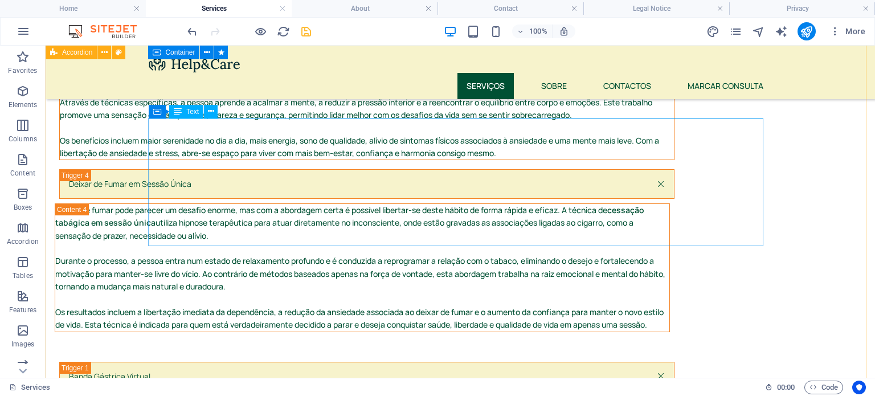
scroll to position [1111, 0]
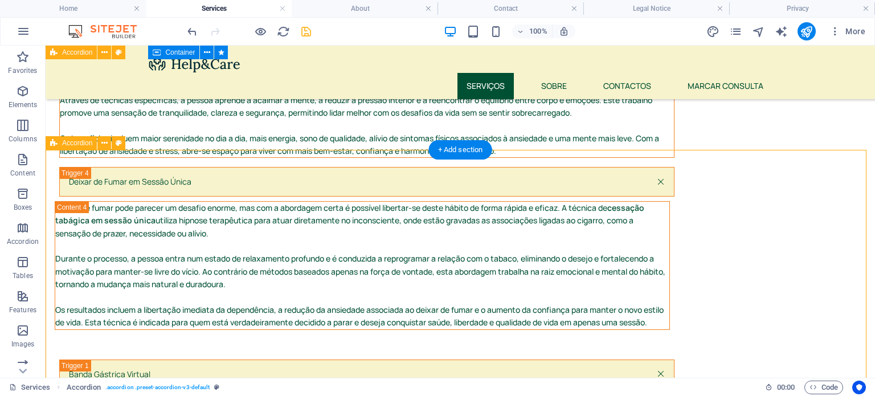
select select "px"
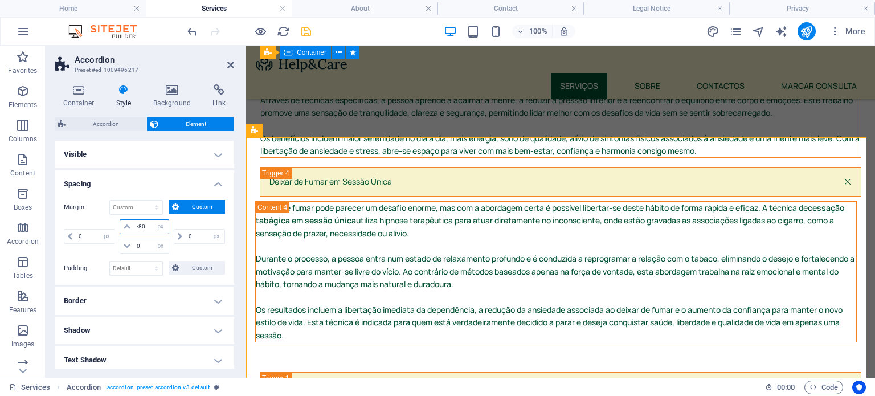
click at [146, 230] on input "-80" at bounding box center [151, 227] width 34 height 14
type input "-8"
click at [150, 204] on select "Default auto px % rem vw vh Custom" at bounding box center [136, 207] width 52 height 14
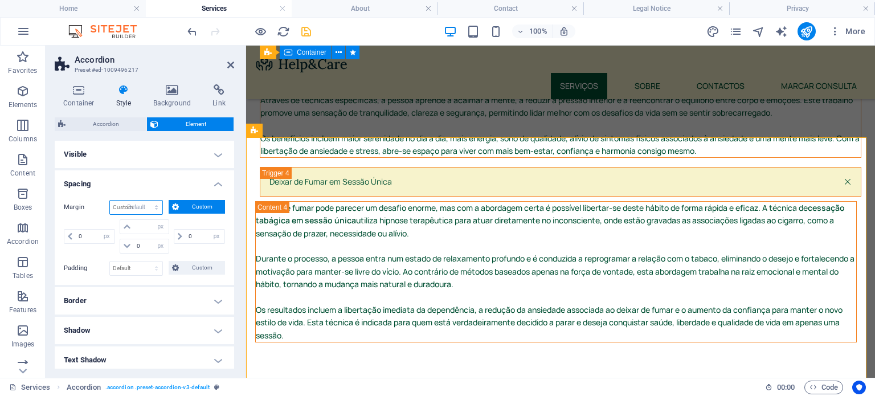
click at [110, 200] on select "Default auto px % rem vw vh Custom" at bounding box center [136, 207] width 52 height 14
select select "DISABLED_OPTION_VALUE"
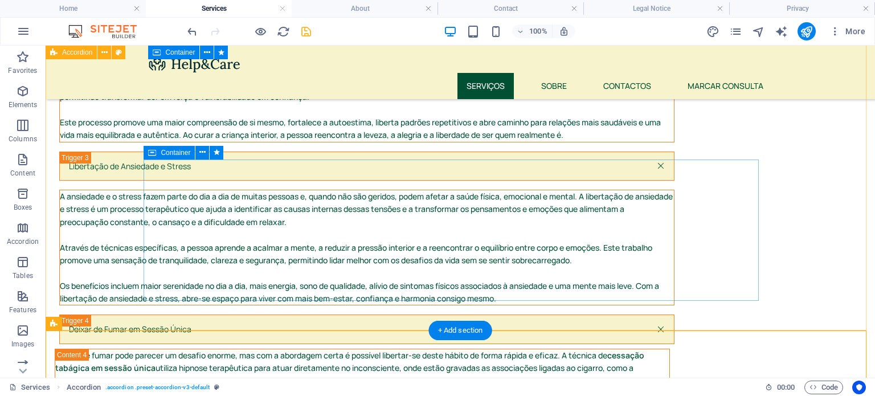
scroll to position [973, 0]
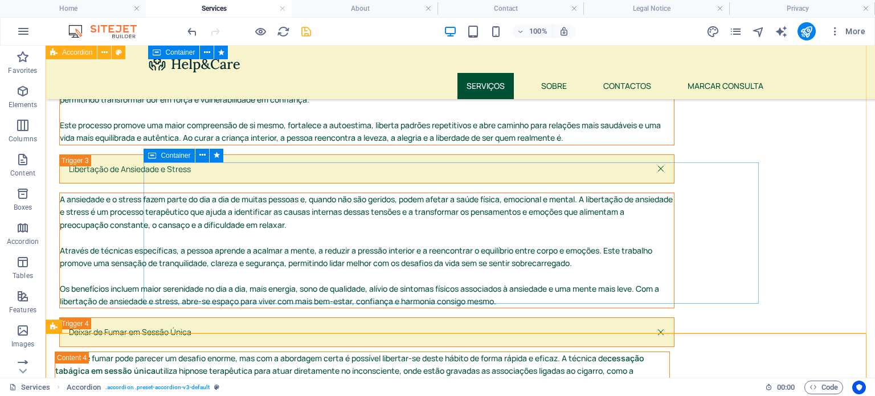
click at [155, 153] on icon at bounding box center [152, 156] width 8 height 14
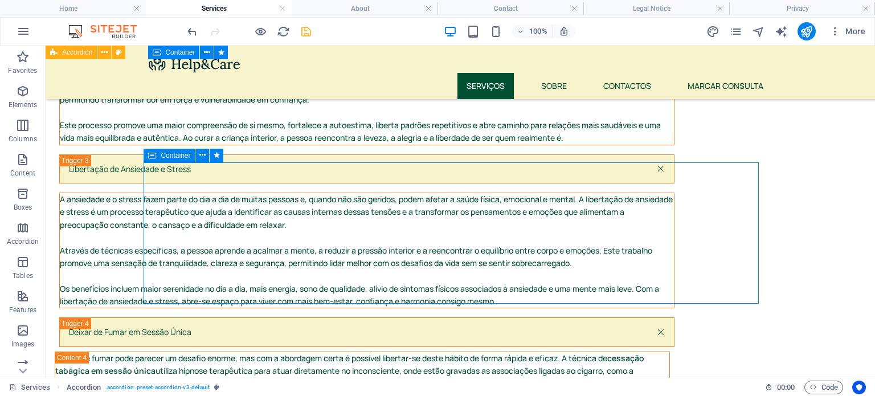
click at [155, 153] on icon at bounding box center [152, 156] width 8 height 14
select select "px"
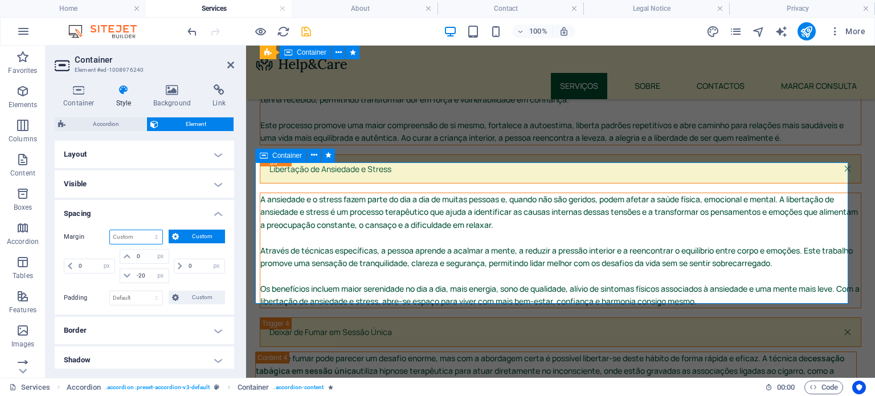
click at [151, 236] on select "Default auto px % rem vw vh Custom" at bounding box center [136, 237] width 52 height 14
click at [110, 230] on select "Default auto px % rem vw vh Custom" at bounding box center [136, 237] width 52 height 14
select select "DISABLED_OPTION_VALUE"
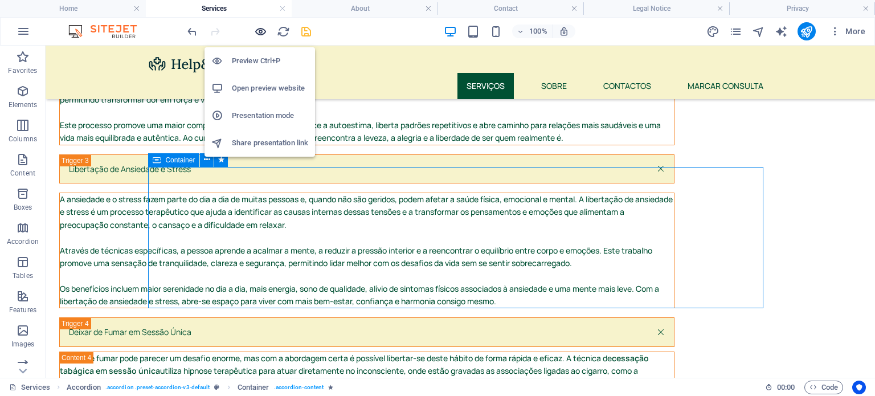
click at [255, 34] on icon "button" at bounding box center [260, 31] width 13 height 13
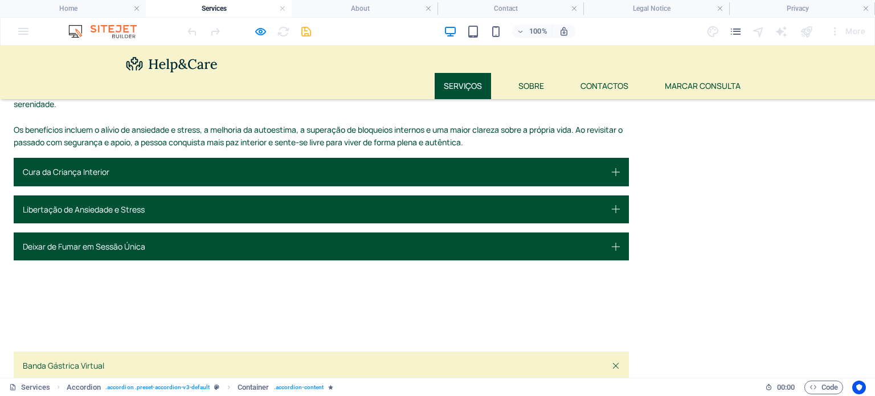
scroll to position [789, 0]
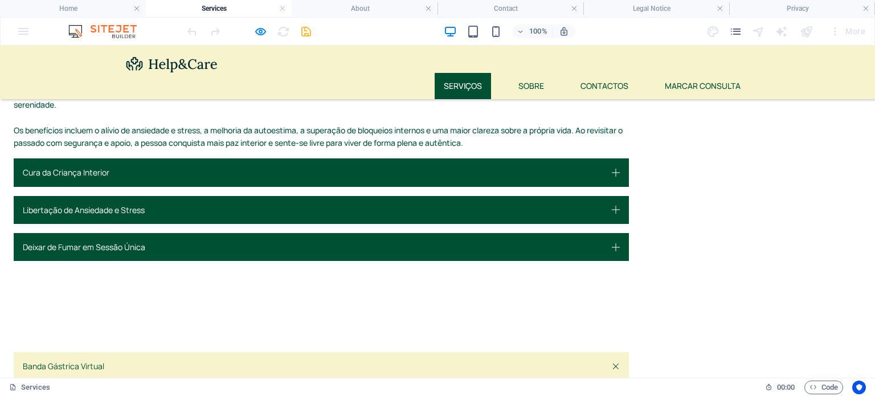
click at [246, 352] on link "Banda Gástrica Virtual" at bounding box center [321, 366] width 615 height 28
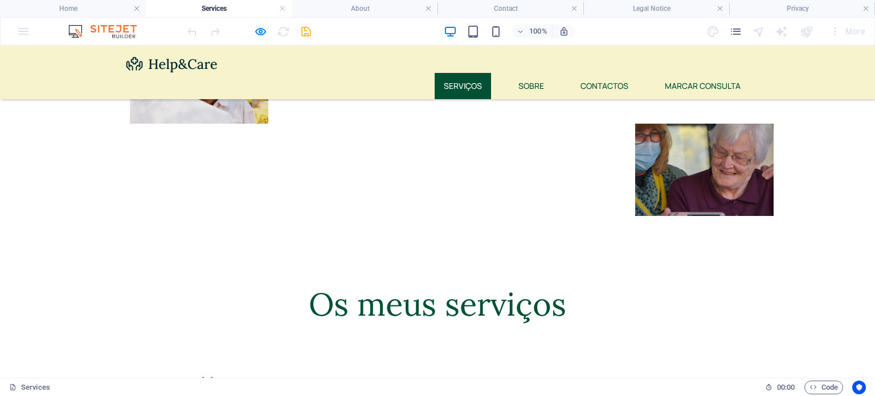
scroll to position [563, 0]
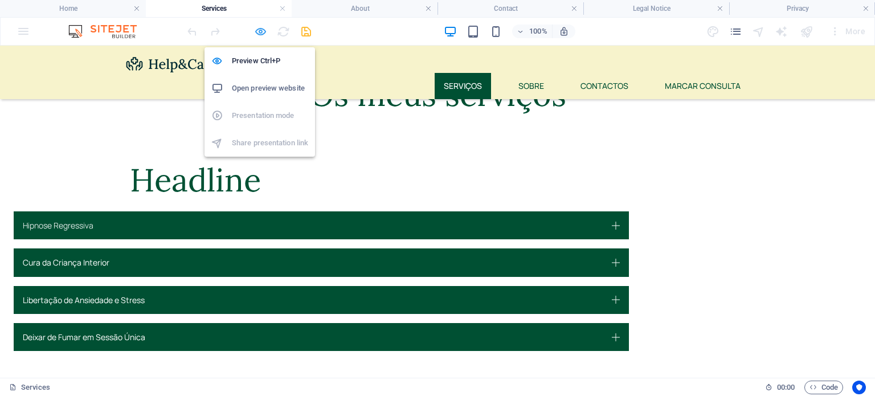
click at [265, 31] on icon "button" at bounding box center [260, 31] width 13 height 13
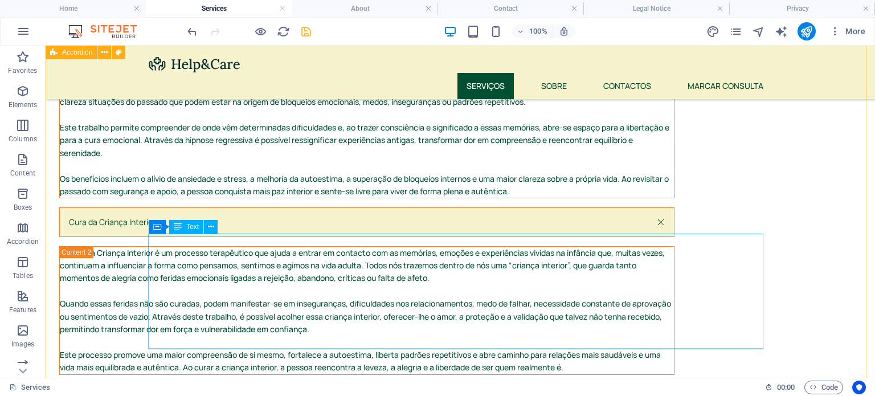
scroll to position [743, 0]
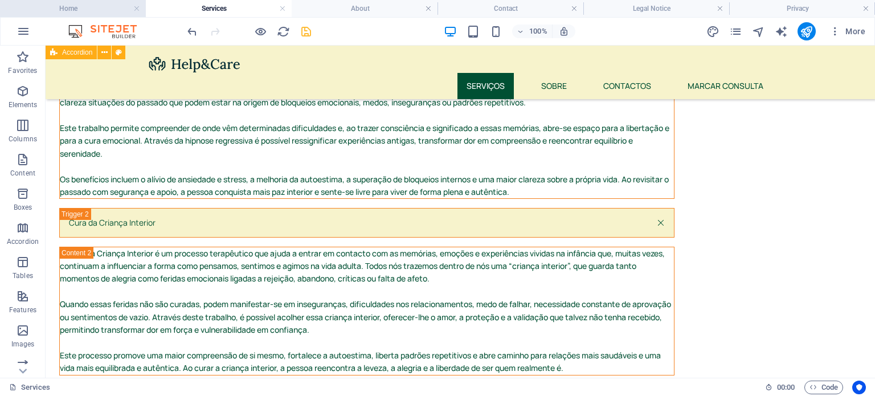
click at [86, 11] on h4 "Home" at bounding box center [73, 8] width 146 height 13
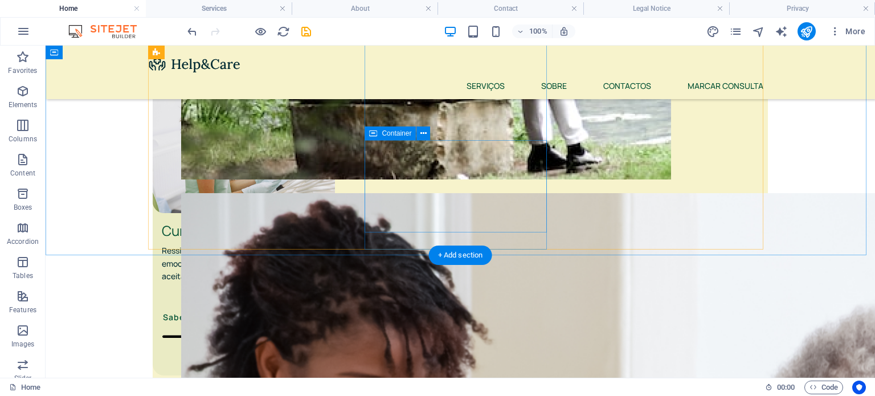
scroll to position [740, 0]
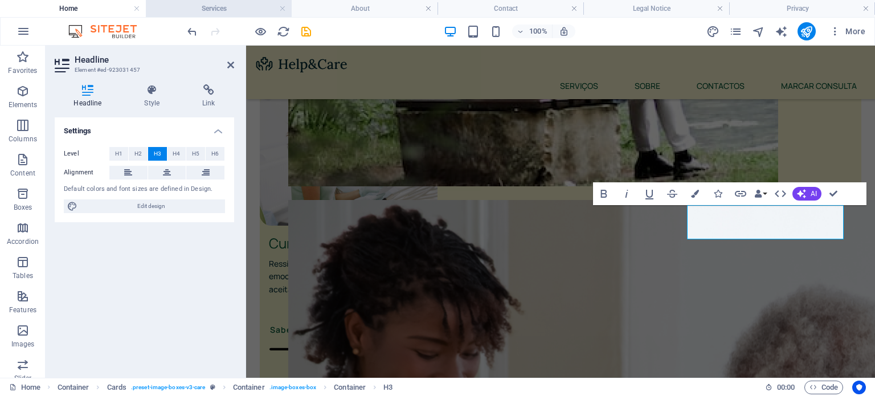
click at [230, 11] on h4 "Services" at bounding box center [219, 8] width 146 height 13
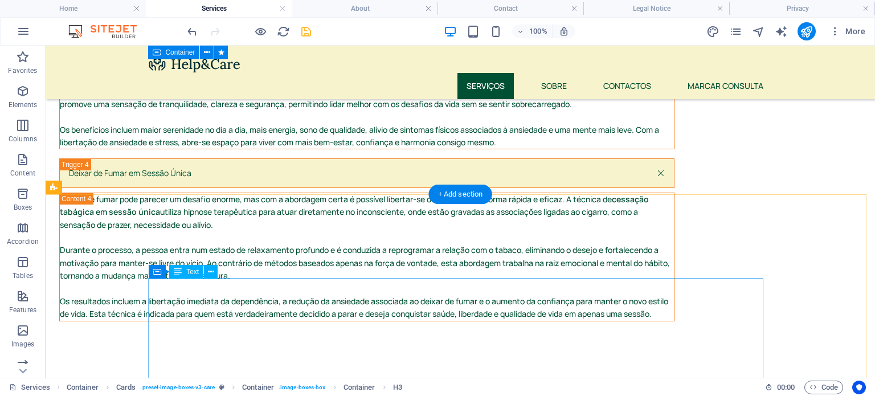
scroll to position [1360, 0]
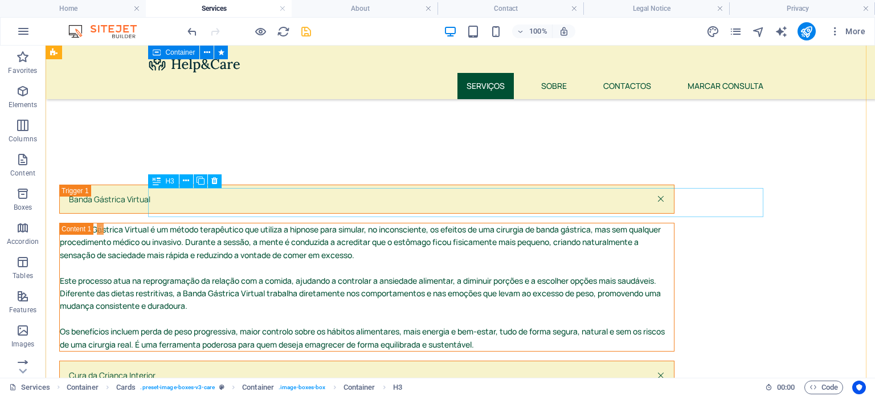
click at [230, 360] on div "Cura da Criança Interior" at bounding box center [366, 374] width 615 height 29
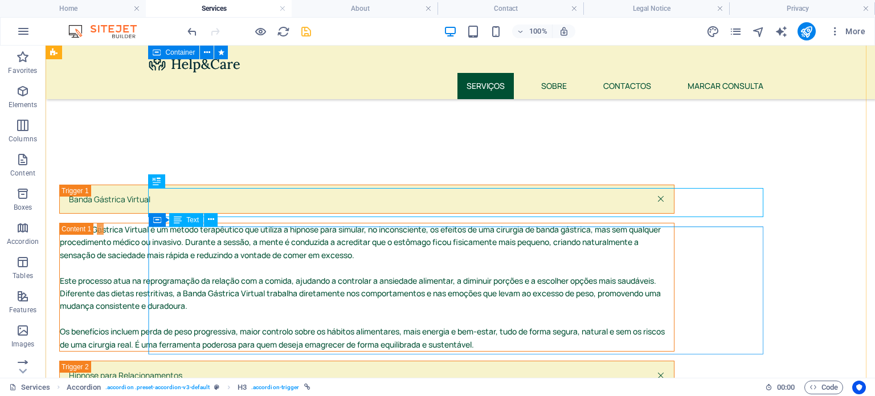
scroll to position [1506, 0]
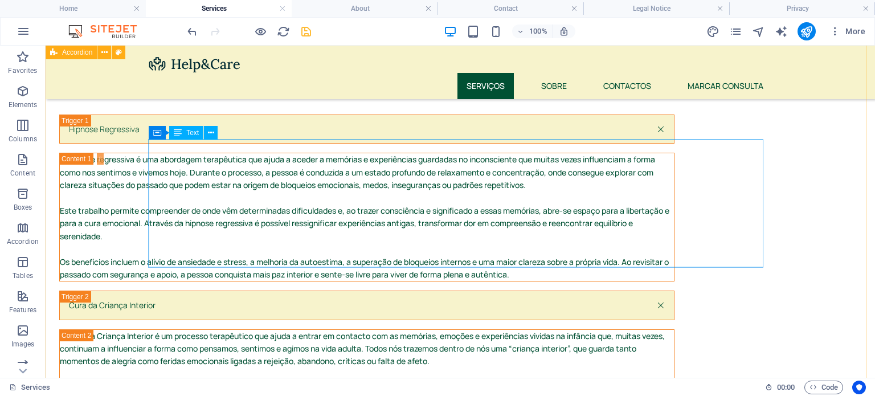
scroll to position [660, 0]
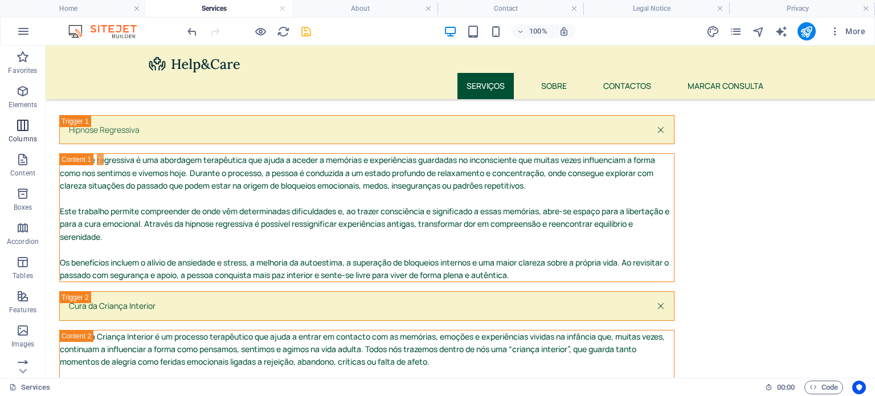
click at [17, 138] on p "Columns" at bounding box center [23, 138] width 28 height 9
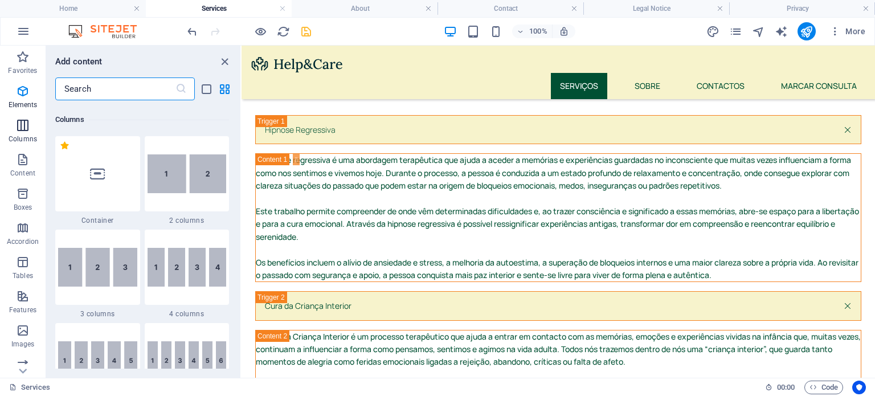
scroll to position [564, 0]
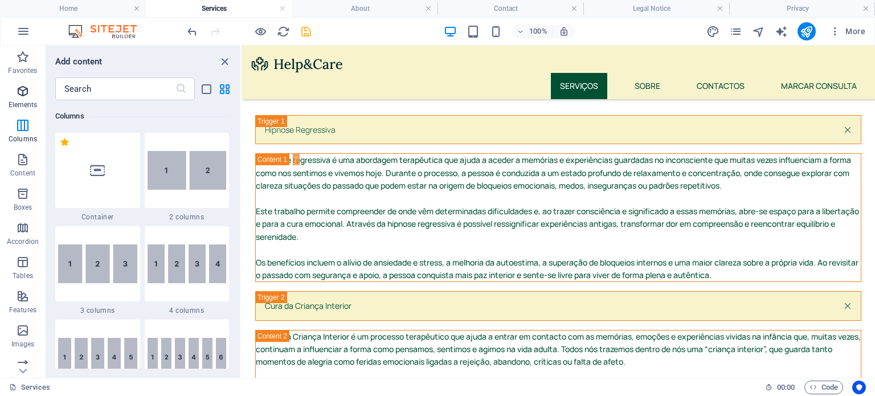
click at [13, 89] on span "Elements" at bounding box center [23, 97] width 46 height 27
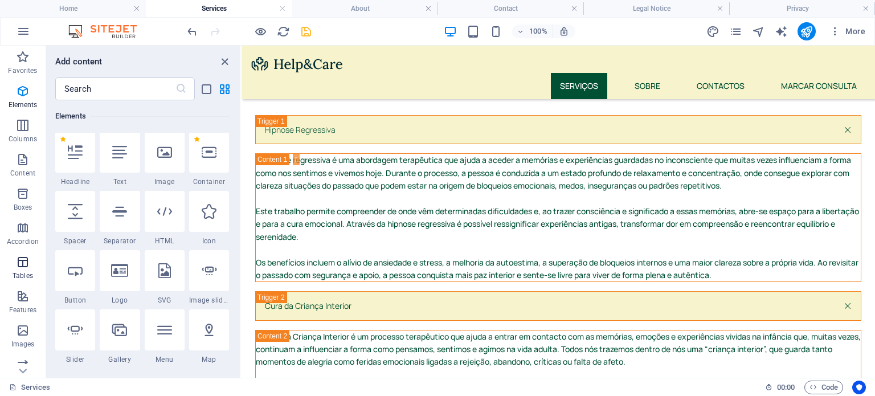
scroll to position [121, 0]
click at [28, 231] on icon "button" at bounding box center [23, 228] width 14 height 14
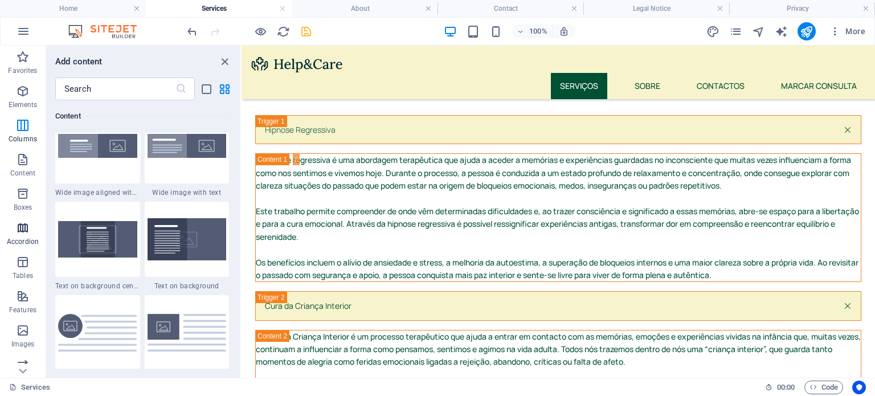
scroll to position [3636, 0]
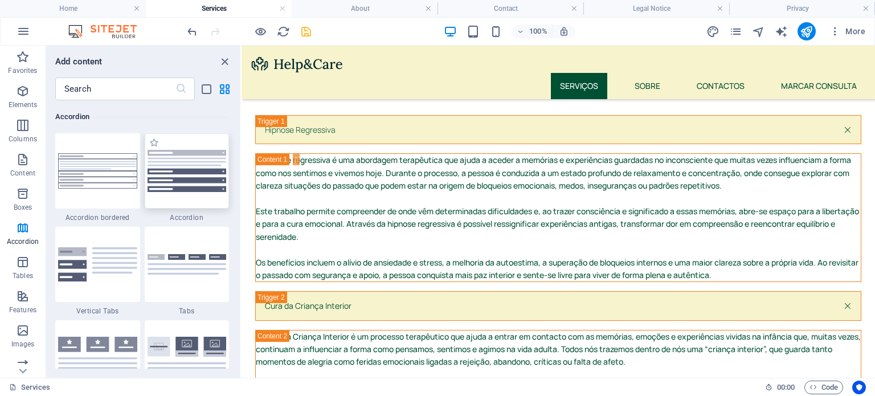
click at [189, 163] on img at bounding box center [186, 171] width 79 height 42
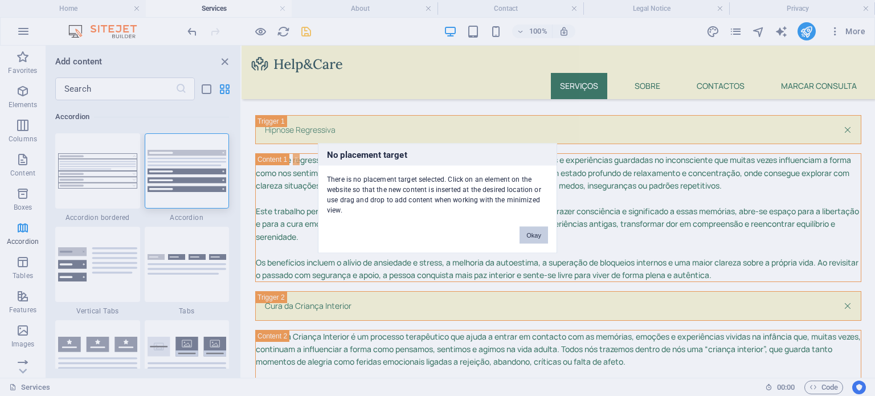
click at [540, 236] on button "Okay" at bounding box center [533, 234] width 28 height 17
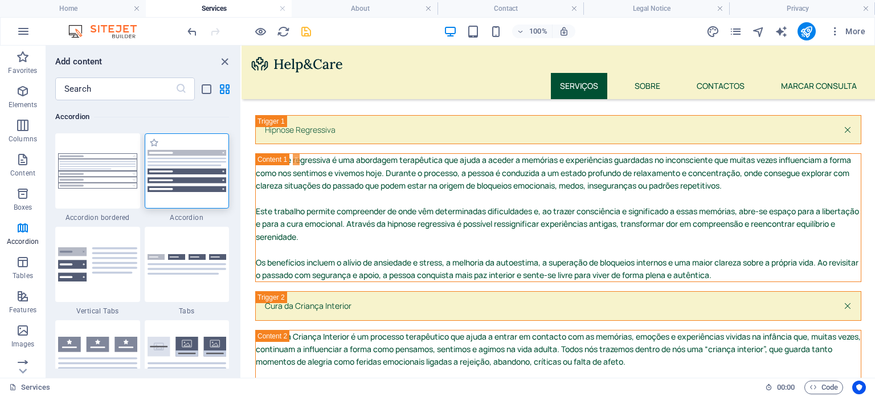
click at [161, 181] on img at bounding box center [186, 171] width 79 height 42
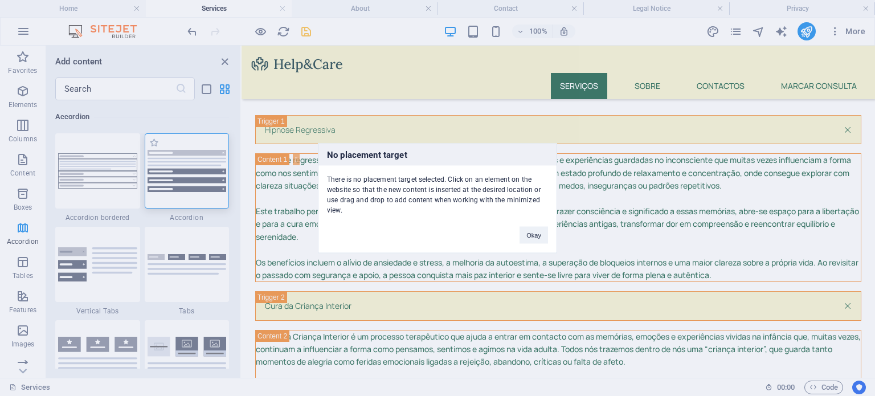
click at [161, 181] on div "No placement target There is no placement target selected. Click on an element …" at bounding box center [437, 198] width 875 height 396
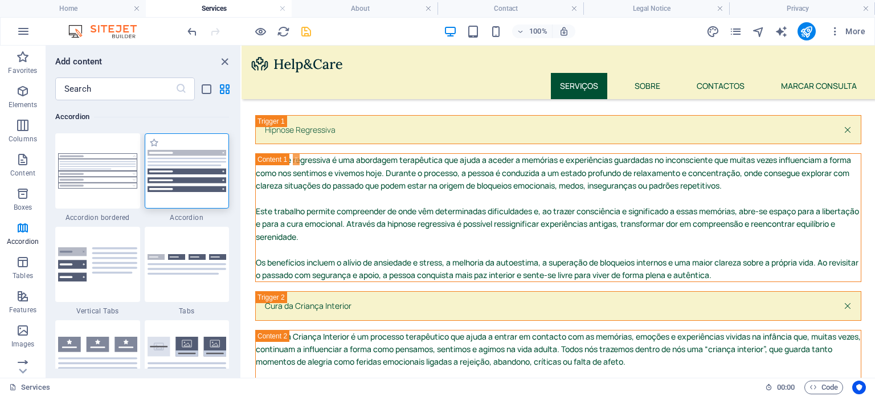
click at [161, 181] on img at bounding box center [186, 171] width 79 height 42
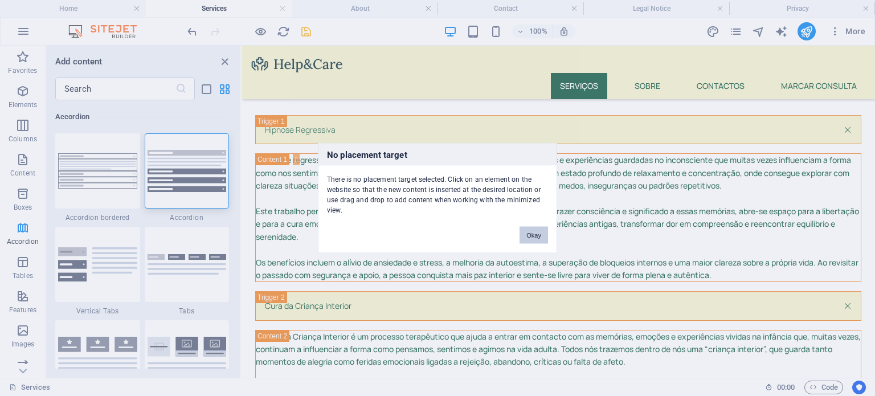
click at [533, 232] on button "Okay" at bounding box center [533, 234] width 28 height 17
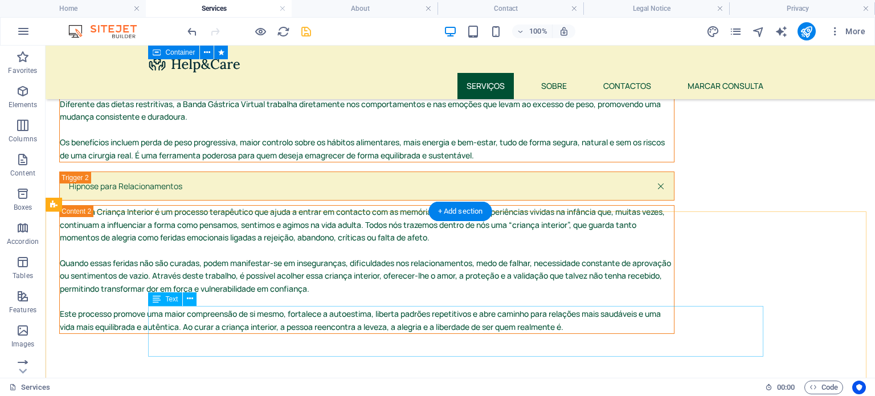
scroll to position [1396, 0]
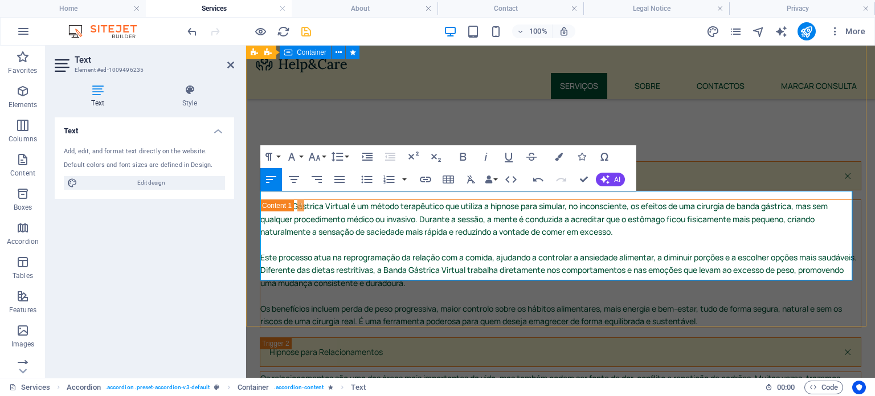
click at [736, 372] on p "Os relacionamentos são uma das áreas mais importantes da vida, mas também podem…" at bounding box center [560, 385] width 600 height 26
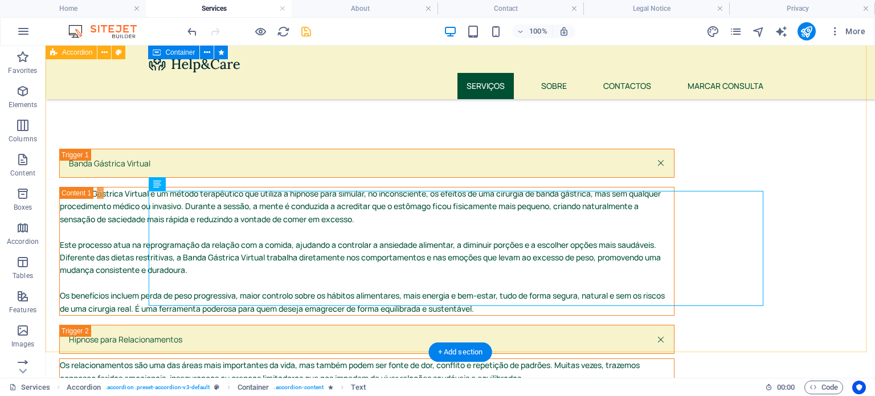
click at [839, 158] on div "Banda Gástrica Virtual A Banda Gástrica Virtual é um método terapêutico que uti…" at bounding box center [460, 311] width 829 height 417
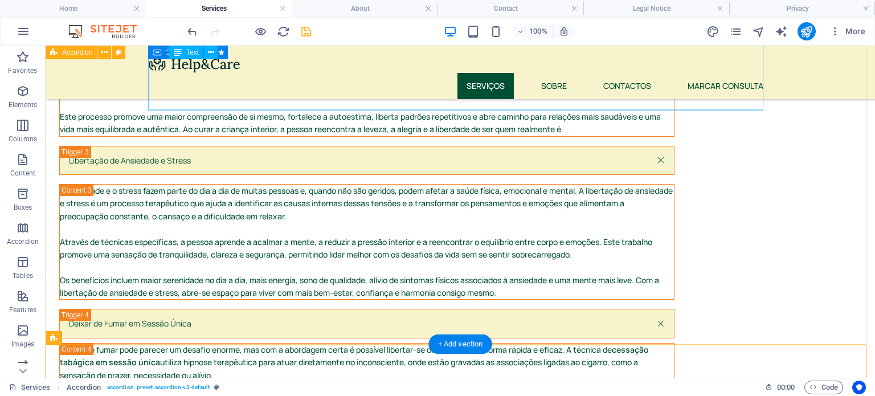
scroll to position [981, 0]
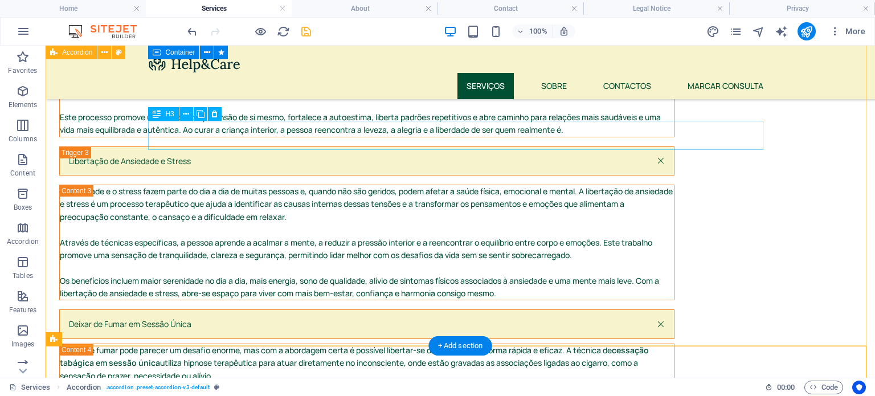
click at [316, 309] on div "Deixar de Fumar em Sessão Única" at bounding box center [366, 323] width 615 height 29
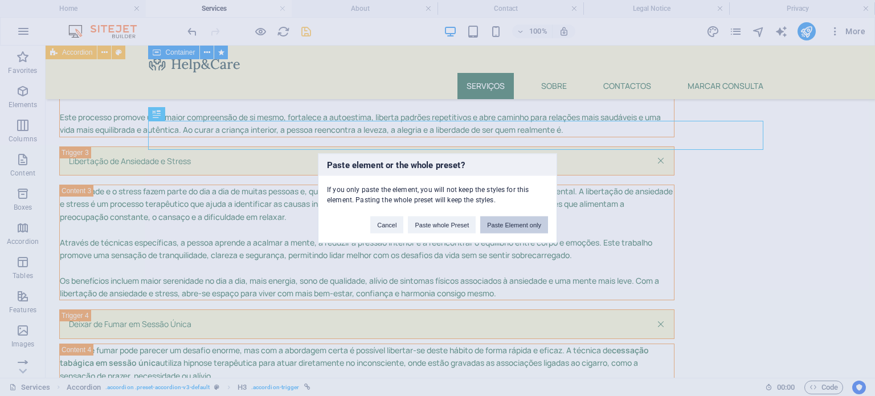
click at [515, 226] on button "Paste Element only" at bounding box center [514, 224] width 68 height 17
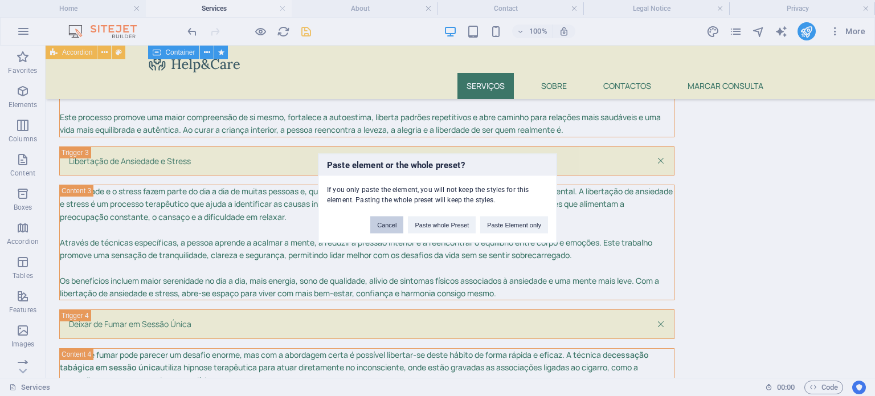
click at [385, 227] on button "Cancel" at bounding box center [386, 224] width 33 height 17
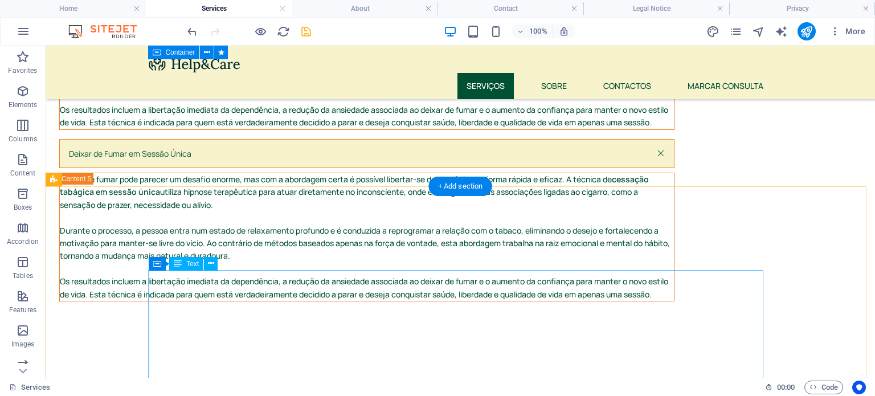
scroll to position [1329, 0]
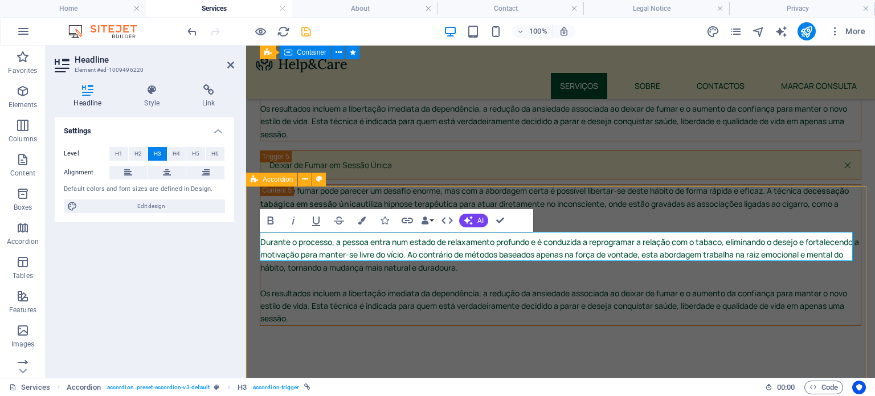
scroll to position [1122, 0]
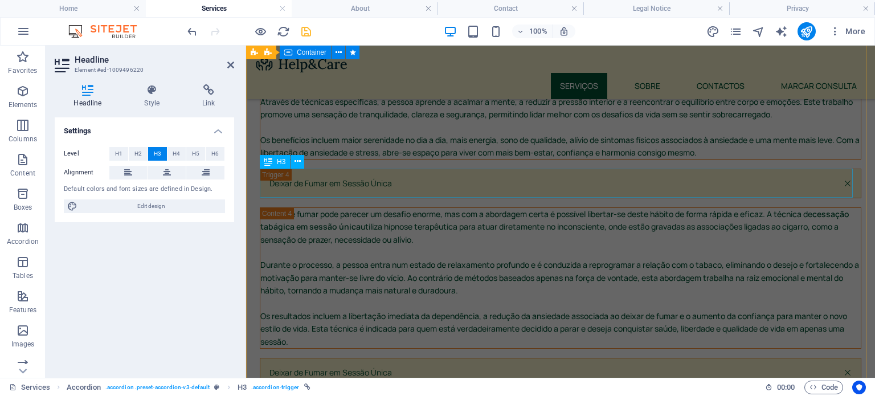
click at [314, 358] on div "Deixar de Fumar em Sessão Única" at bounding box center [560, 372] width 601 height 29
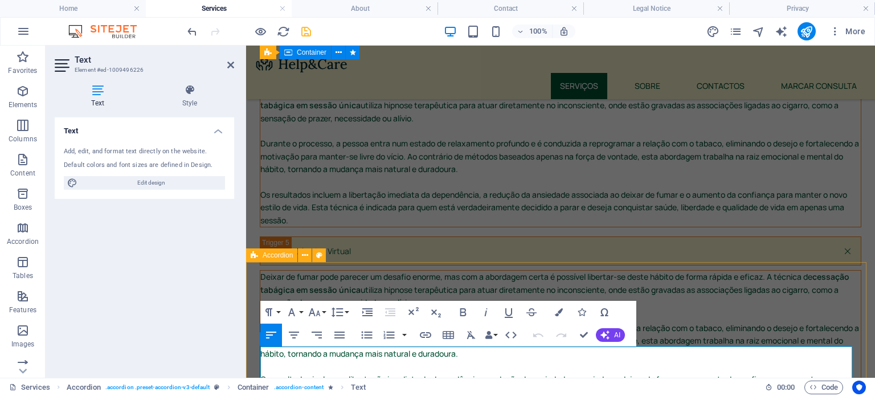
scroll to position [1242, 0]
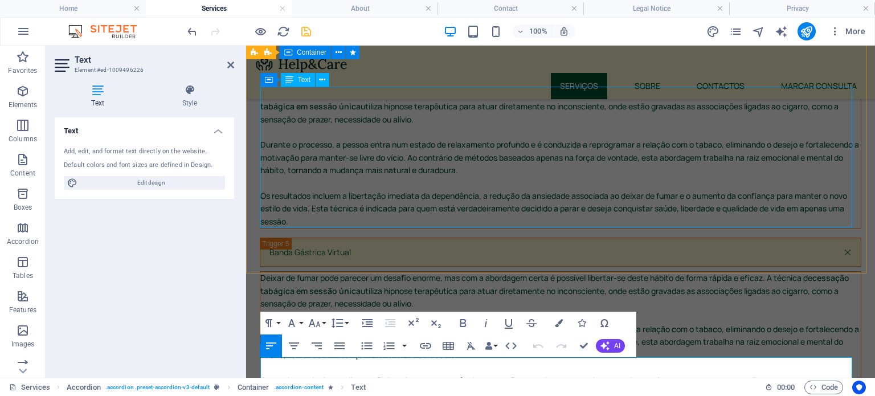
click at [346, 272] on div "Deixar de fumar pode parecer um desafio enorme, mas com a abordagem certa é pos…" at bounding box center [560, 342] width 600 height 140
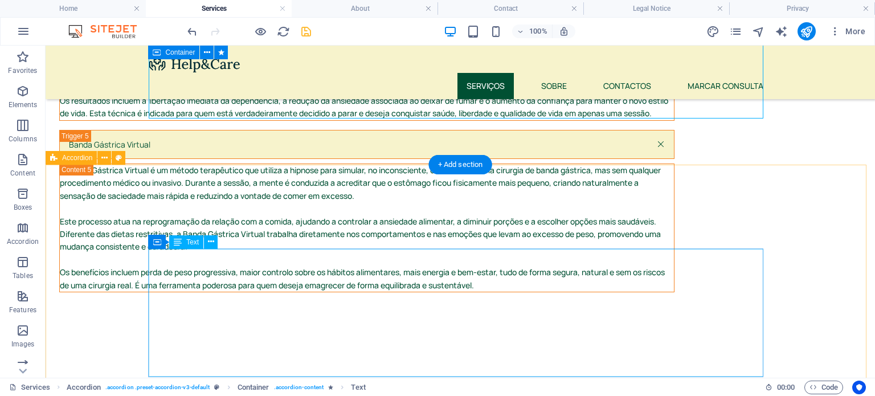
scroll to position [1338, 0]
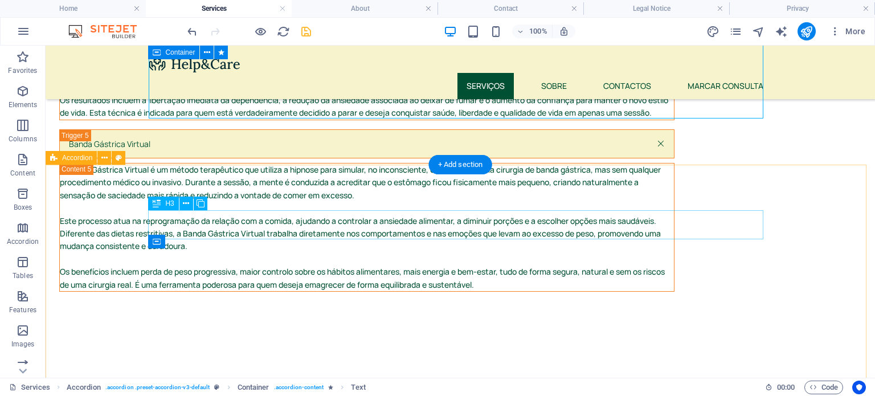
click at [407, 383] on div "Banda Gástrica Virtual" at bounding box center [366, 397] width 615 height 29
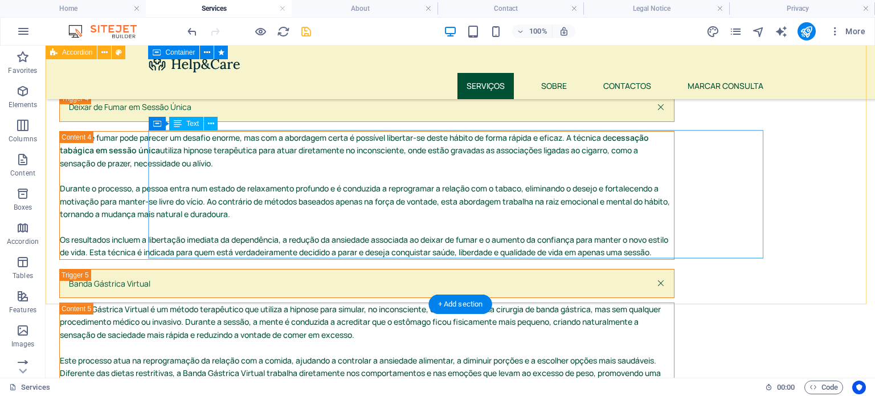
scroll to position [1112, 0]
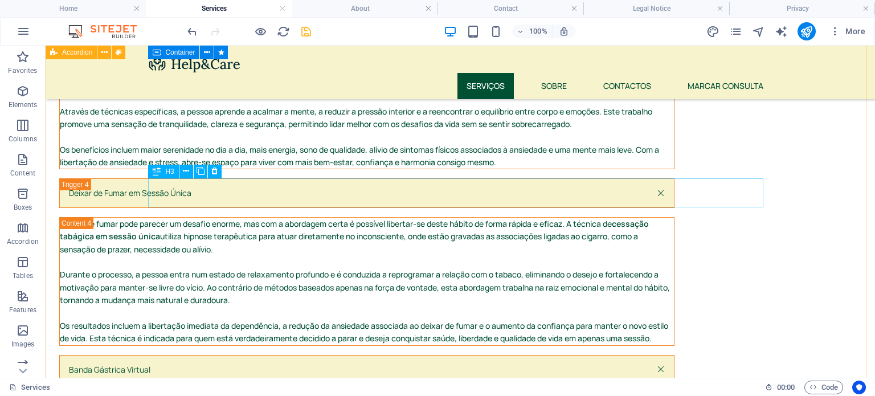
click at [339, 355] on div "Banda Gástrica Virtual" at bounding box center [366, 369] width 615 height 29
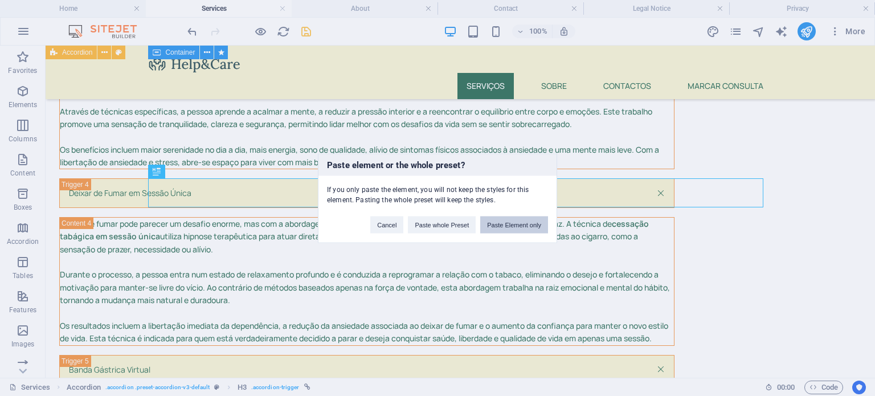
click at [518, 223] on button "Paste Element only" at bounding box center [514, 224] width 68 height 17
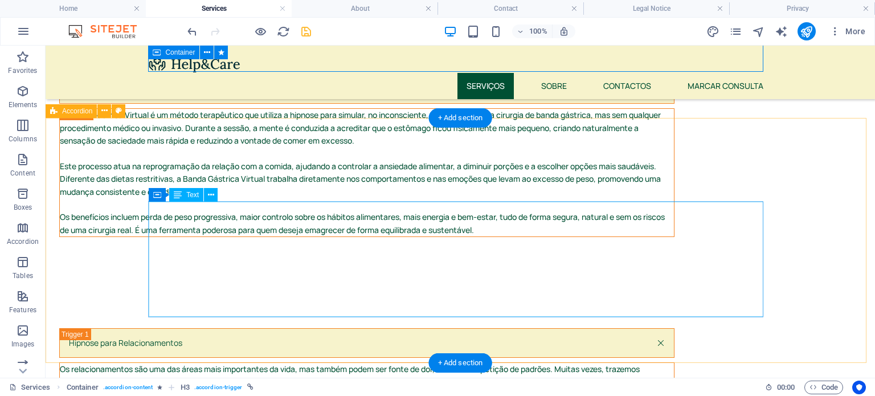
scroll to position [1572, 0]
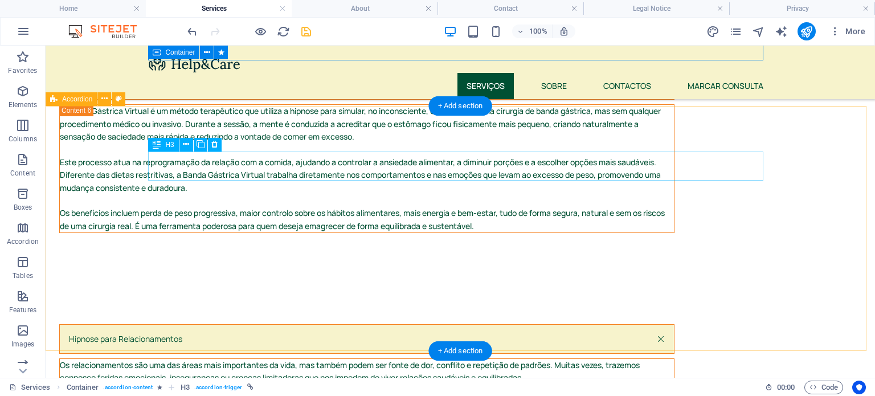
click at [239, 324] on div "Hipnose para Relacionamentos" at bounding box center [366, 338] width 615 height 29
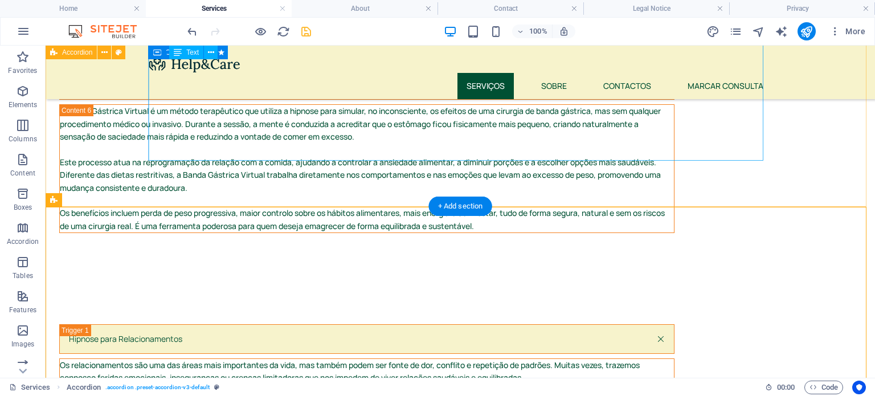
scroll to position [1341, 0]
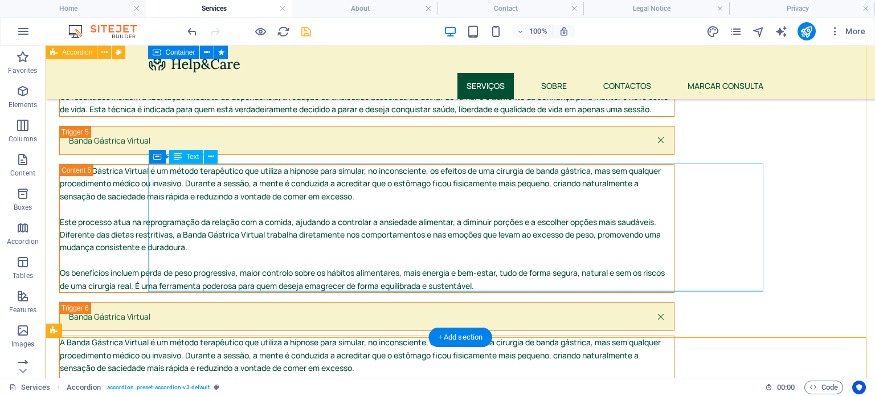
click at [263, 336] on div "A Banda Gástrica Virtual é um método terapêutico que utiliza a hipnose para sim…" at bounding box center [367, 400] width 614 height 128
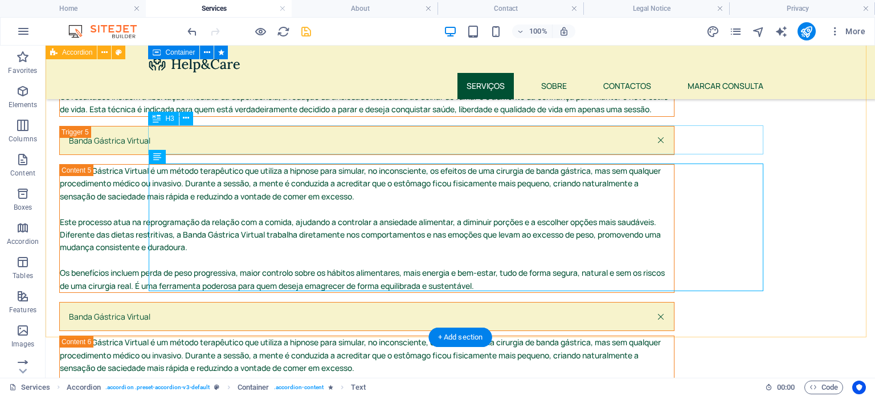
click at [229, 302] on div "Banda Gástrica Virtual" at bounding box center [366, 316] width 615 height 29
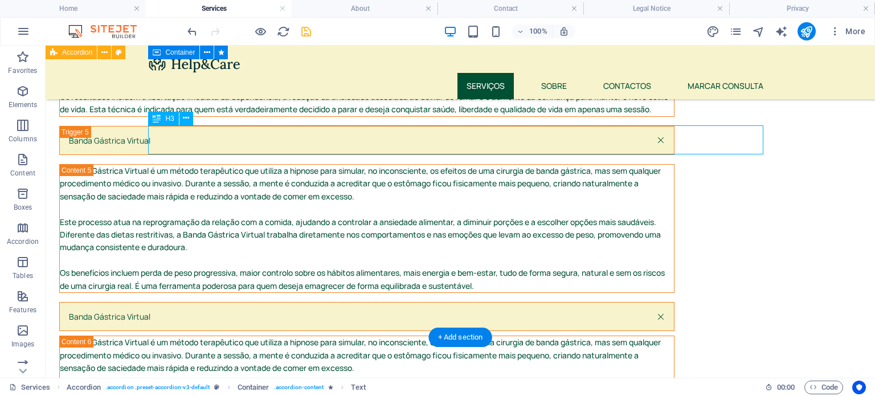
click at [229, 302] on div "Banda Gástrica Virtual" at bounding box center [366, 316] width 615 height 29
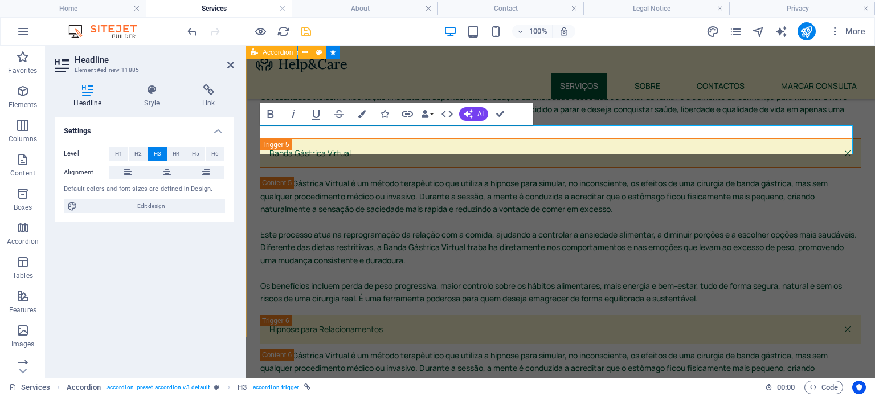
scroll to position [1598, 0]
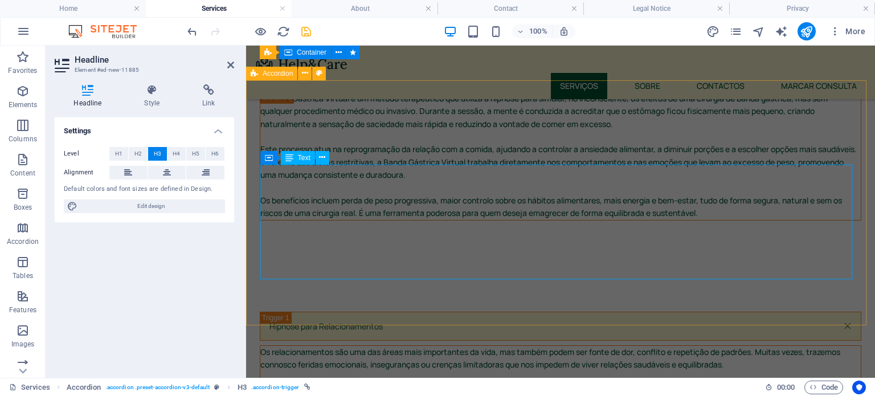
click at [355, 346] on div "Os relacionamentos são uma das áreas mais importantes da vida, mas também podem…" at bounding box center [560, 403] width 600 height 115
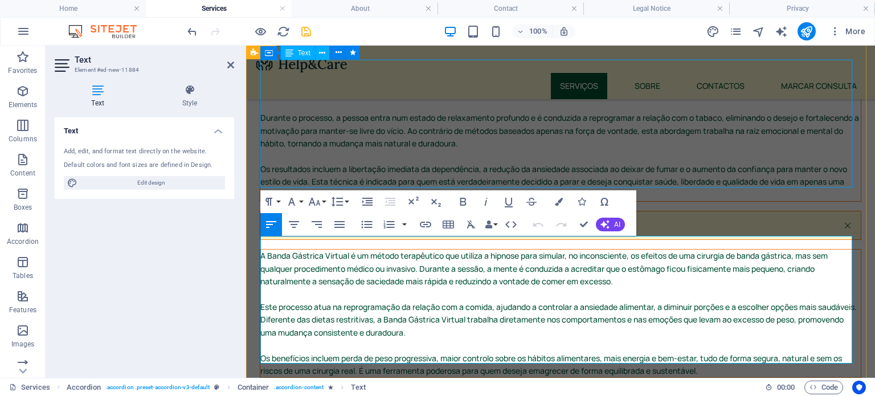
click at [344, 249] on div "A Banda Gástrica Virtual é um método terapêutico que utiliza a hipnose para sim…" at bounding box center [560, 313] width 600 height 128
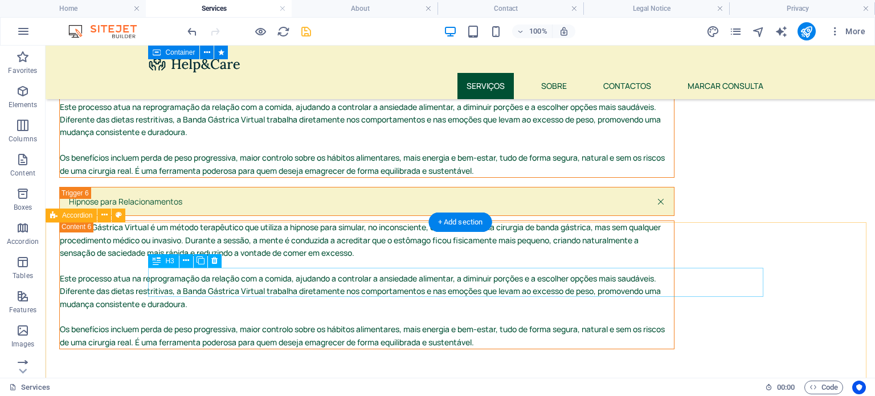
scroll to position [1588, 0]
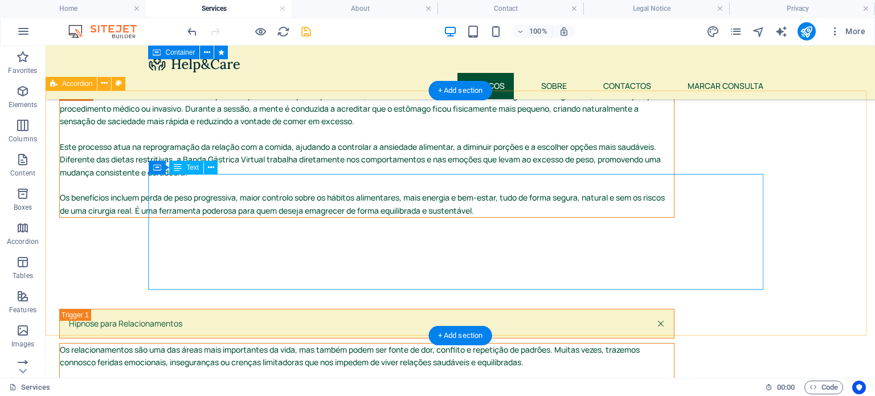
click at [302, 343] on div "Os relacionamentos são uma das áreas mais importantes da vida, mas também podem…" at bounding box center [367, 400] width 614 height 115
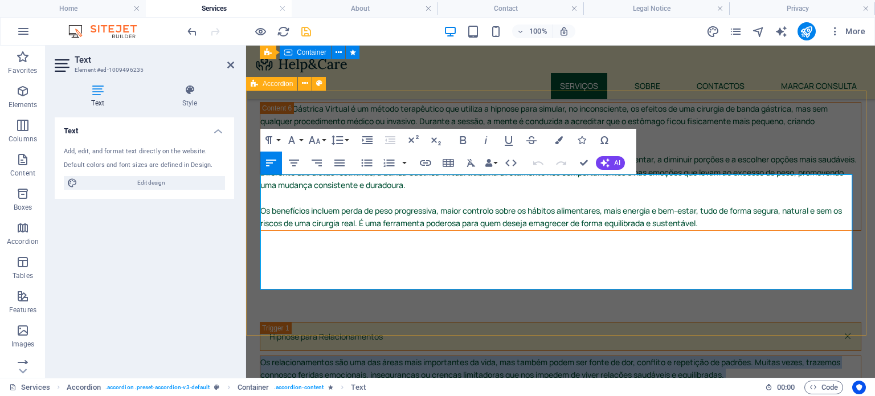
scroll to position [1428, 0]
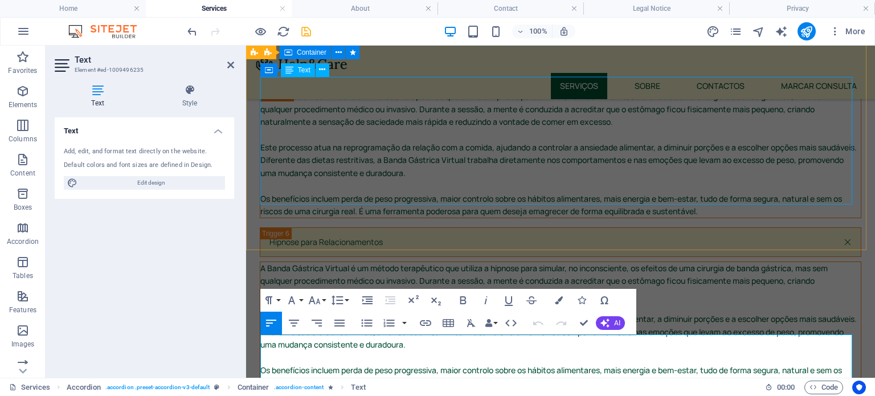
click at [317, 262] on div "A Banda Gástrica Virtual é um método terapêutico que utiliza a hipnose para sim…" at bounding box center [560, 326] width 600 height 128
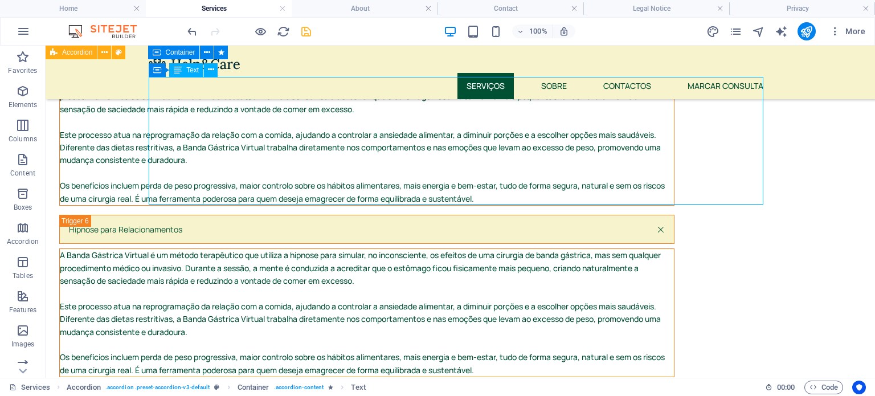
click at [317, 249] on div "A Banda Gástrica Virtual é um método terapêutico que utiliza a hipnose para sim…" at bounding box center [367, 313] width 614 height 128
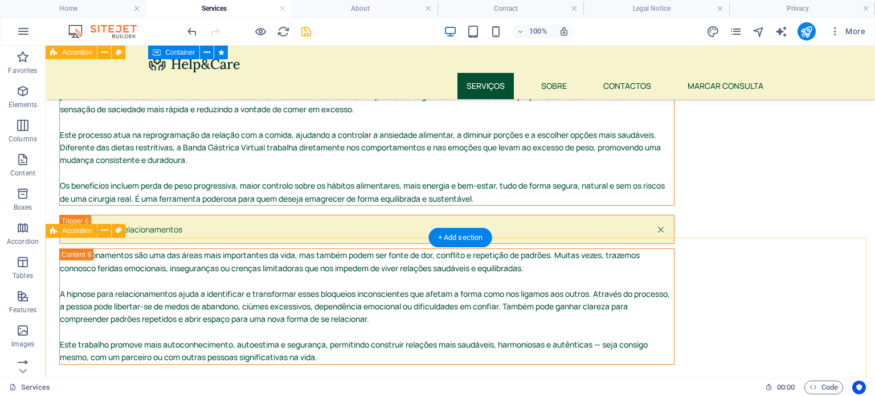
scroll to position [1442, 0]
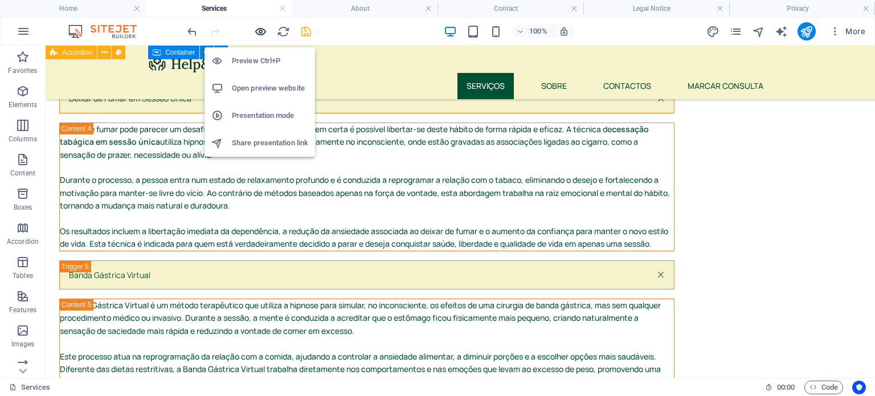
click at [261, 35] on icon "button" at bounding box center [260, 31] width 13 height 13
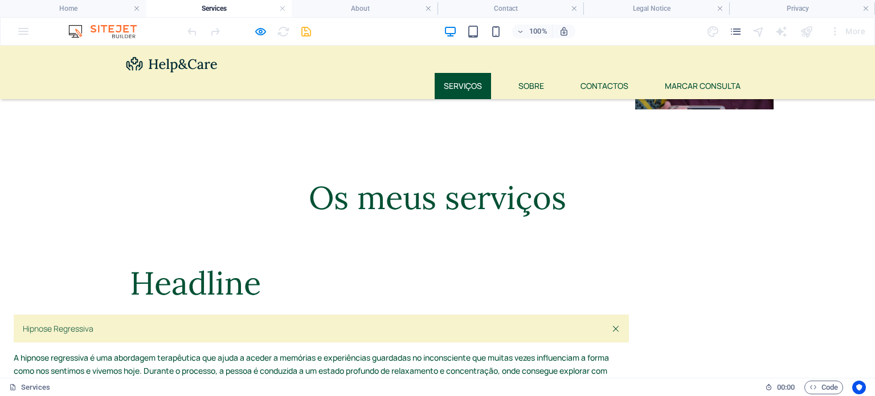
scroll to position [459, 0]
click at [220, 315] on link "Hipnose Regressiva" at bounding box center [321, 329] width 615 height 28
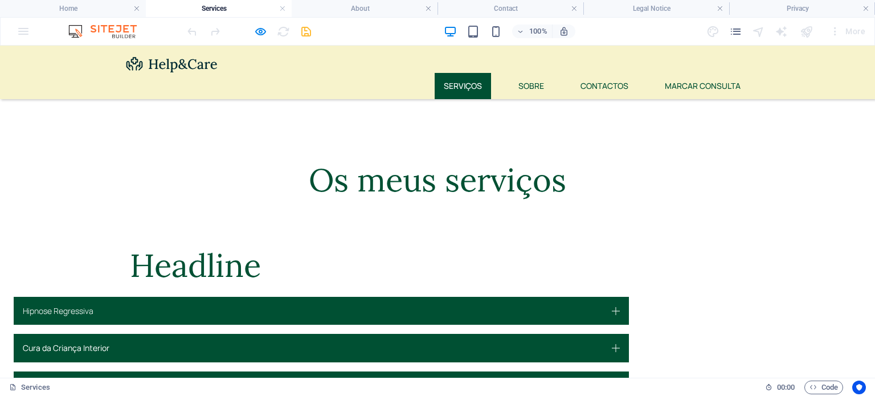
scroll to position [475, 0]
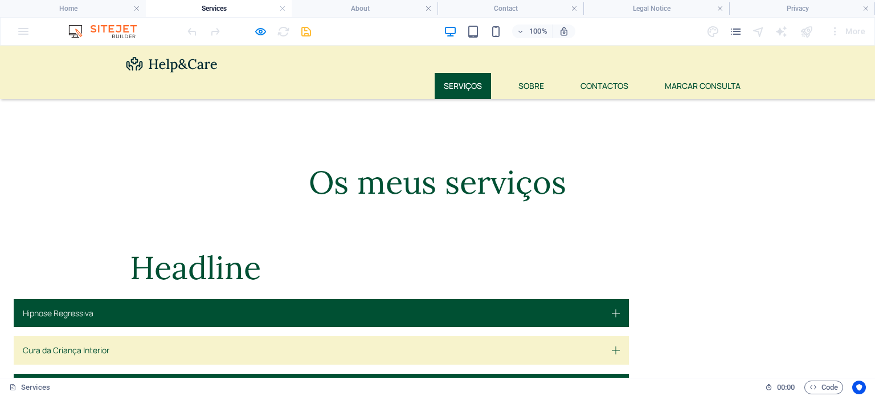
click at [242, 336] on link "Cura da Criança Interior" at bounding box center [321, 350] width 615 height 28
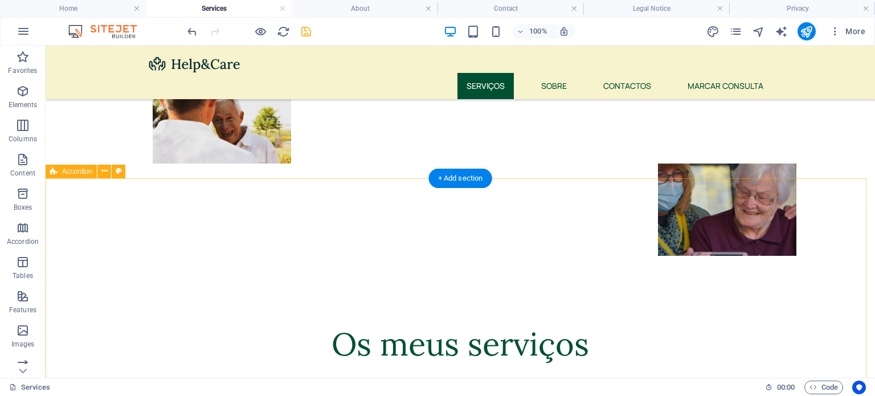
scroll to position [314, 0]
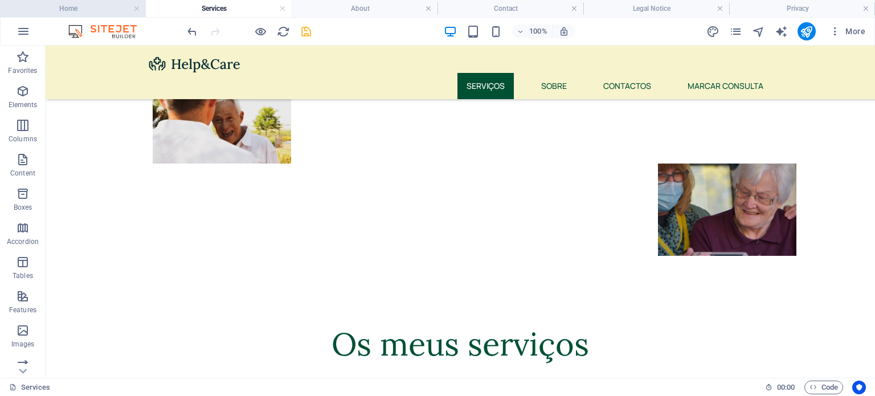
click at [88, 9] on h4 "Home" at bounding box center [73, 8] width 146 height 13
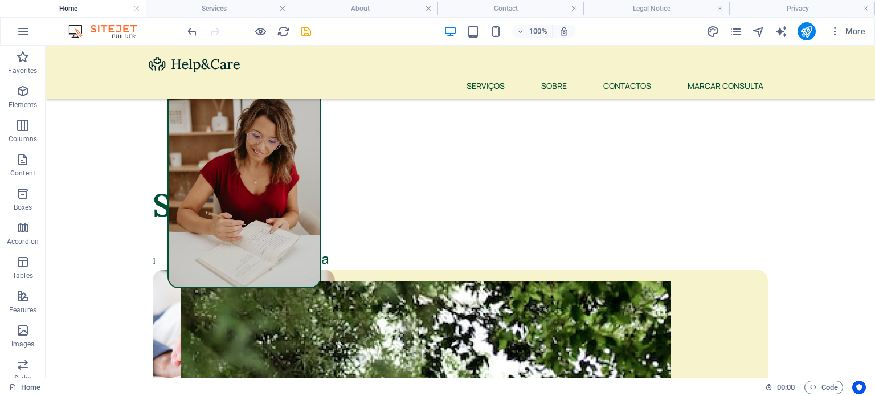
scroll to position [244, 0]
drag, startPoint x: 323, startPoint y: 259, endPoint x: 159, endPoint y: 259, distance: 163.4
click at [166, 259] on li "Hipnoterapia Terapêutica" at bounding box center [466, 259] width 601 height 22
copy span "Hipnoterapia Terapêutica"
click at [236, 5] on h4 "Services" at bounding box center [219, 8] width 146 height 13
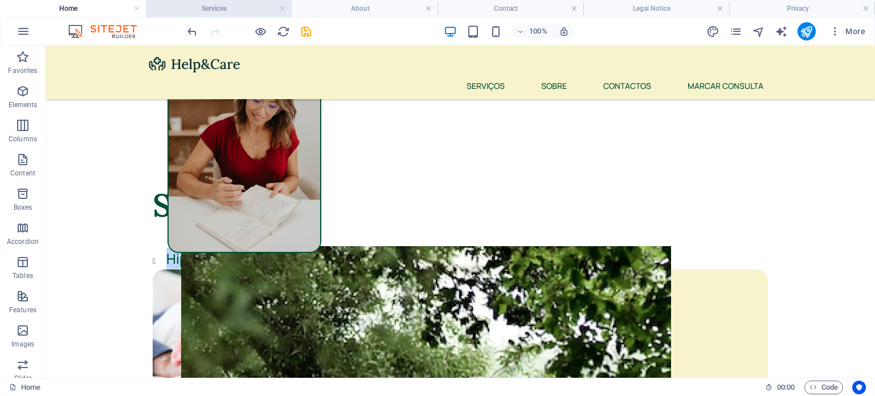
scroll to position [314, 0]
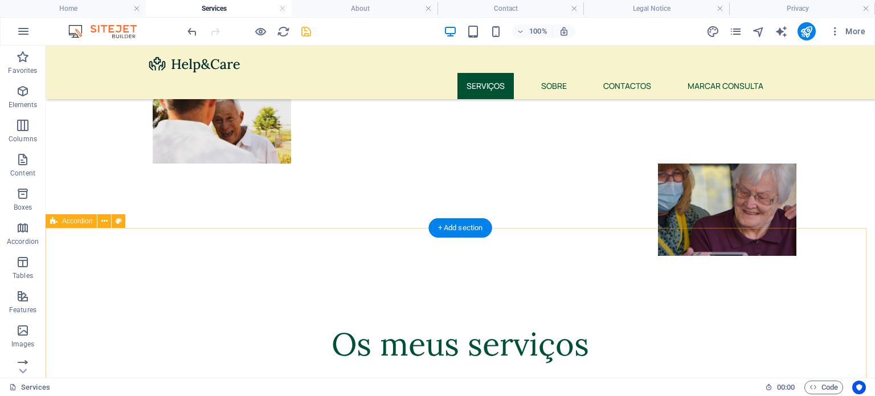
select select "px"
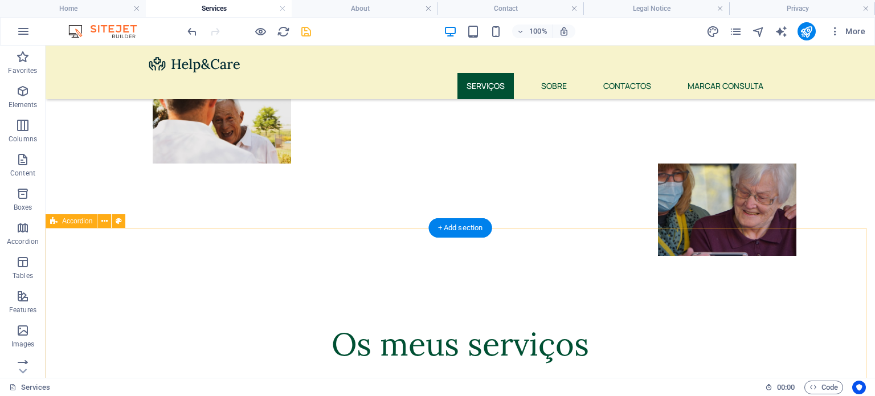
select select "px"
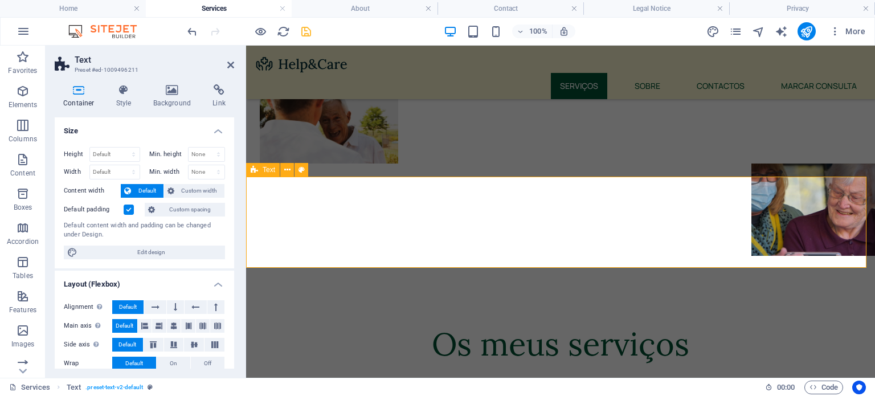
click at [131, 97] on h4 "Style" at bounding box center [126, 96] width 37 height 24
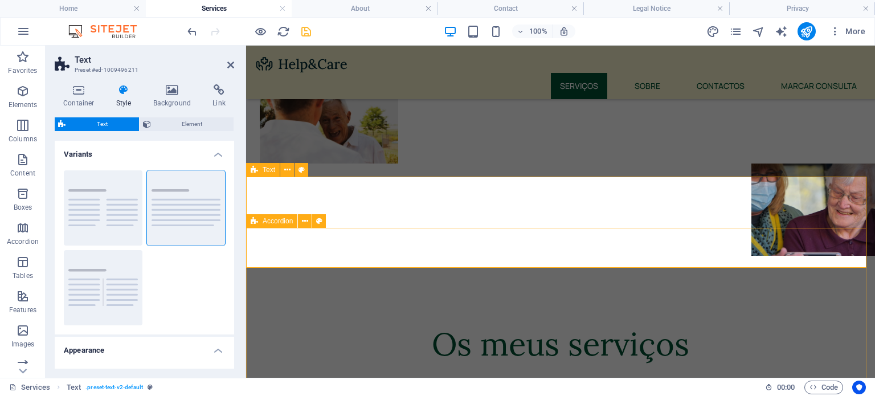
select select "px"
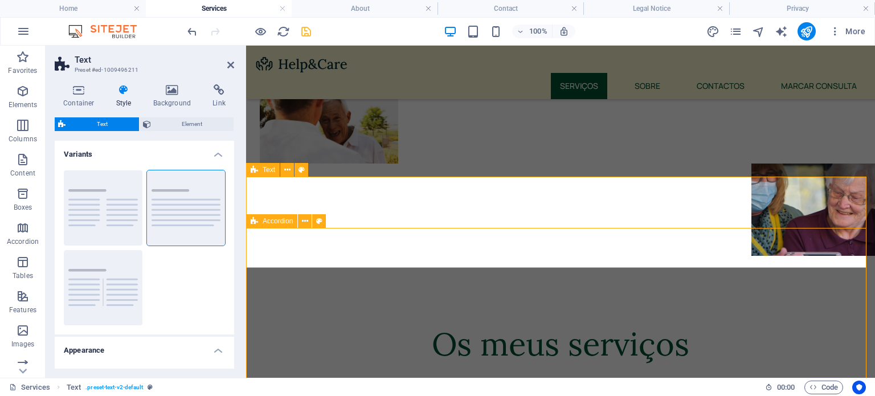
select select "px"
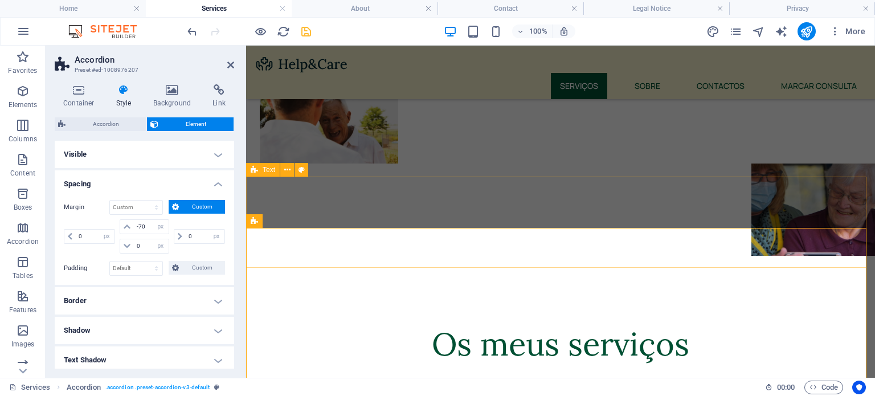
click at [259, 164] on div "Text" at bounding box center [263, 170] width 34 height 14
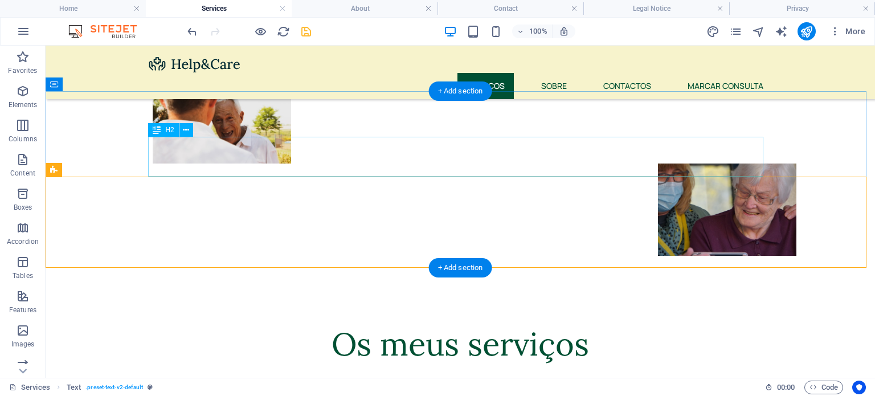
click at [259, 324] on div "Os meus serviços" at bounding box center [460, 344] width 615 height 40
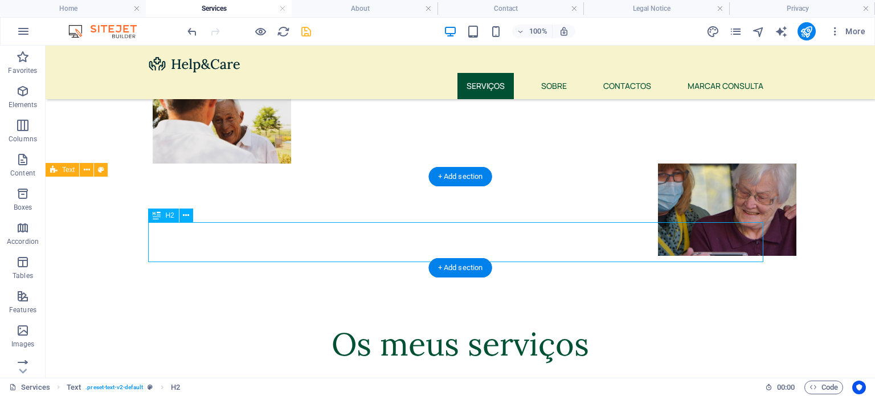
select select "px"
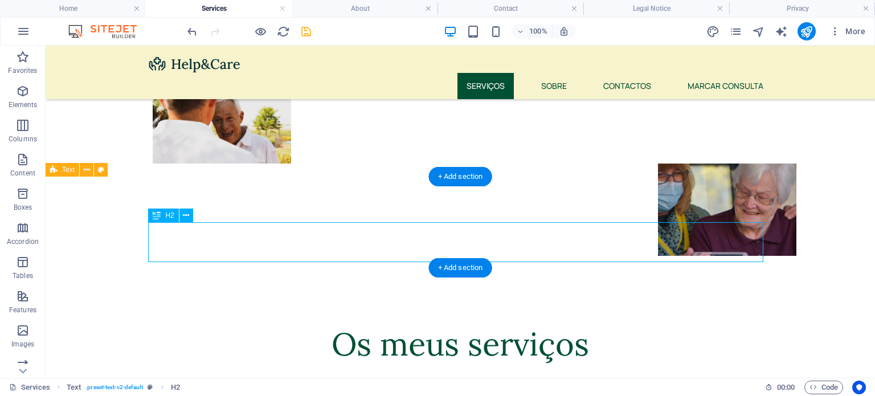
select select "px"
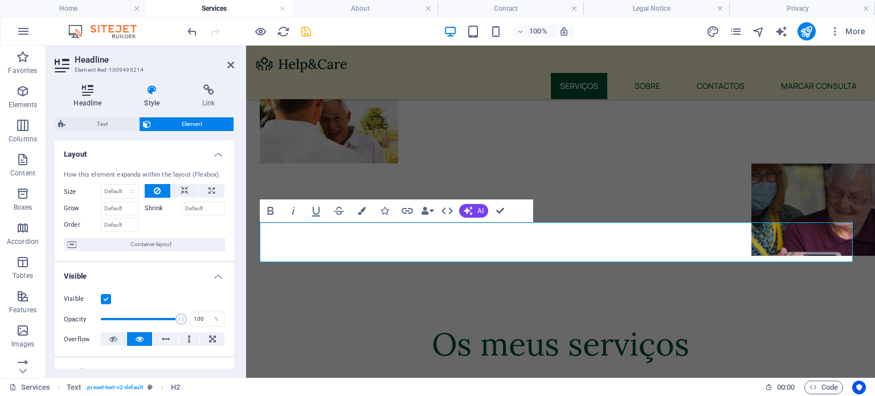
click at [87, 100] on h4 "Headline" at bounding box center [90, 96] width 71 height 24
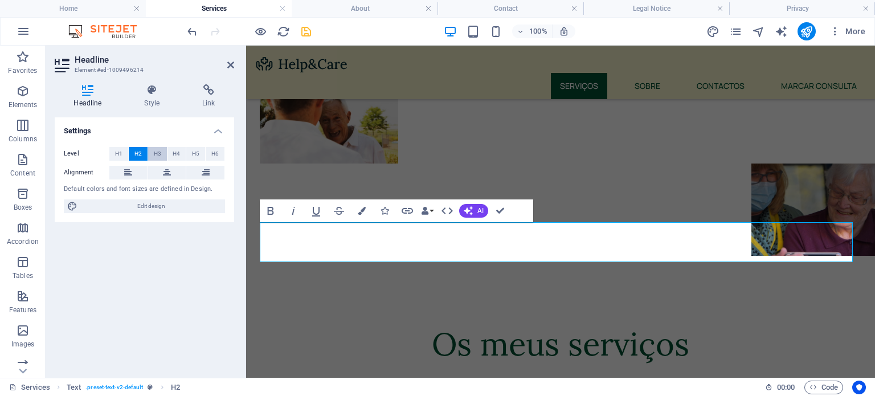
click at [158, 154] on span "H3" at bounding box center [157, 154] width 7 height 14
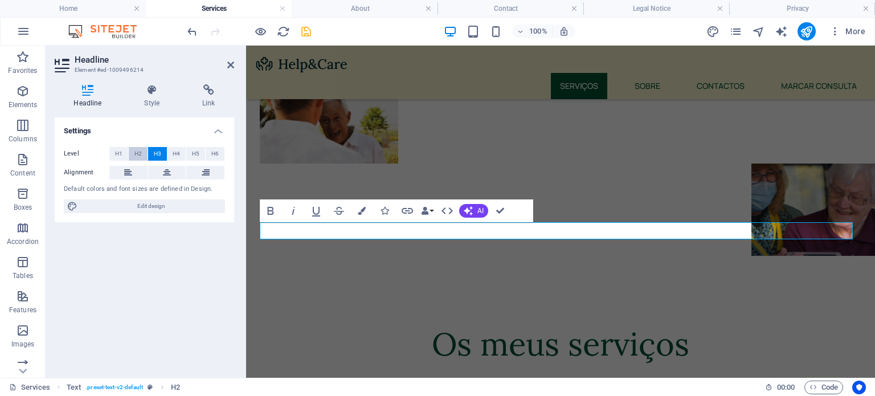
click at [140, 155] on span "H2" at bounding box center [137, 154] width 7 height 14
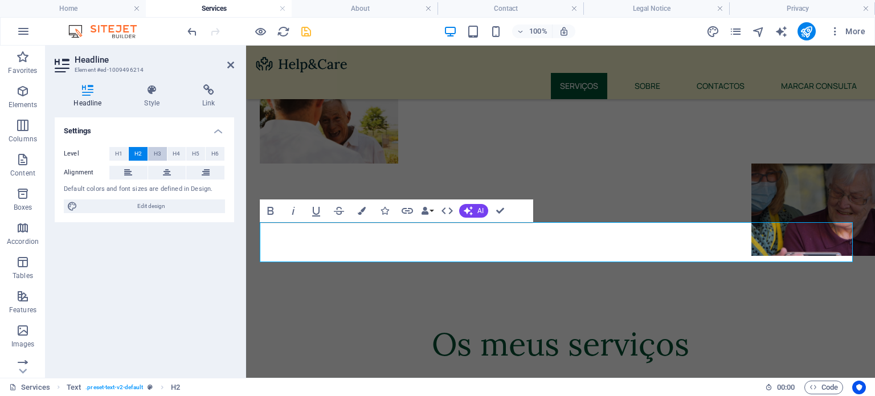
click at [162, 155] on button "H3" at bounding box center [157, 154] width 19 height 14
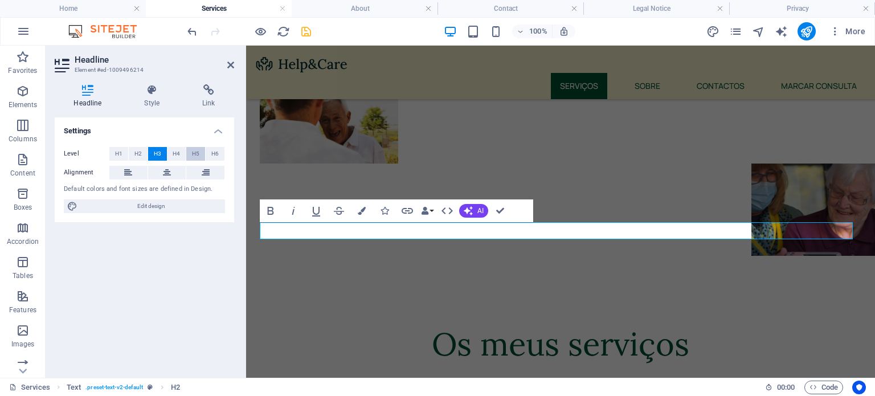
click at [198, 154] on span "H5" at bounding box center [195, 154] width 7 height 14
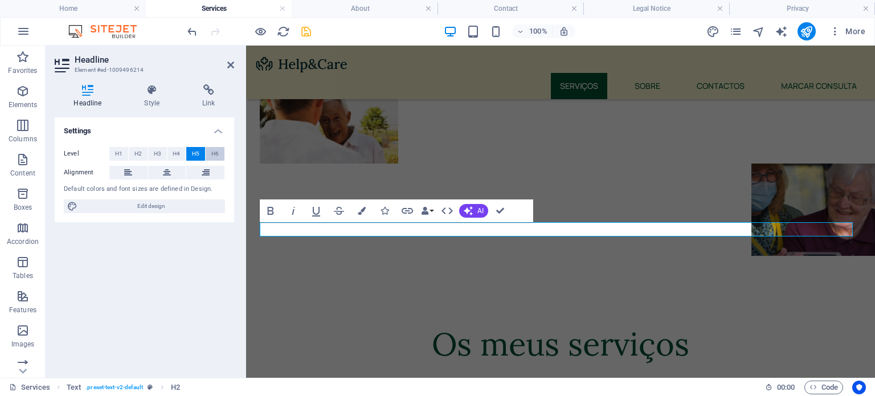
click at [216, 152] on span "H6" at bounding box center [214, 154] width 7 height 14
click at [174, 154] on span "H4" at bounding box center [176, 154] width 7 height 14
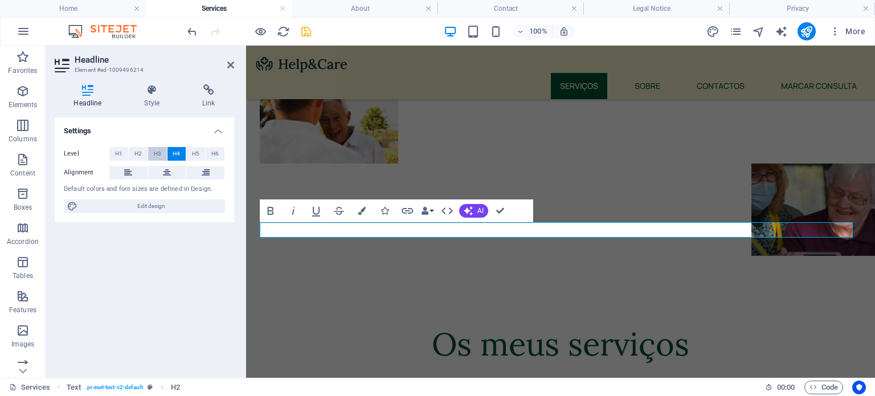
click at [150, 157] on button "H3" at bounding box center [157, 154] width 19 height 14
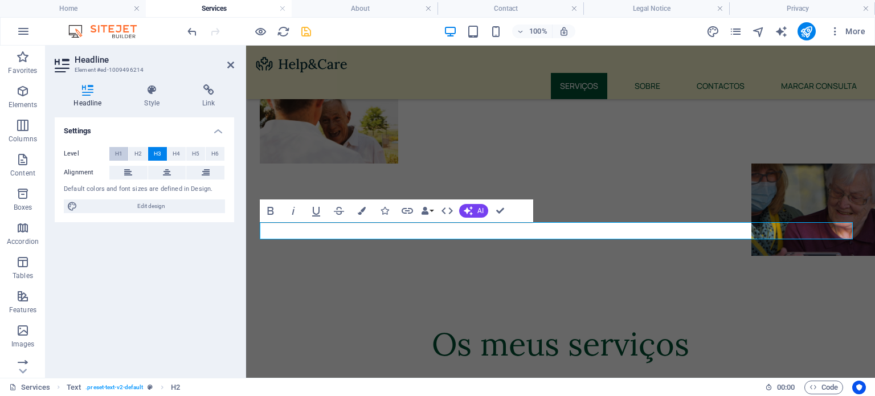
click at [121, 156] on span "H1" at bounding box center [118, 154] width 7 height 14
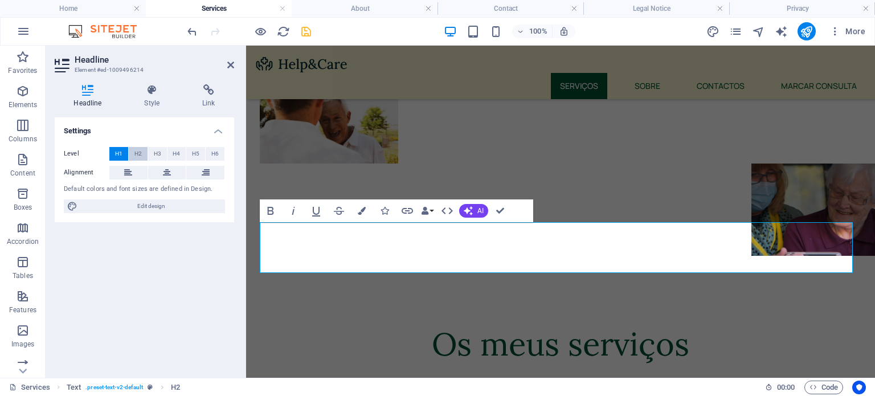
click at [134, 156] on span "H2" at bounding box center [137, 154] width 7 height 14
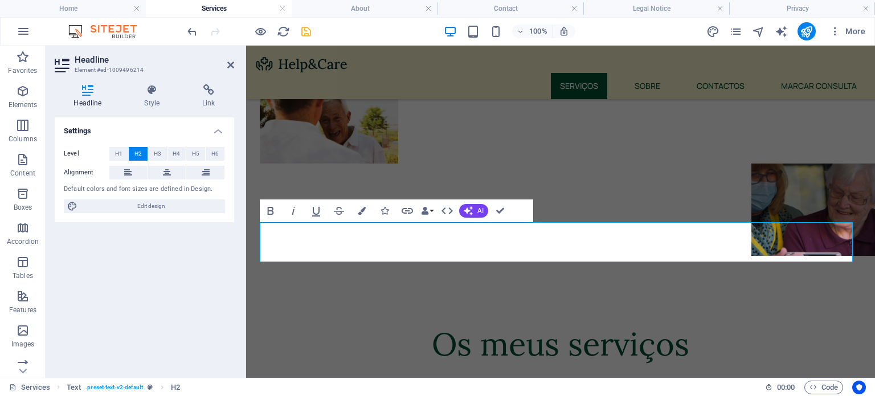
click at [138, 156] on span "H2" at bounding box center [137, 154] width 7 height 14
click at [160, 154] on span "H3" at bounding box center [157, 154] width 7 height 14
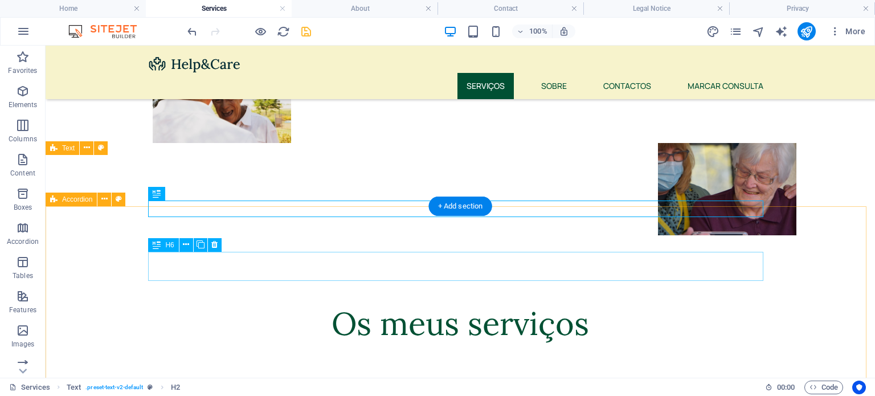
scroll to position [336, 0]
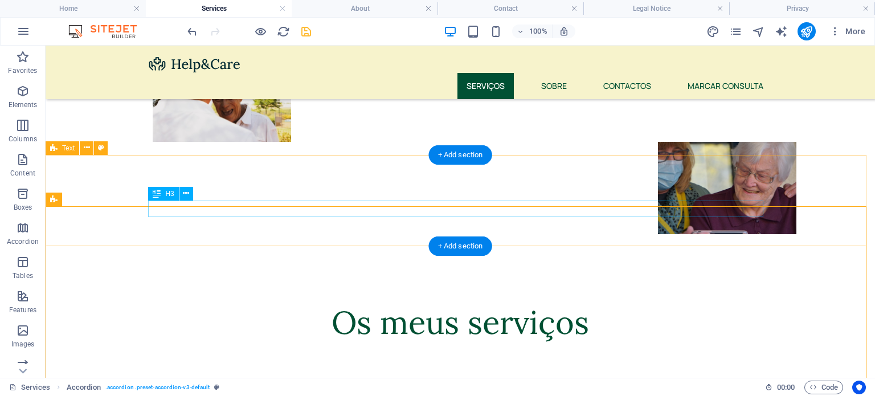
click at [195, 388] on div "Hipnoterapia Terapêutica" at bounding box center [460, 396] width 615 height 17
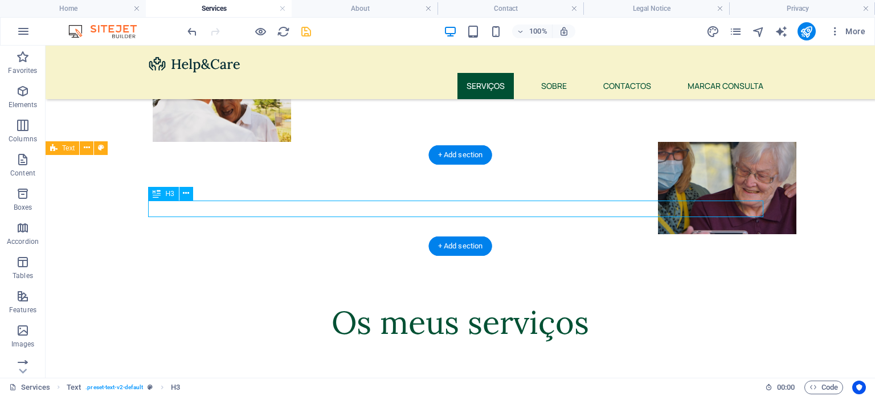
click at [196, 388] on div "Hipnoterapia Terapêutica" at bounding box center [460, 396] width 615 height 17
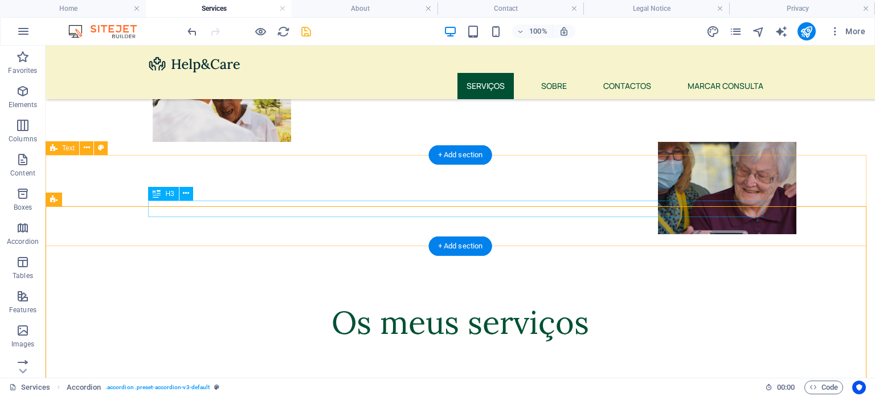
click at [303, 388] on div "Hipnoterapia Terapêutica" at bounding box center [460, 396] width 615 height 17
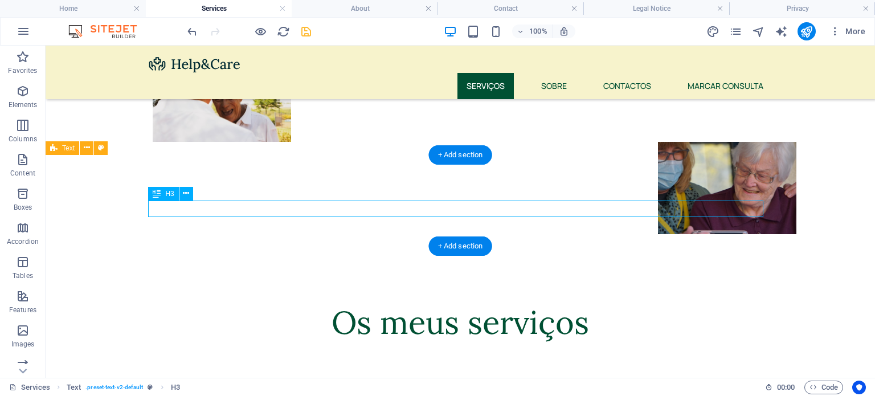
click at [303, 388] on div "Hipnoterapia Terapêutica" at bounding box center [460, 396] width 615 height 17
click at [153, 388] on h3 "Hipnoterapia Terapêutica" at bounding box center [460, 396] width 615 height 17
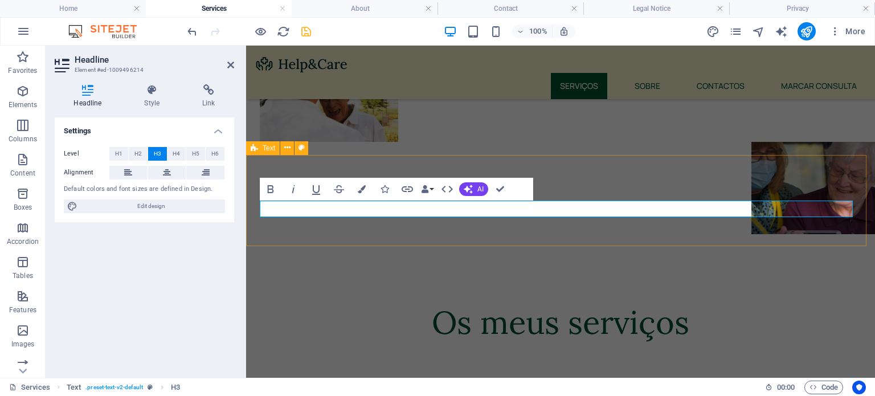
click at [303, 388] on h3 "Hipnoterapia Terapêutica" at bounding box center [560, 396] width 601 height 17
click at [385, 188] on icon "button" at bounding box center [384, 189] width 8 height 8
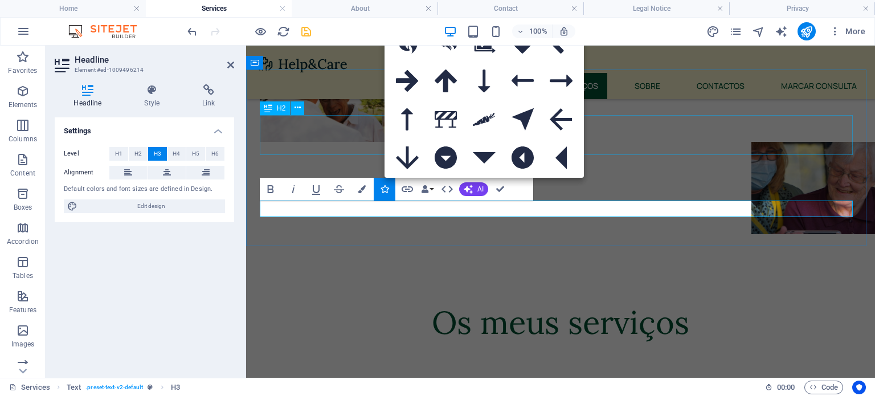
type input "arr"
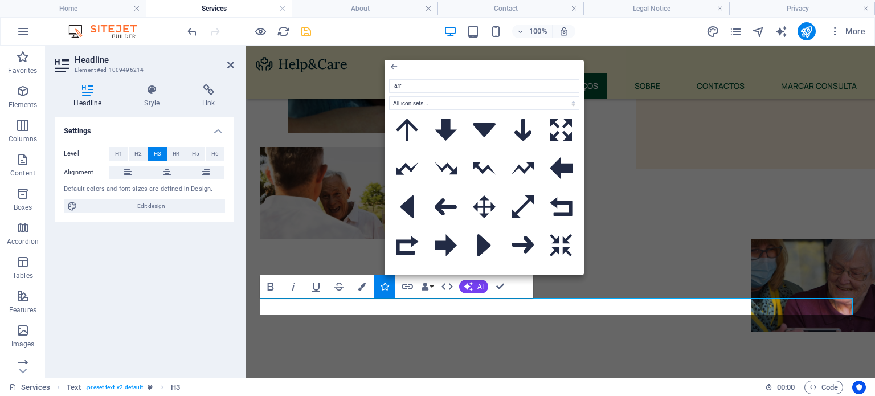
scroll to position [309, 0]
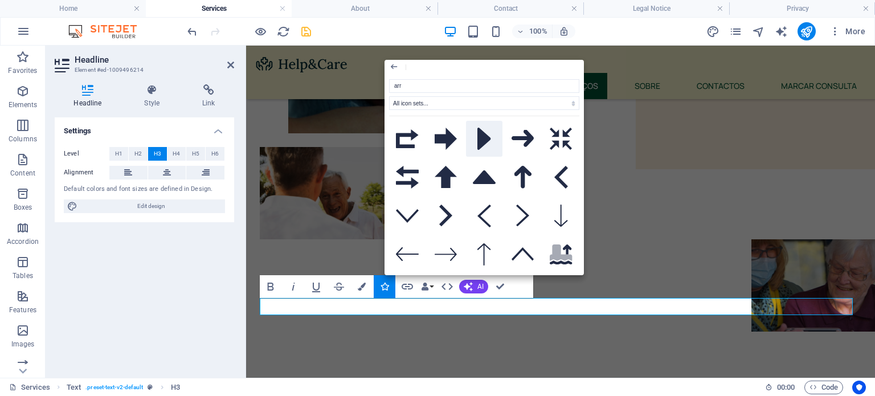
click at [483, 145] on button at bounding box center [484, 139] width 36 height 36
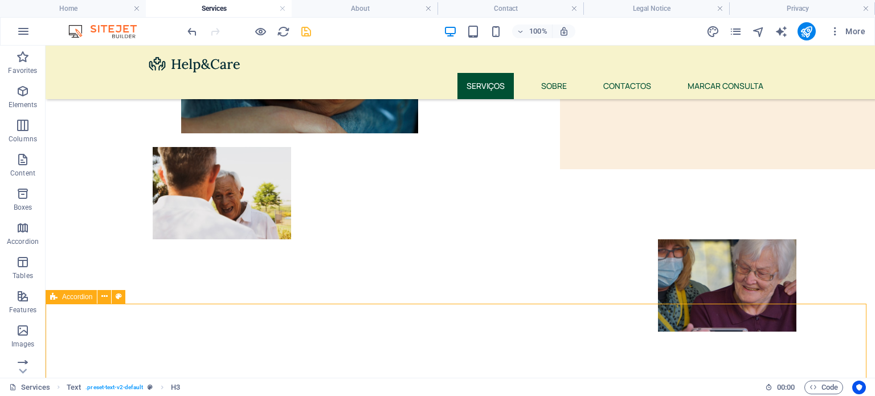
select select "px"
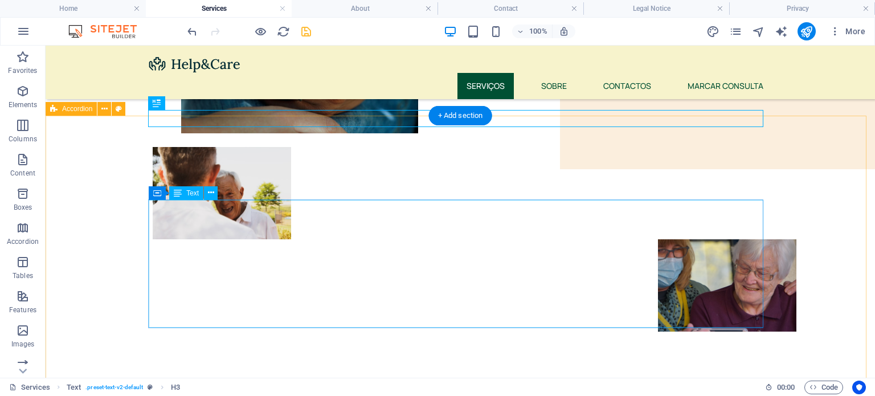
scroll to position [428, 0]
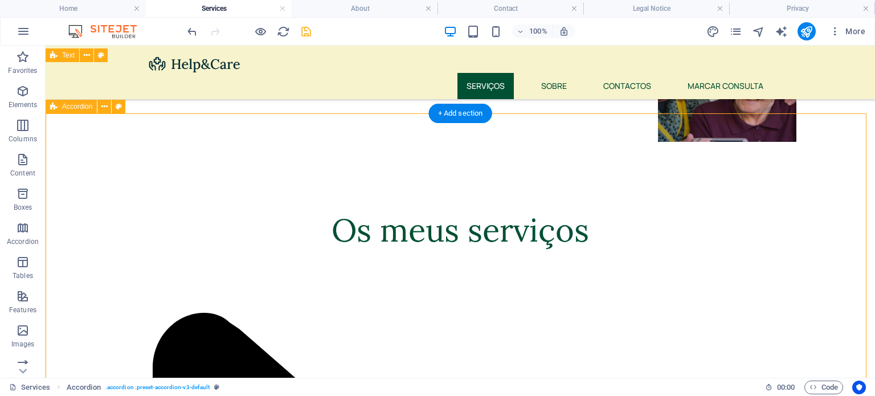
select select "px"
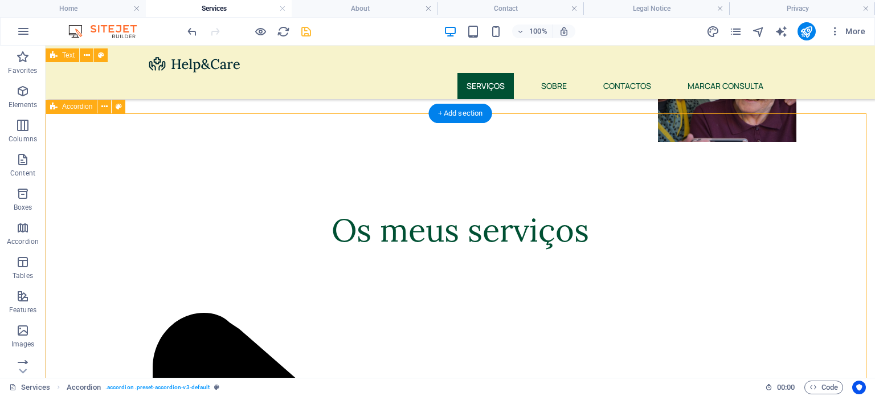
select select "px"
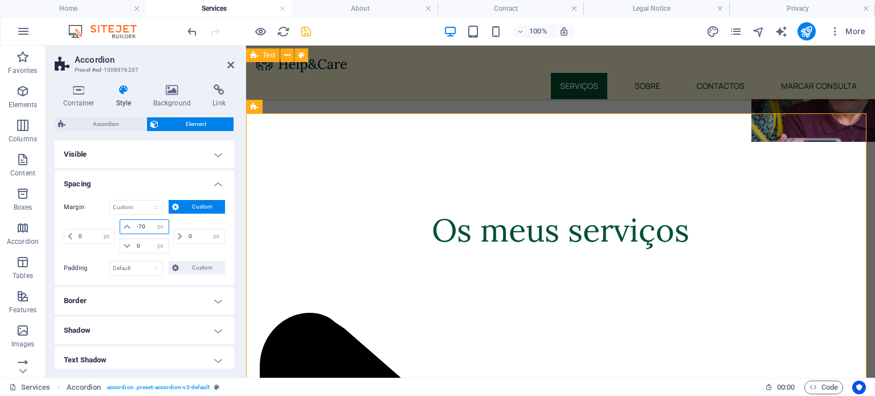
click at [146, 225] on input "-70" at bounding box center [151, 227] width 34 height 14
type input "-7"
type input "-100"
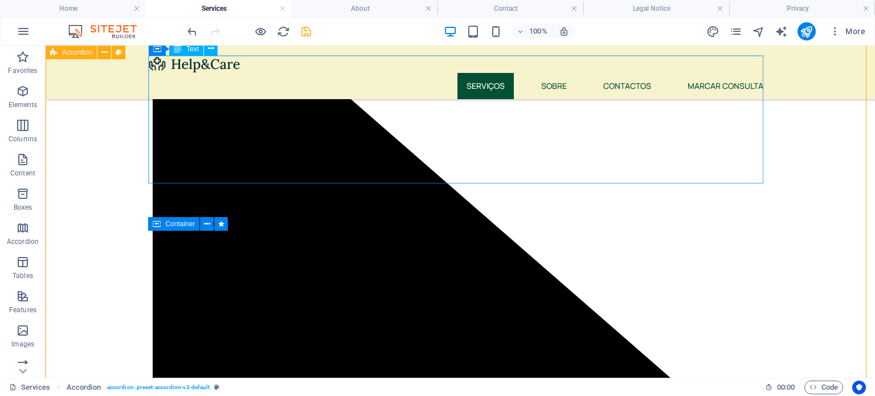
scroll to position [767, 0]
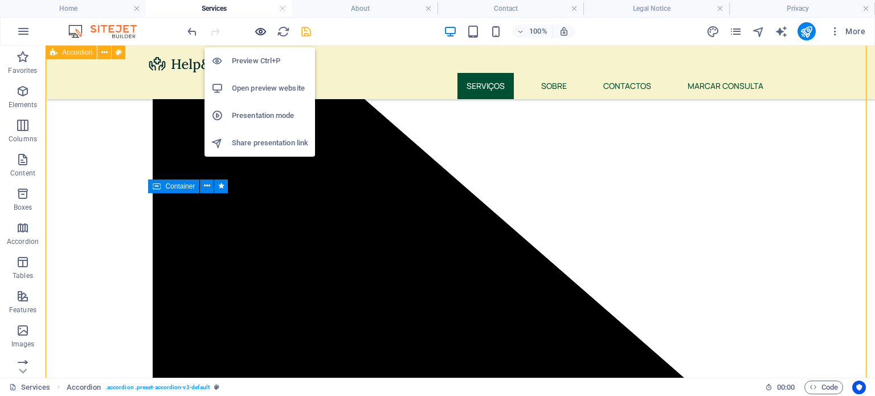
click at [261, 33] on icon "button" at bounding box center [260, 31] width 13 height 13
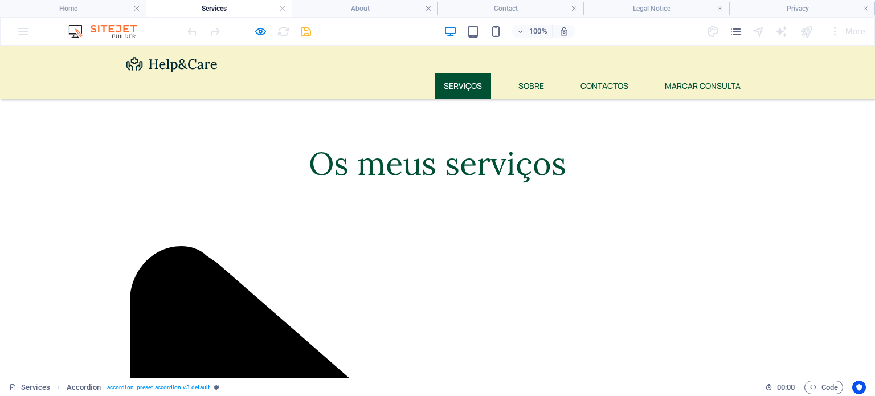
scroll to position [431, 0]
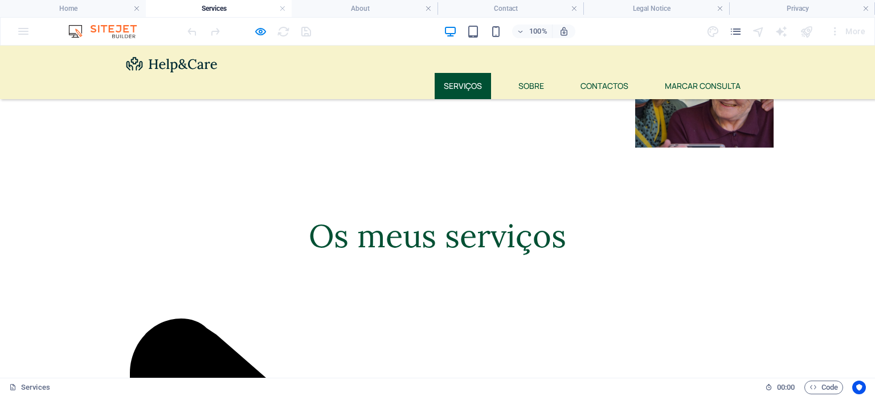
scroll to position [419, 0]
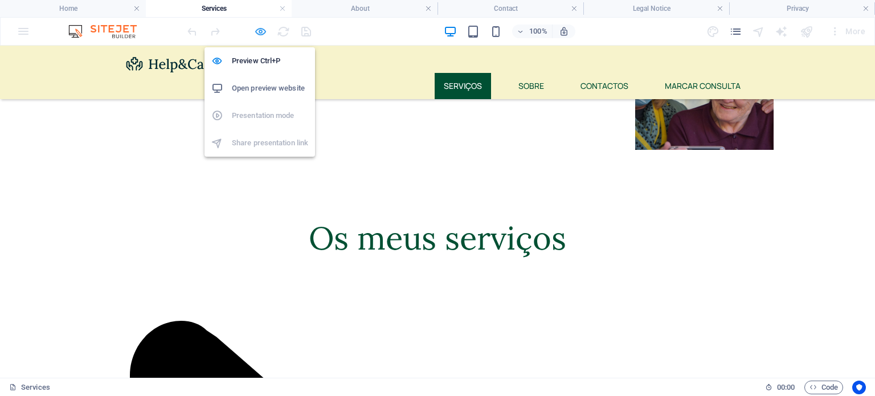
click at [259, 26] on icon "button" at bounding box center [260, 31] width 13 height 13
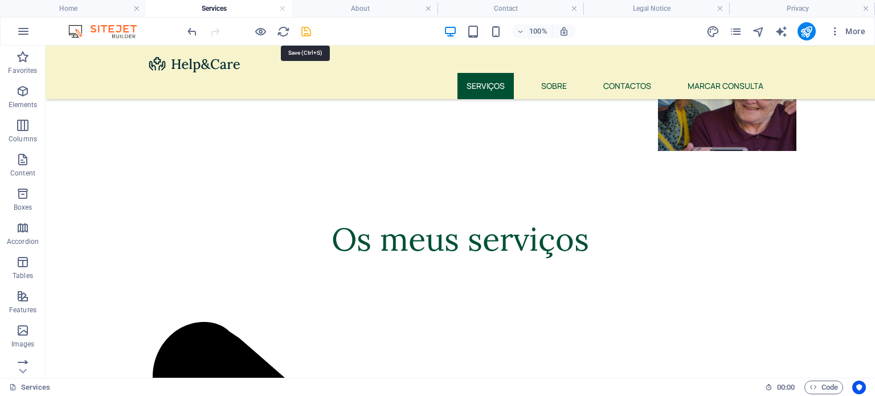
click at [305, 27] on icon "save" at bounding box center [306, 31] width 13 height 13
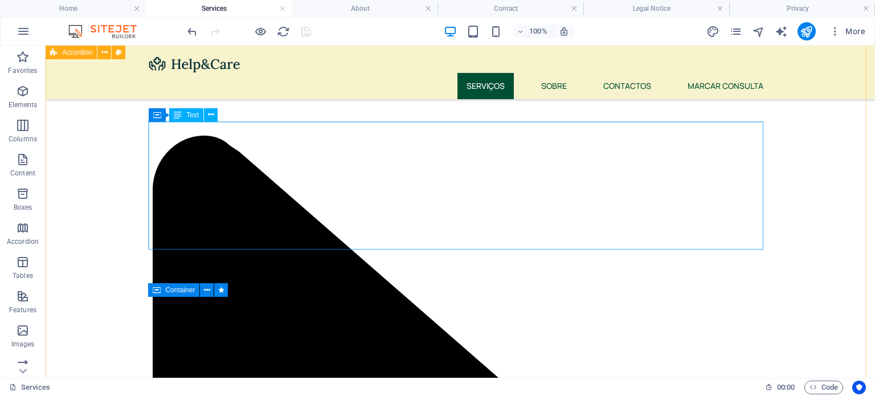
scroll to position [836, 0]
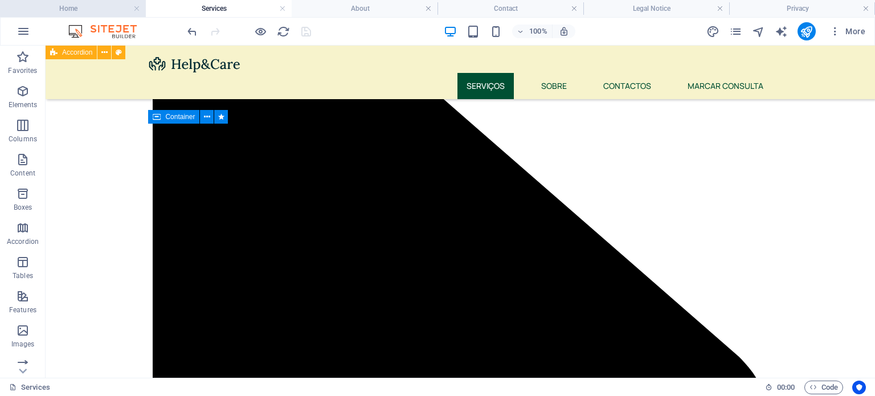
click at [77, 13] on h4 "Home" at bounding box center [73, 8] width 146 height 13
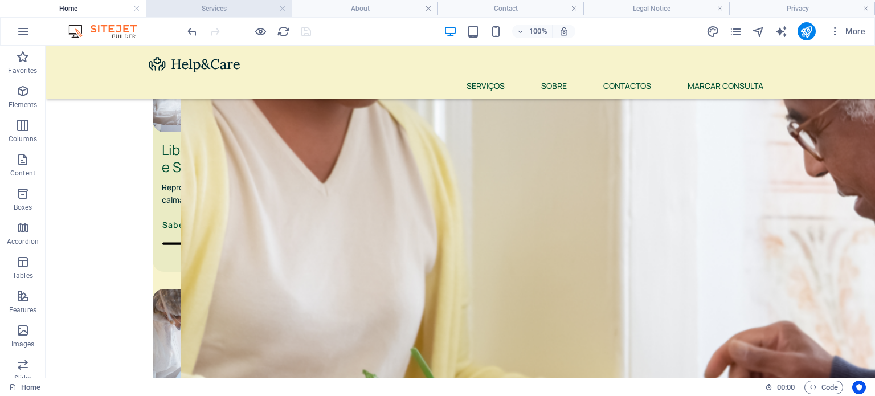
scroll to position [1153, 0]
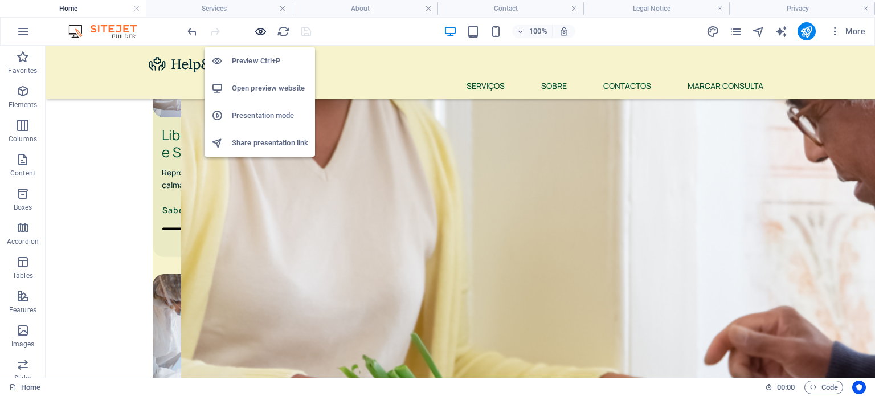
click at [260, 33] on icon "button" at bounding box center [260, 31] width 13 height 13
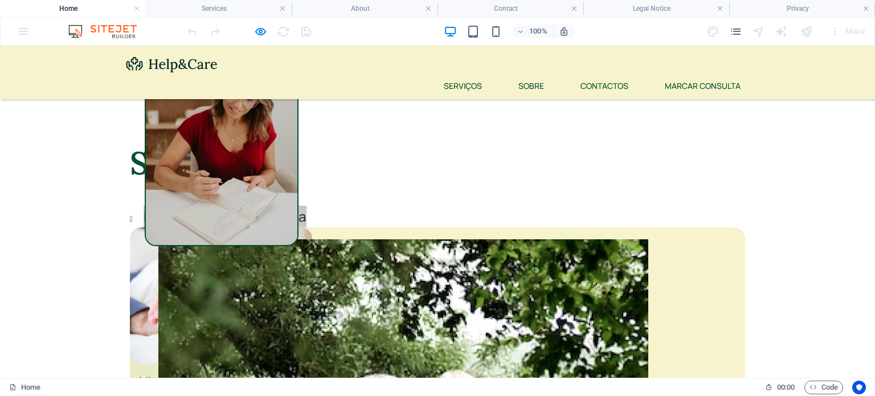
scroll to position [285, 0]
click at [289, 175] on h2 "Serviços" at bounding box center [437, 164] width 615 height 40
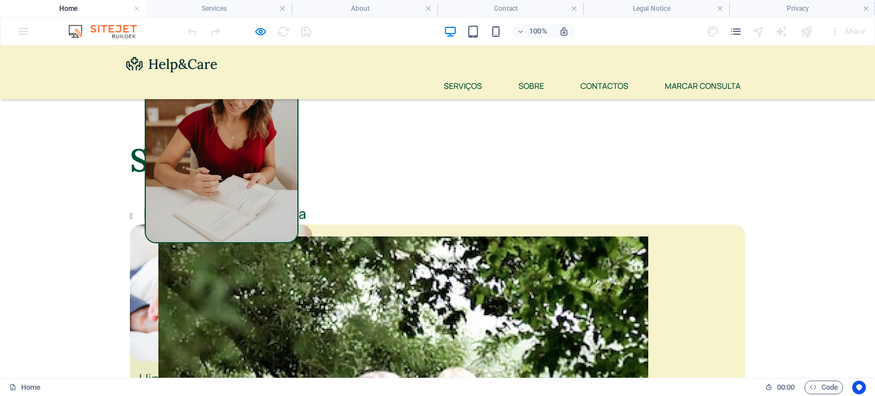
scroll to position [446, 0]
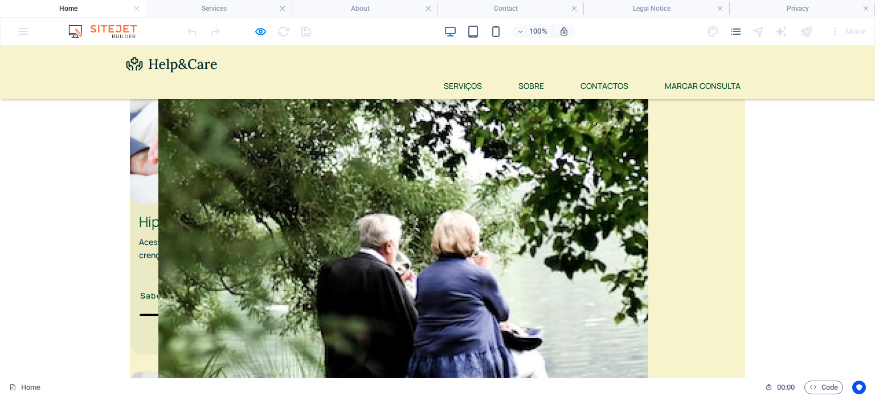
click at [178, 295] on link "Saber Mais" at bounding box center [164, 317] width 51 height 58
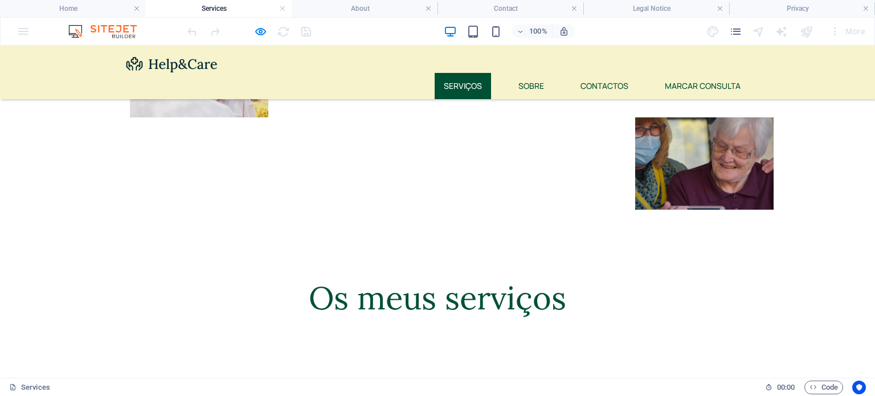
scroll to position [363, 0]
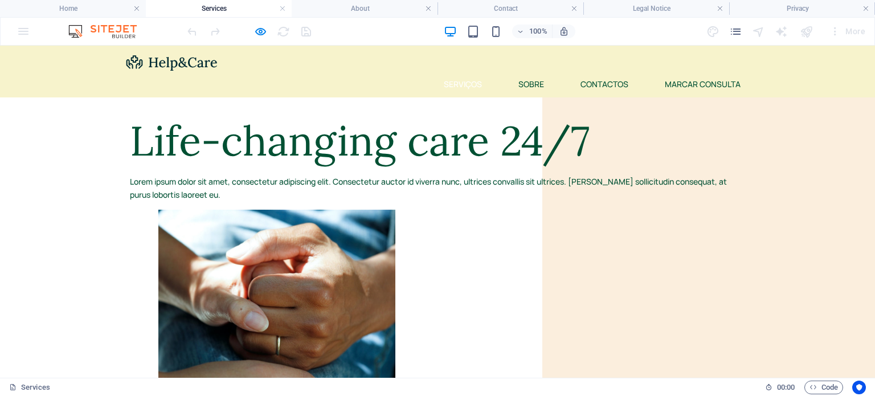
scroll to position [0, 0]
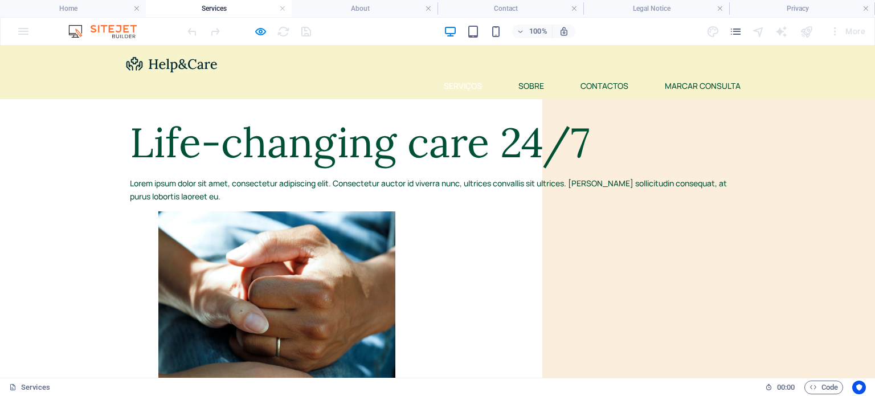
click at [276, 35] on div at bounding box center [249, 31] width 128 height 18
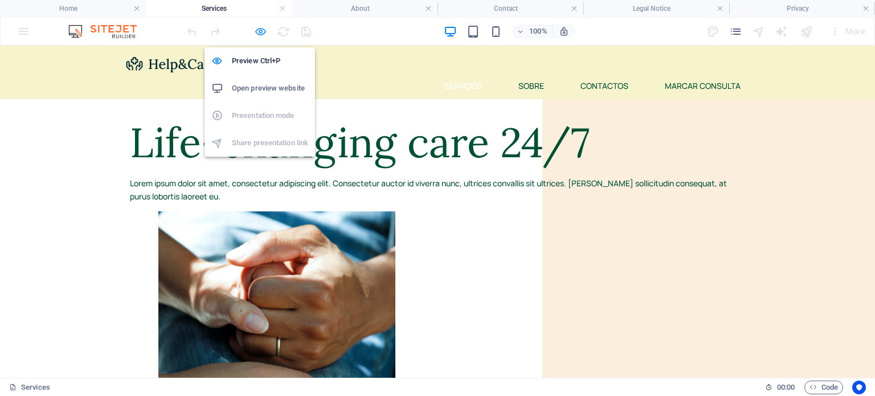
click at [264, 34] on icon "button" at bounding box center [260, 31] width 13 height 13
